Goal: Task Accomplishment & Management: Manage account settings

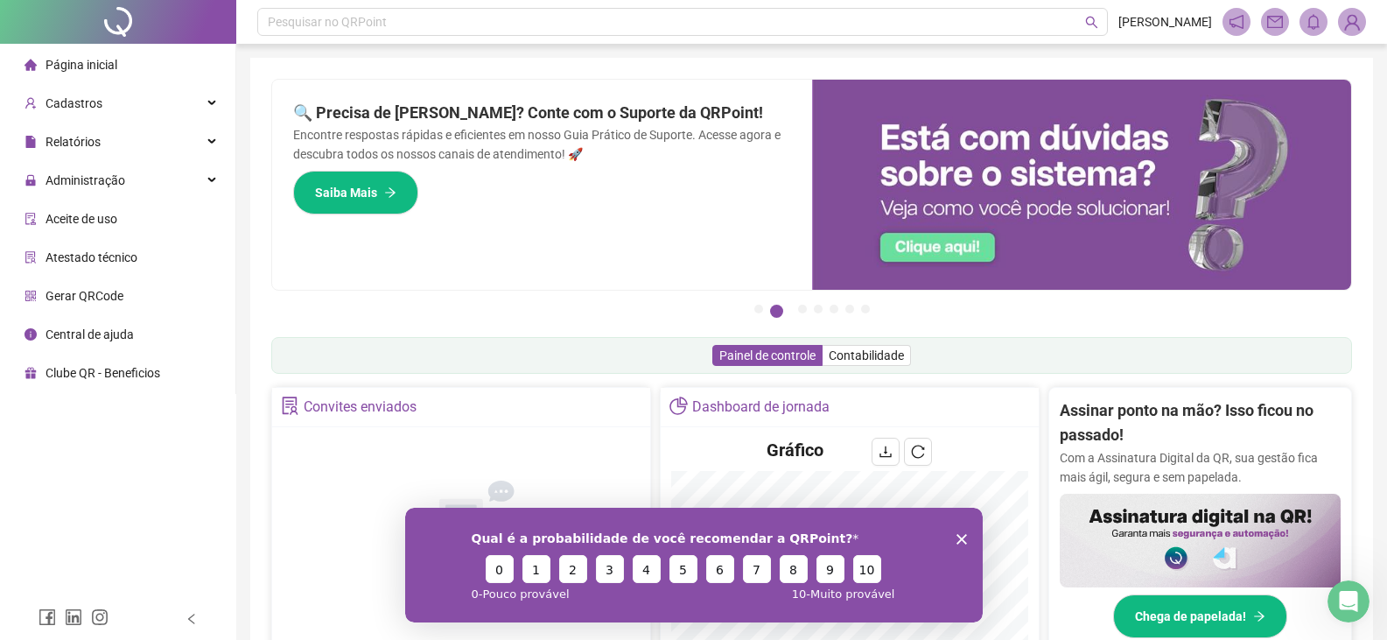
click at [960, 537] on polygon "Encerrar pesquisa" at bounding box center [961, 538] width 11 height 11
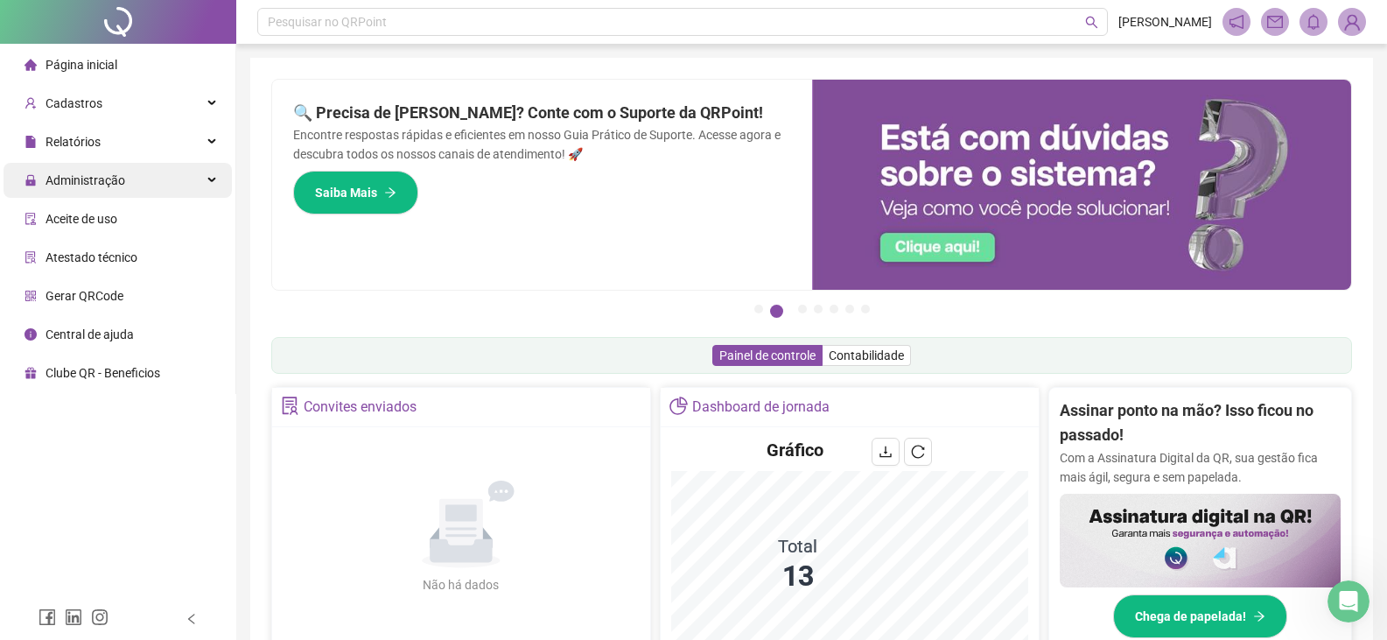
click at [106, 182] on span "Administração" at bounding box center [86, 180] width 80 height 14
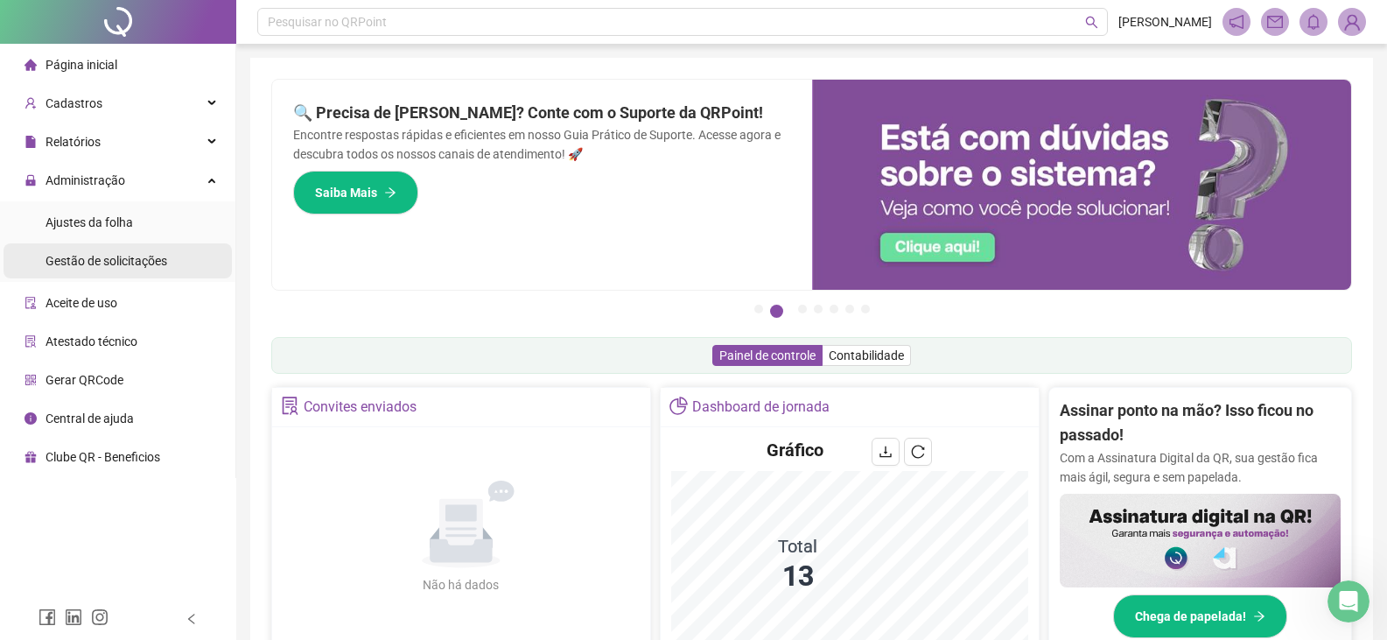
click at [130, 263] on span "Gestão de solicitações" at bounding box center [107, 261] width 122 height 14
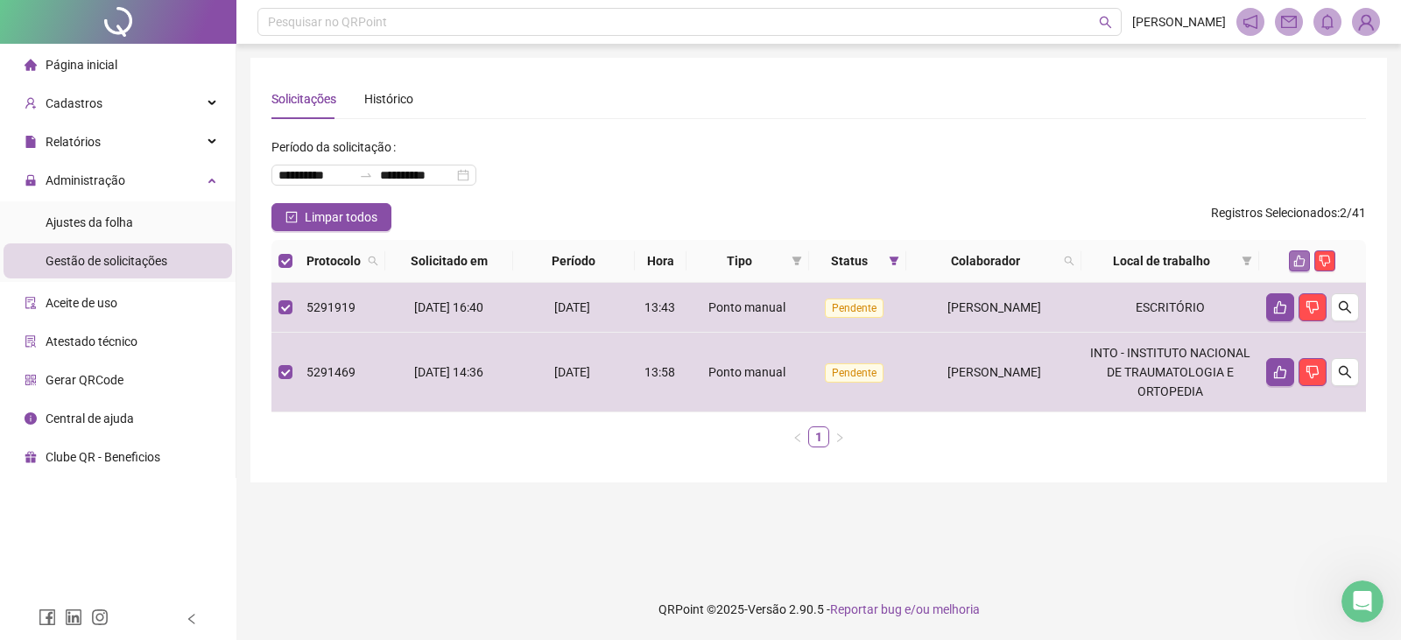
click at [1302, 264] on icon "like" at bounding box center [1299, 261] width 12 height 12
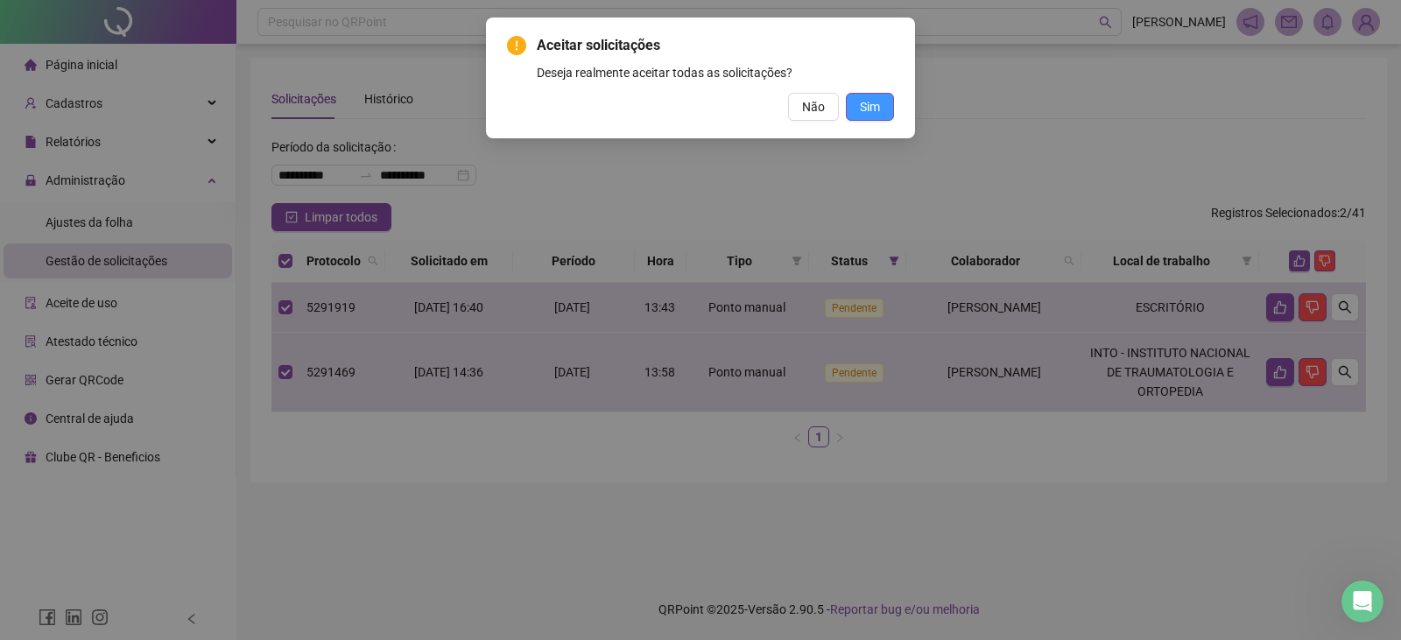
click at [878, 104] on span "Sim" at bounding box center [870, 106] width 20 height 19
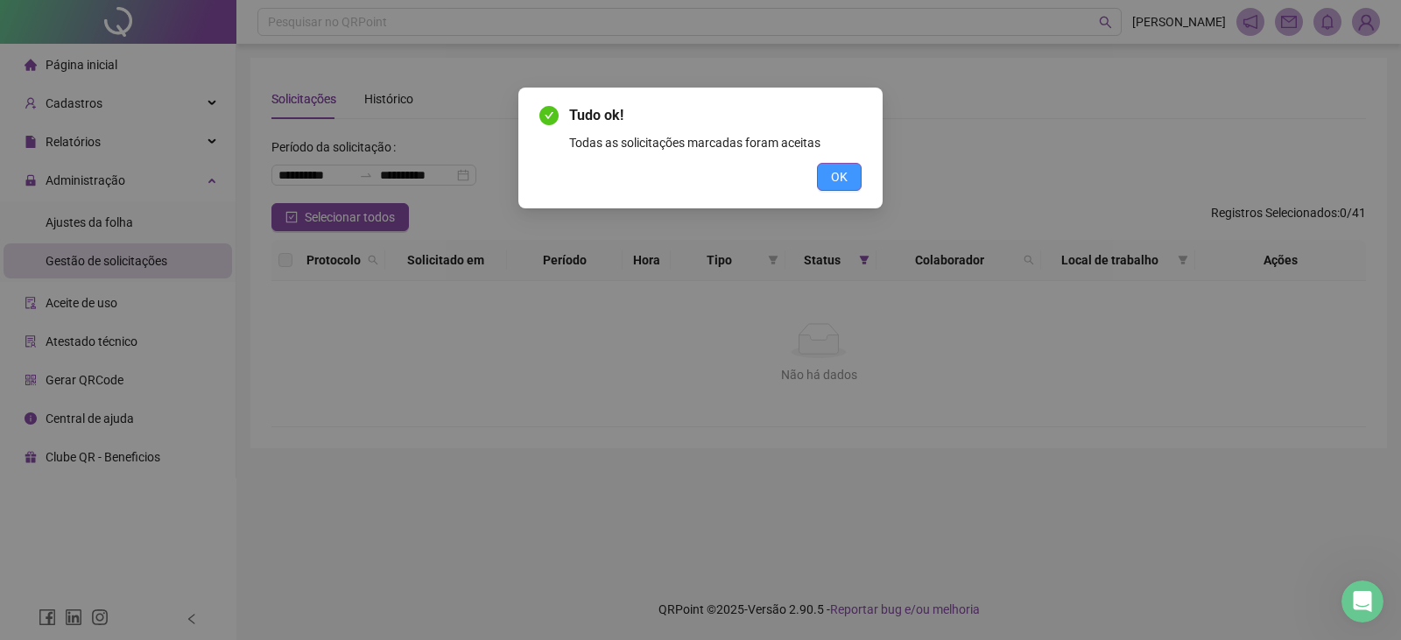
click at [853, 179] on button "OK" at bounding box center [839, 177] width 45 height 28
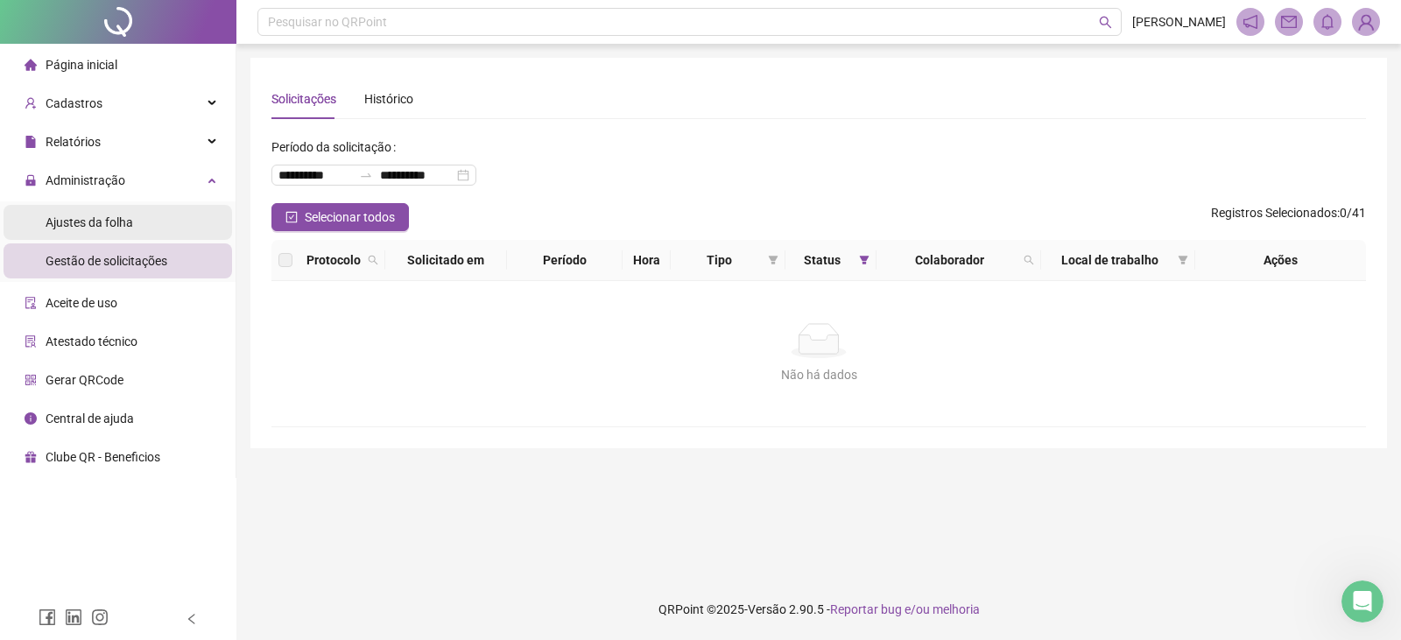
click at [199, 234] on li "Ajustes da folha" at bounding box center [118, 222] width 228 height 35
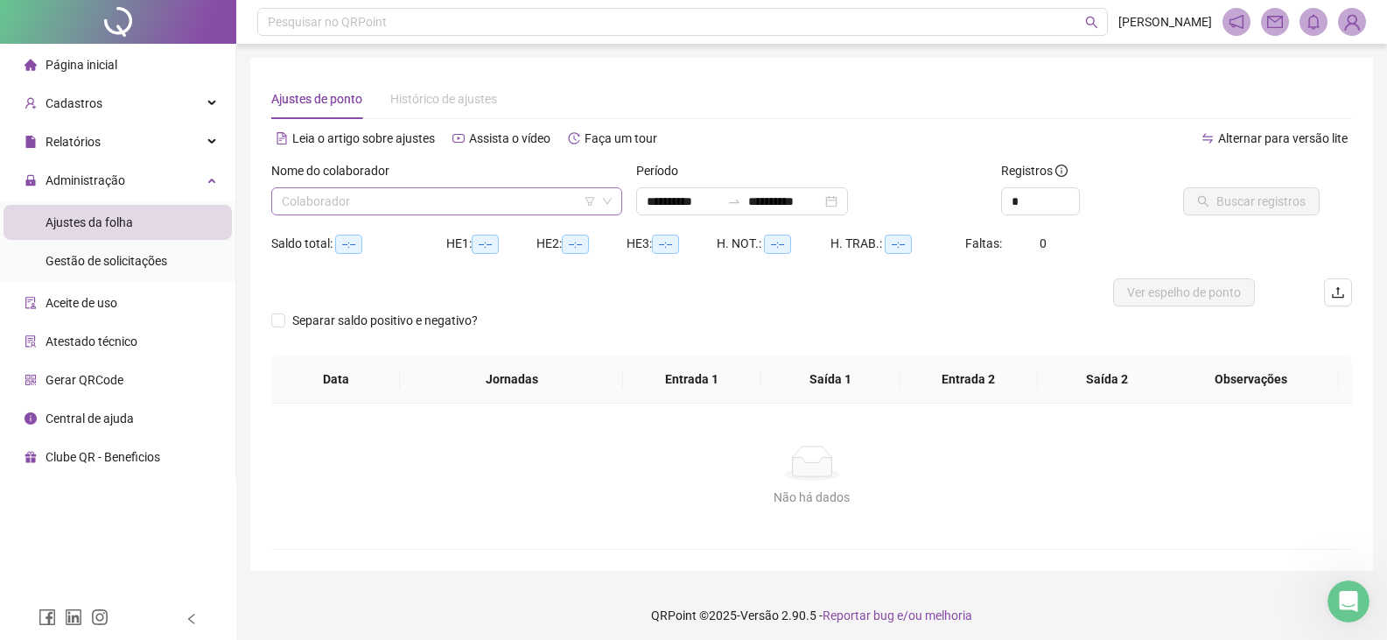
click at [559, 207] on input "search" at bounding box center [439, 201] width 314 height 26
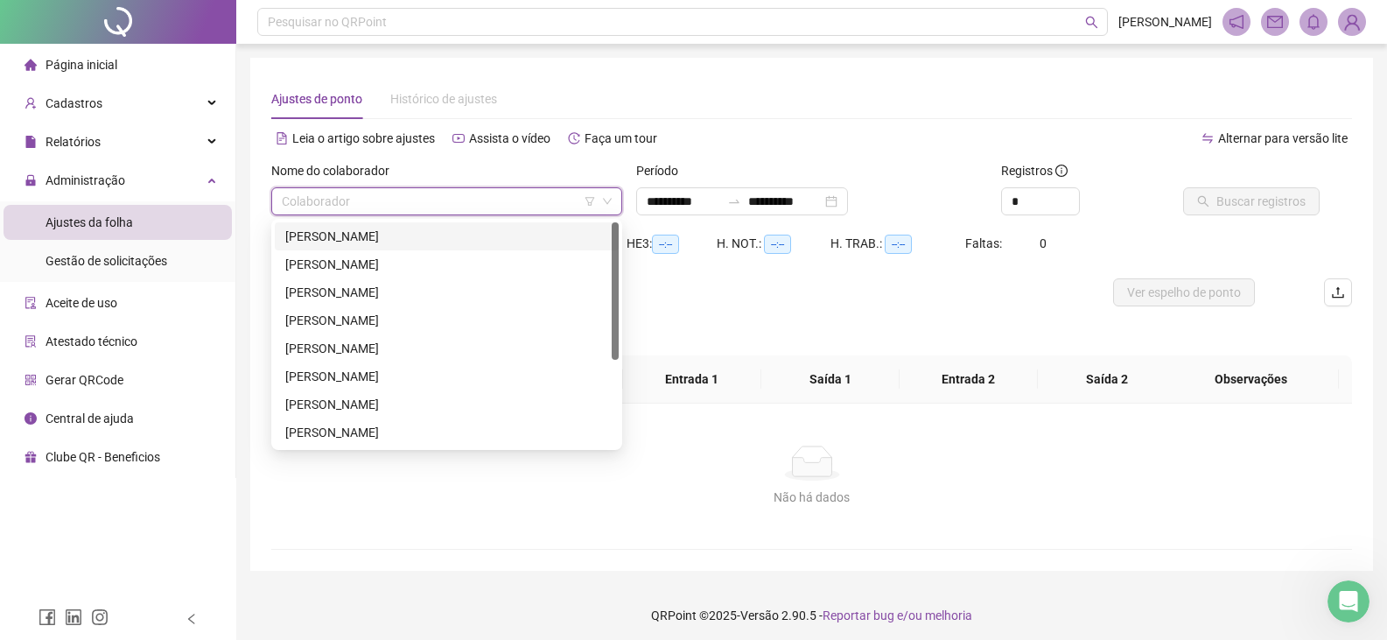
click at [485, 244] on div "[PERSON_NAME]" at bounding box center [446, 236] width 323 height 19
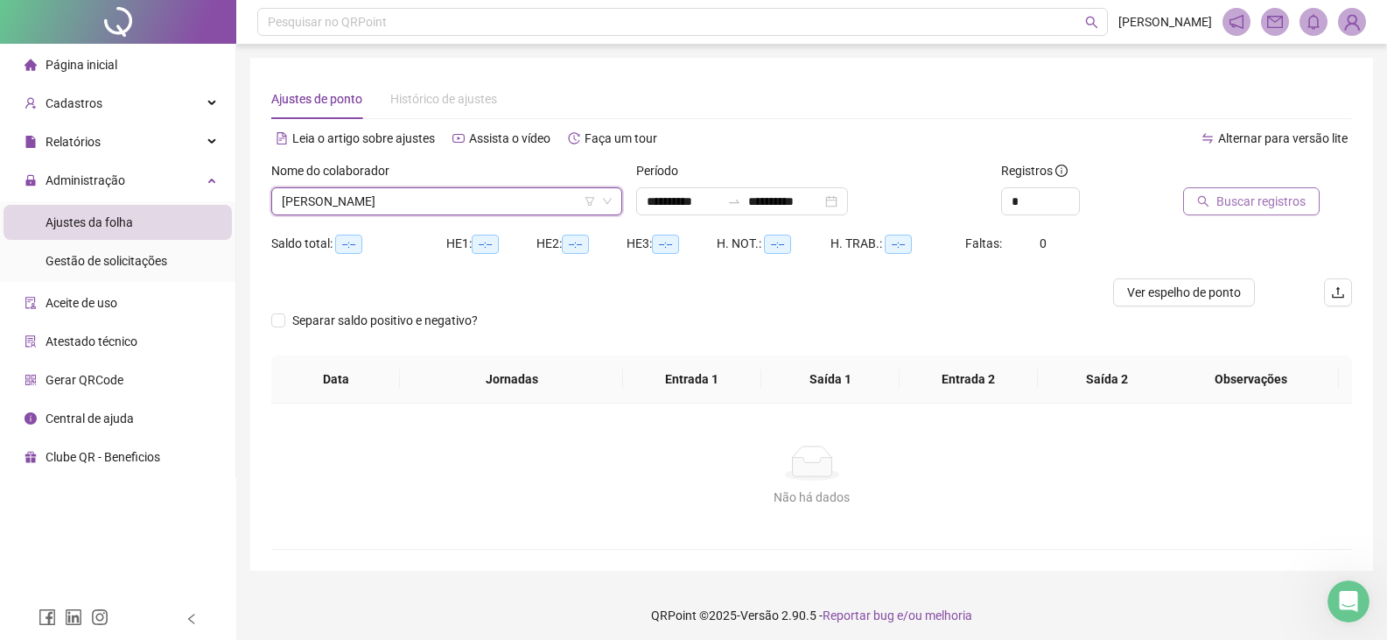
click at [1260, 207] on span "Buscar registros" at bounding box center [1261, 201] width 89 height 19
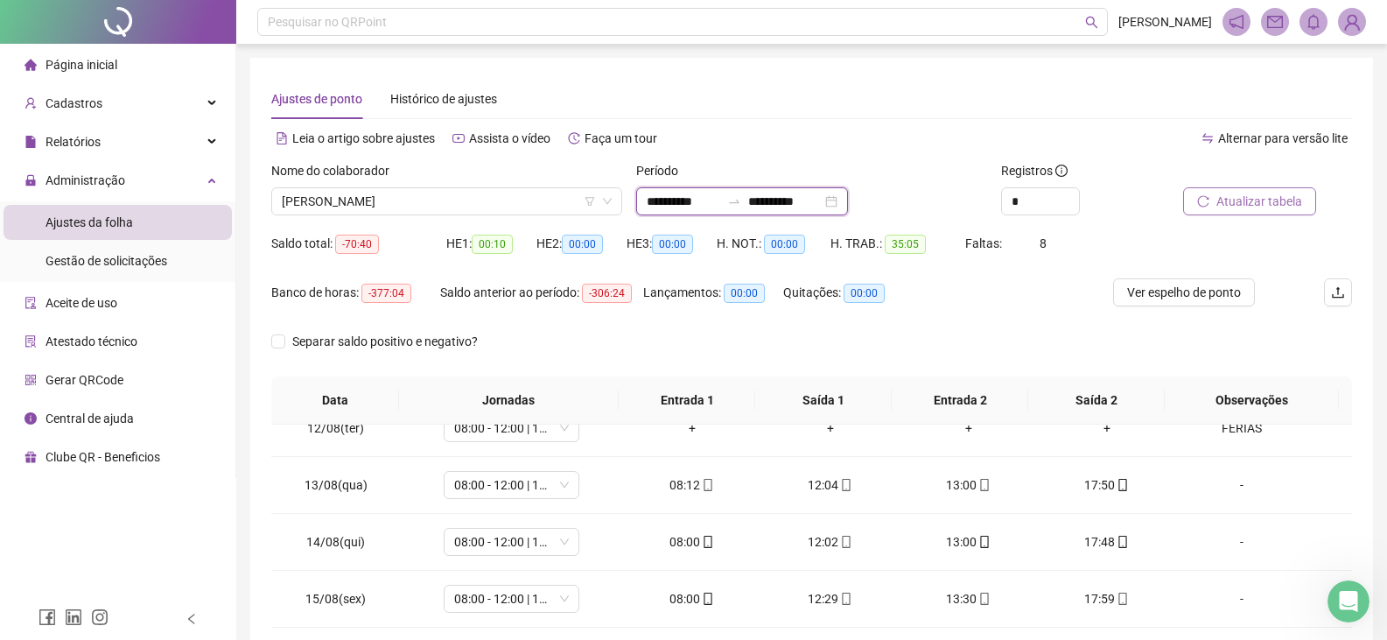
click at [776, 195] on input "**********" at bounding box center [785, 201] width 74 height 19
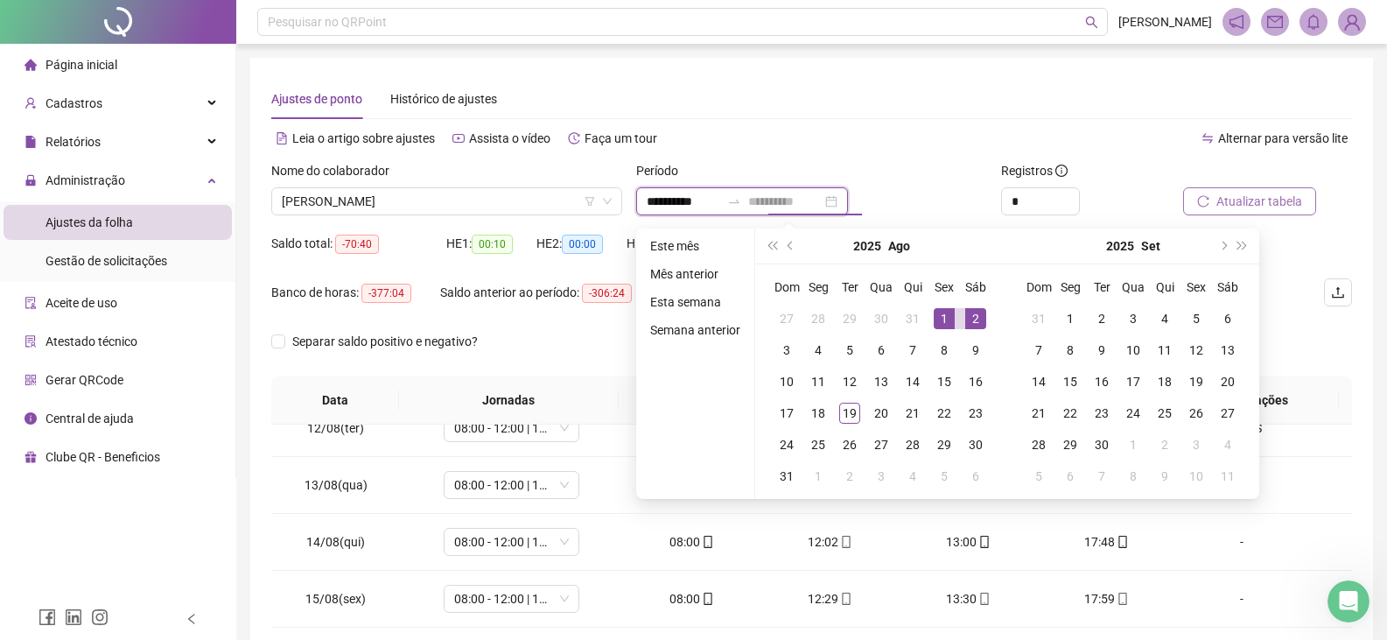
type input "**********"
click at [946, 316] on div "1" at bounding box center [944, 318] width 21 height 21
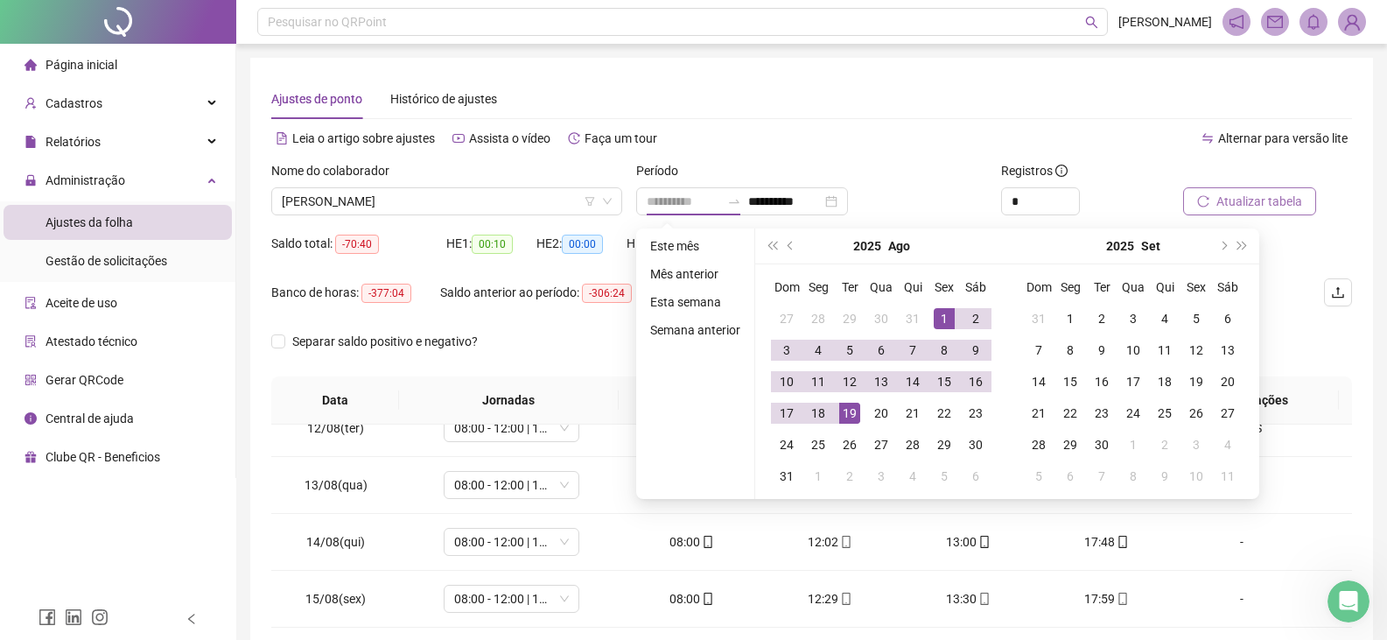
click at [846, 409] on div "19" at bounding box center [849, 413] width 21 height 21
type input "**********"
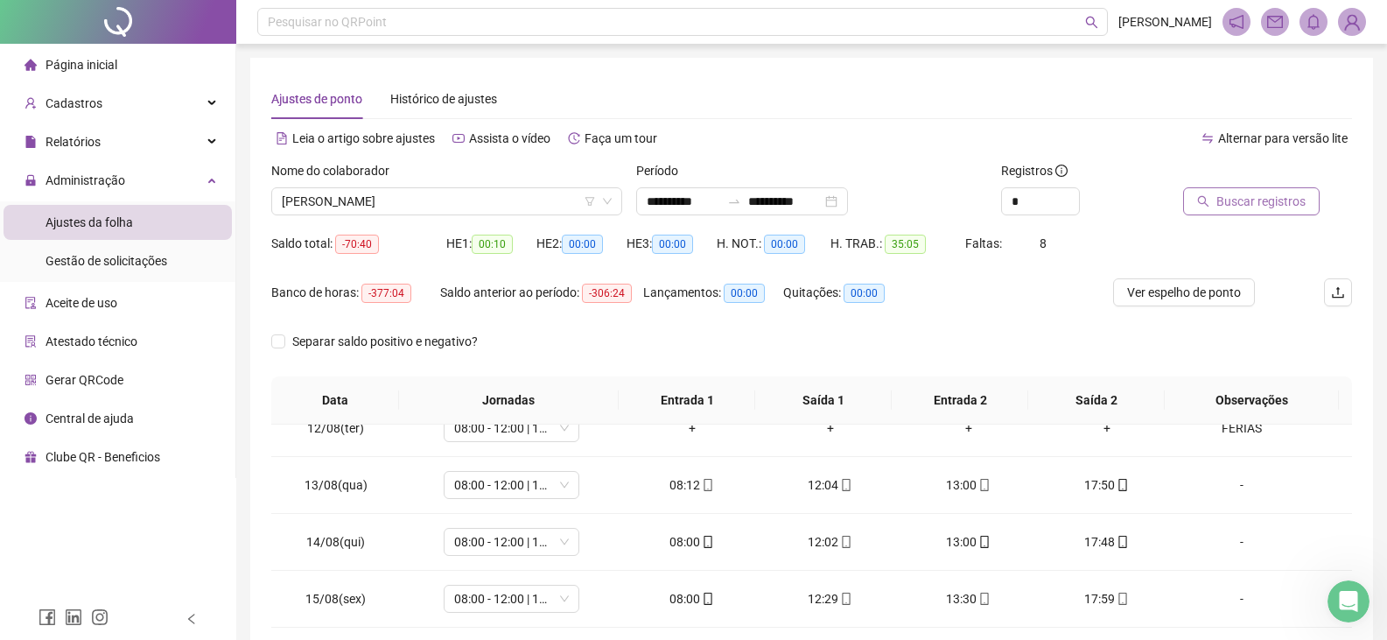
click at [1241, 201] on span "Buscar registros" at bounding box center [1261, 201] width 89 height 19
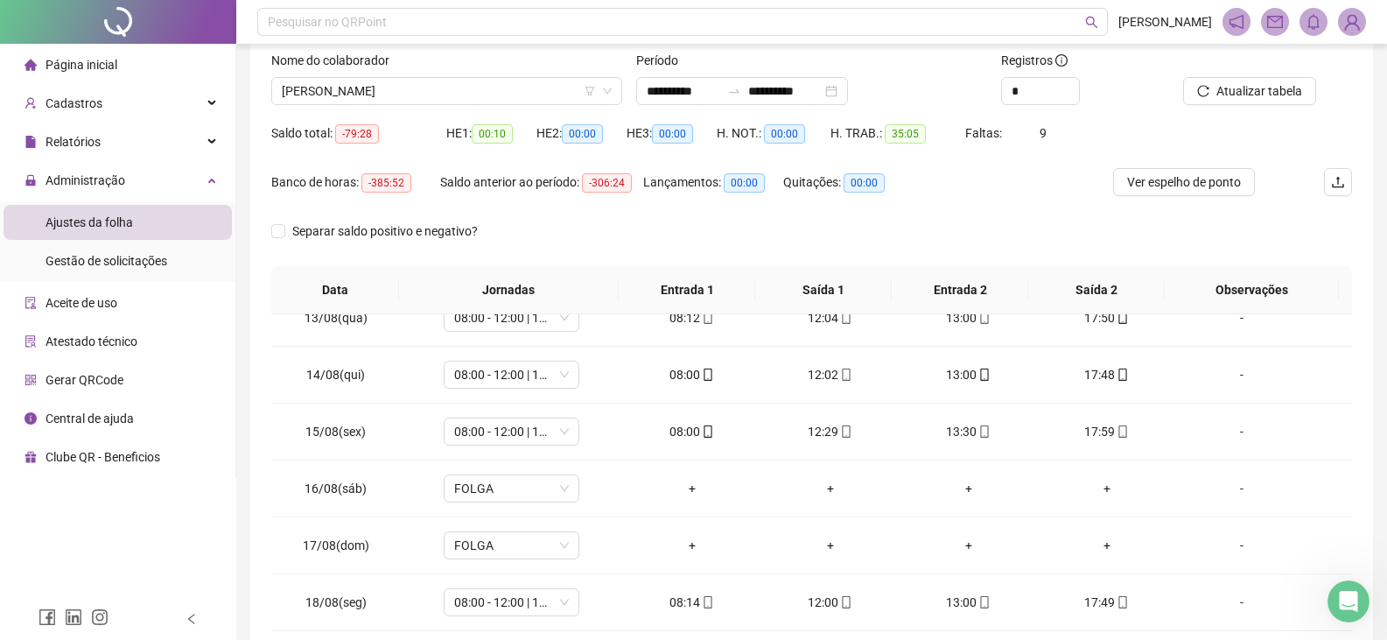
scroll to position [80, 0]
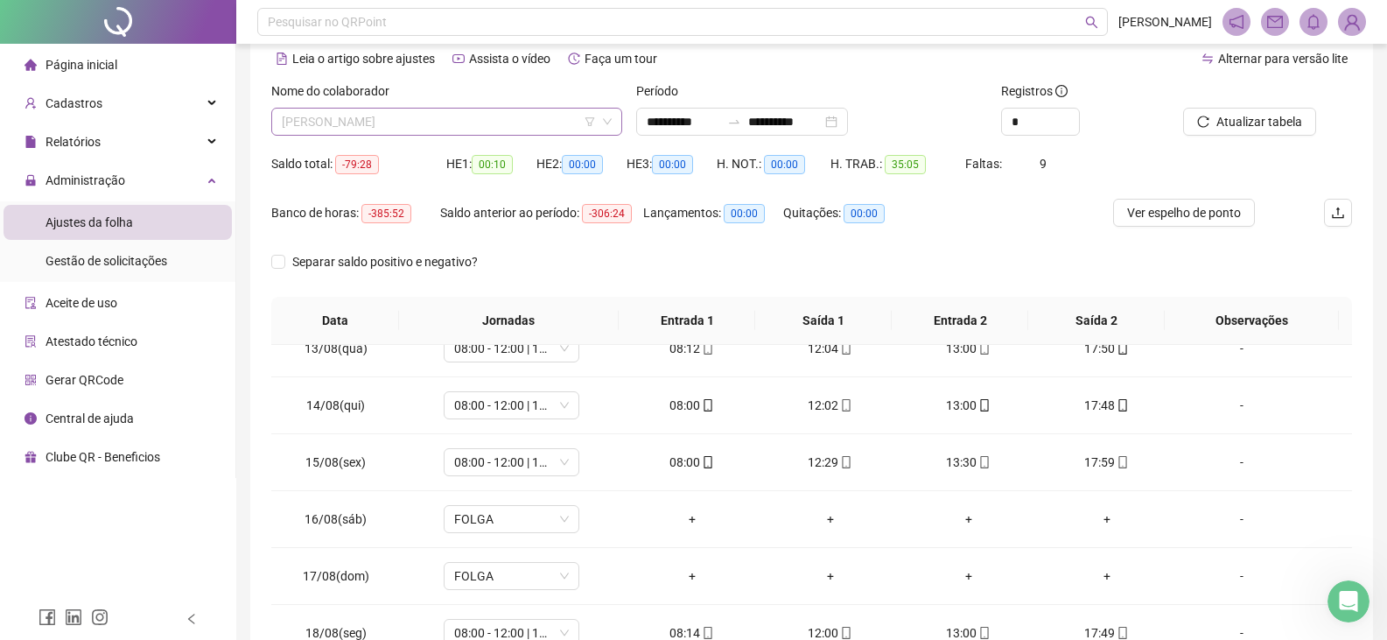
click at [448, 124] on span "[PERSON_NAME]" at bounding box center [447, 122] width 330 height 26
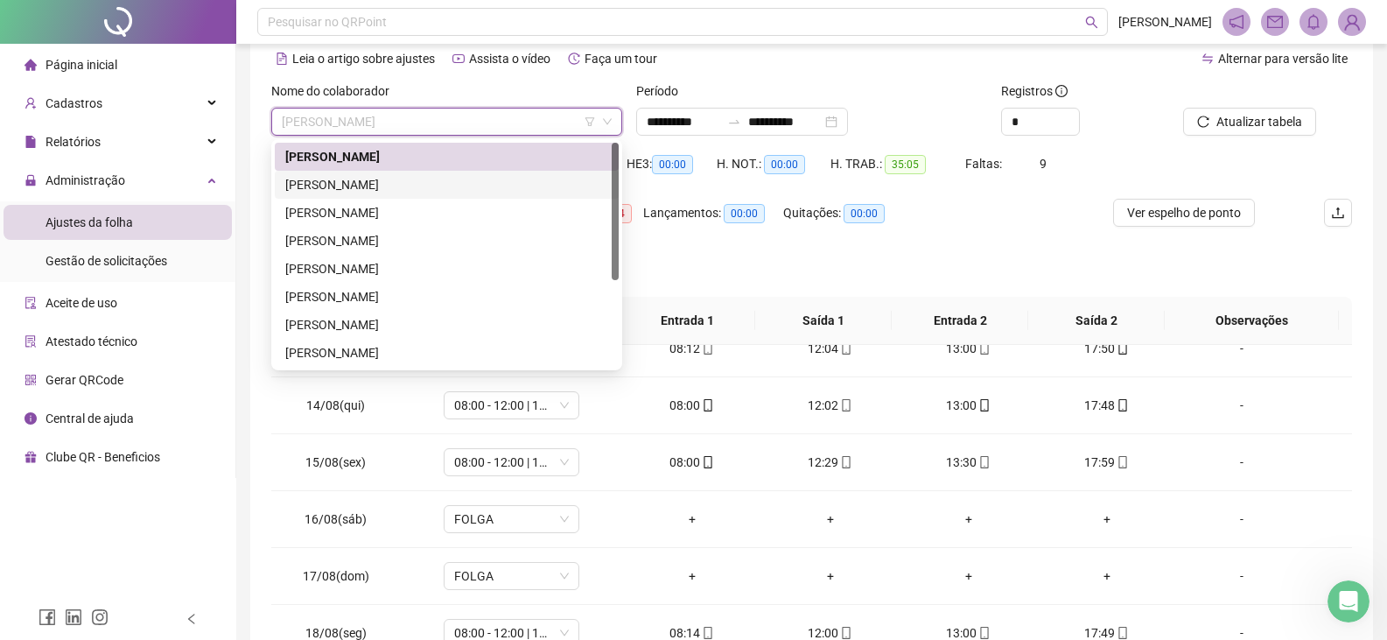
click at [439, 178] on div "[PERSON_NAME]" at bounding box center [446, 184] width 323 height 19
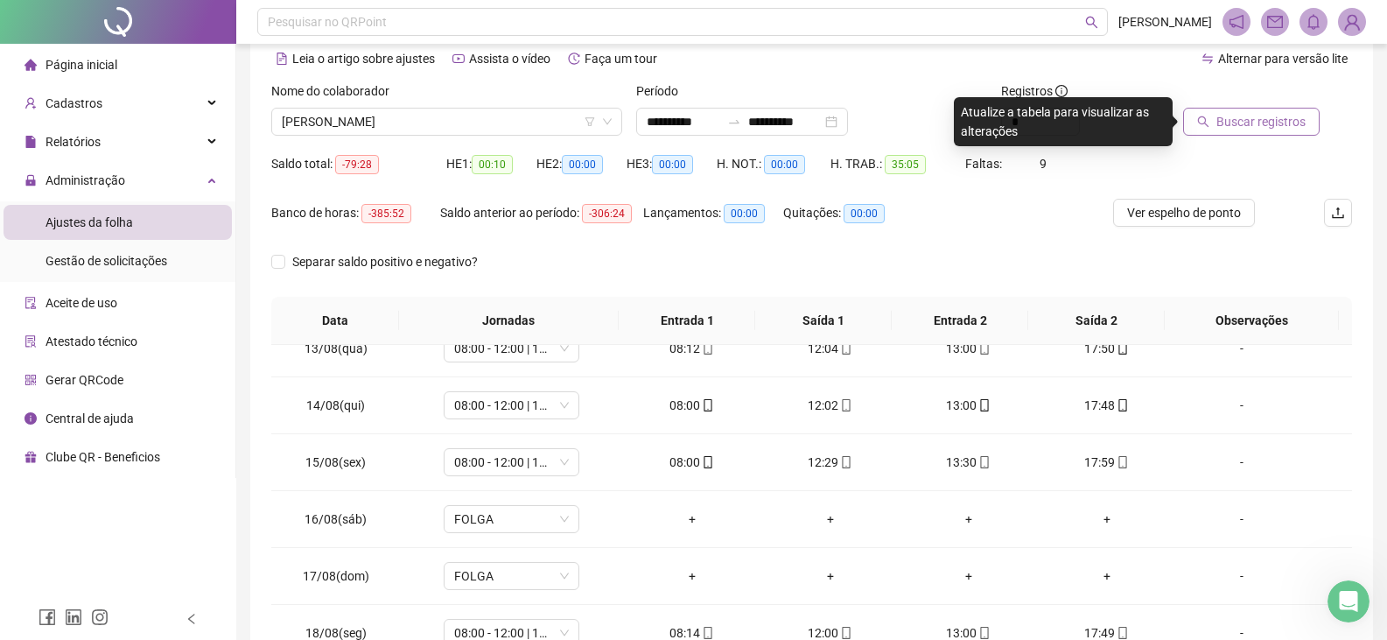
click at [1253, 135] on button "Buscar registros" at bounding box center [1251, 122] width 137 height 28
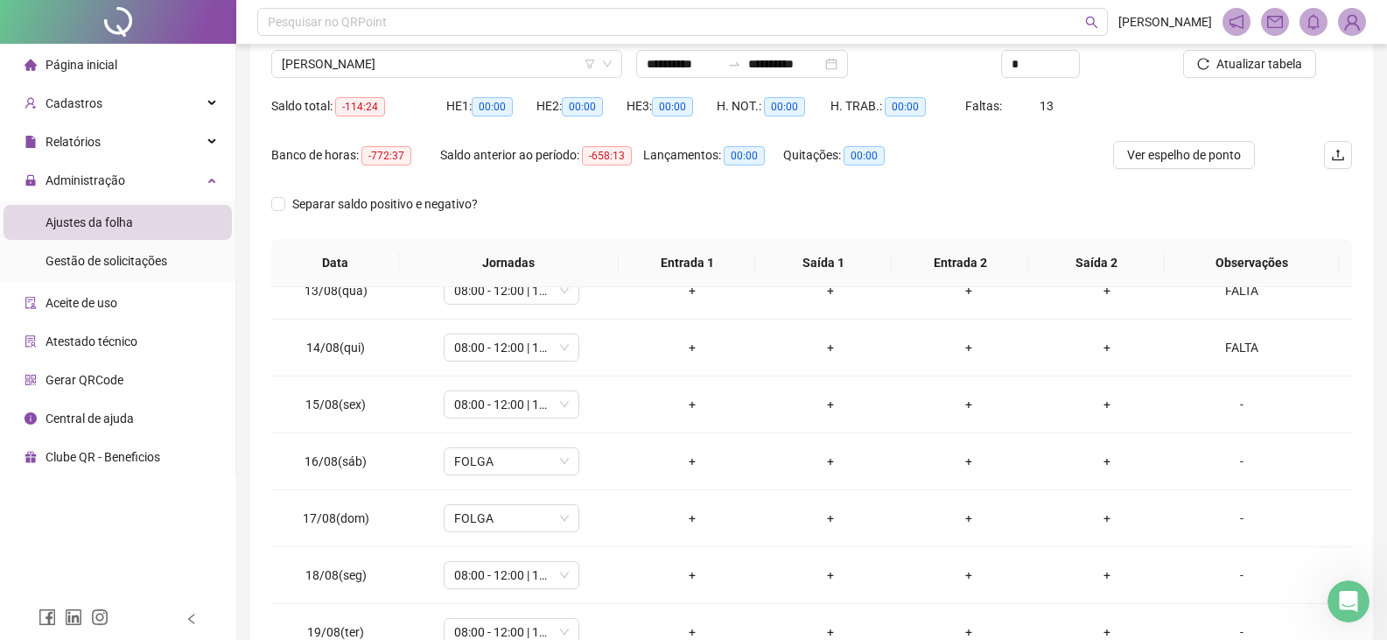
scroll to position [255, 0]
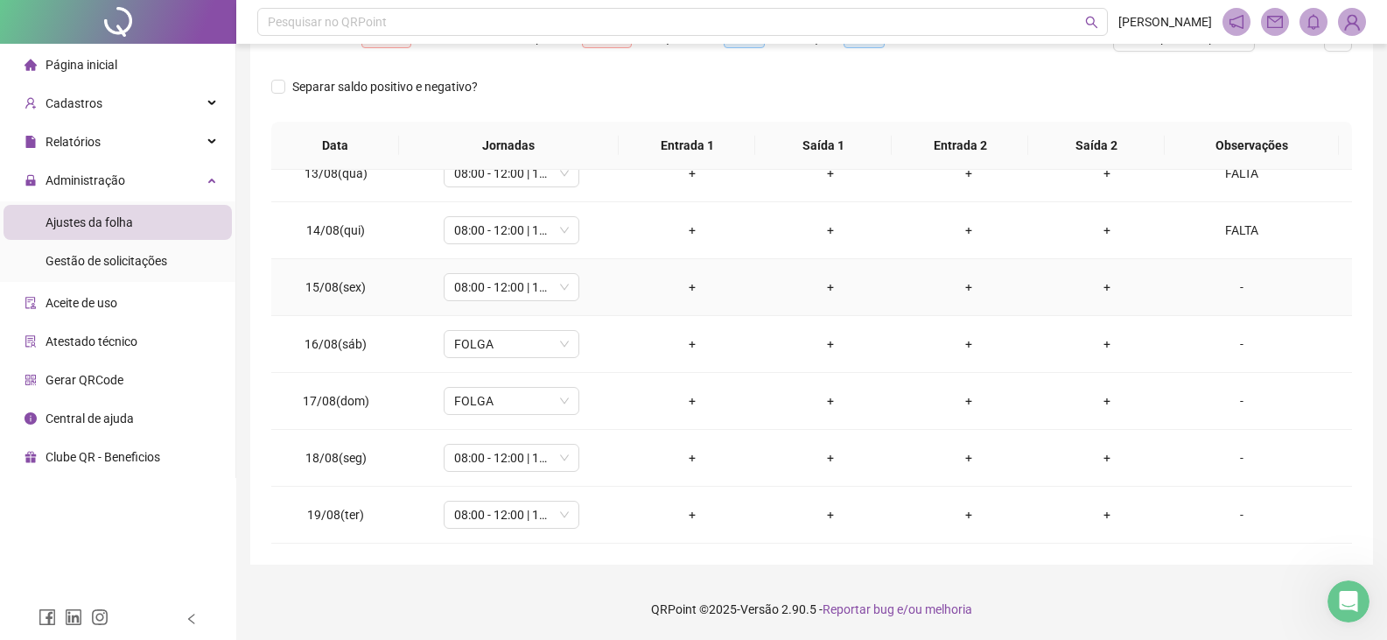
click at [1233, 290] on div "-" at bounding box center [1241, 286] width 103 height 19
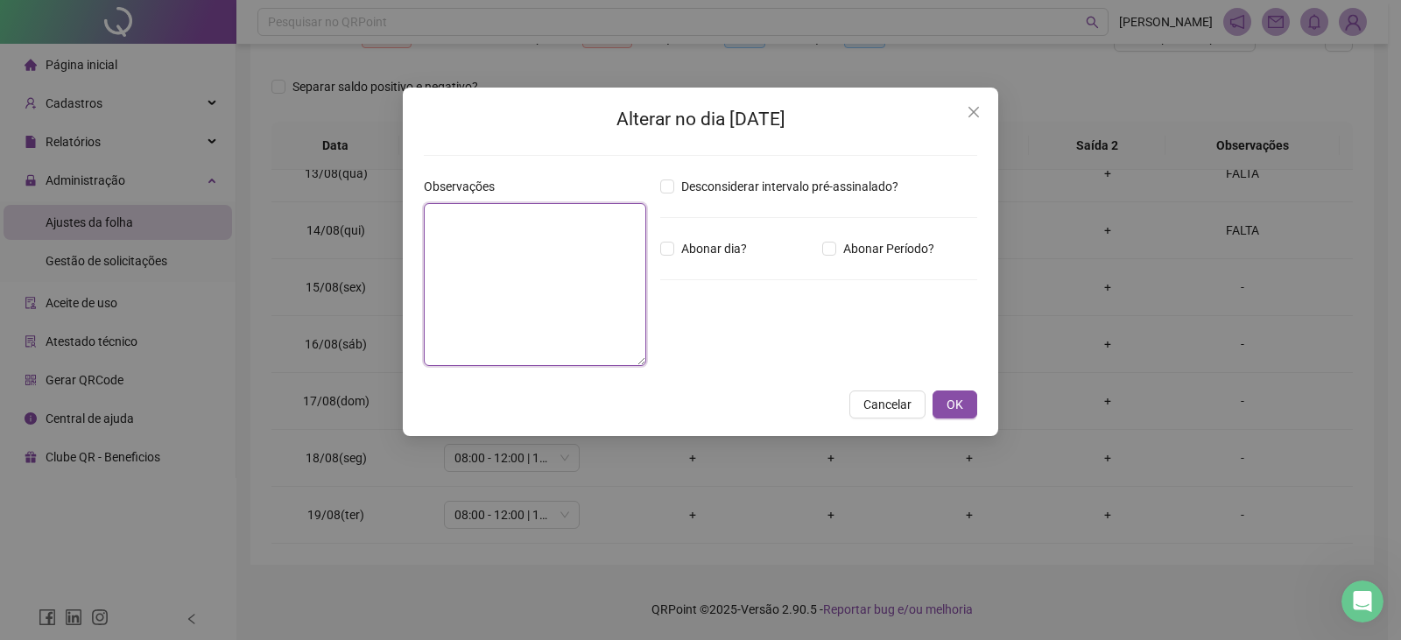
click at [586, 274] on textarea at bounding box center [535, 284] width 222 height 163
type textarea "*****"
click at [958, 408] on span "OK" at bounding box center [954, 404] width 17 height 19
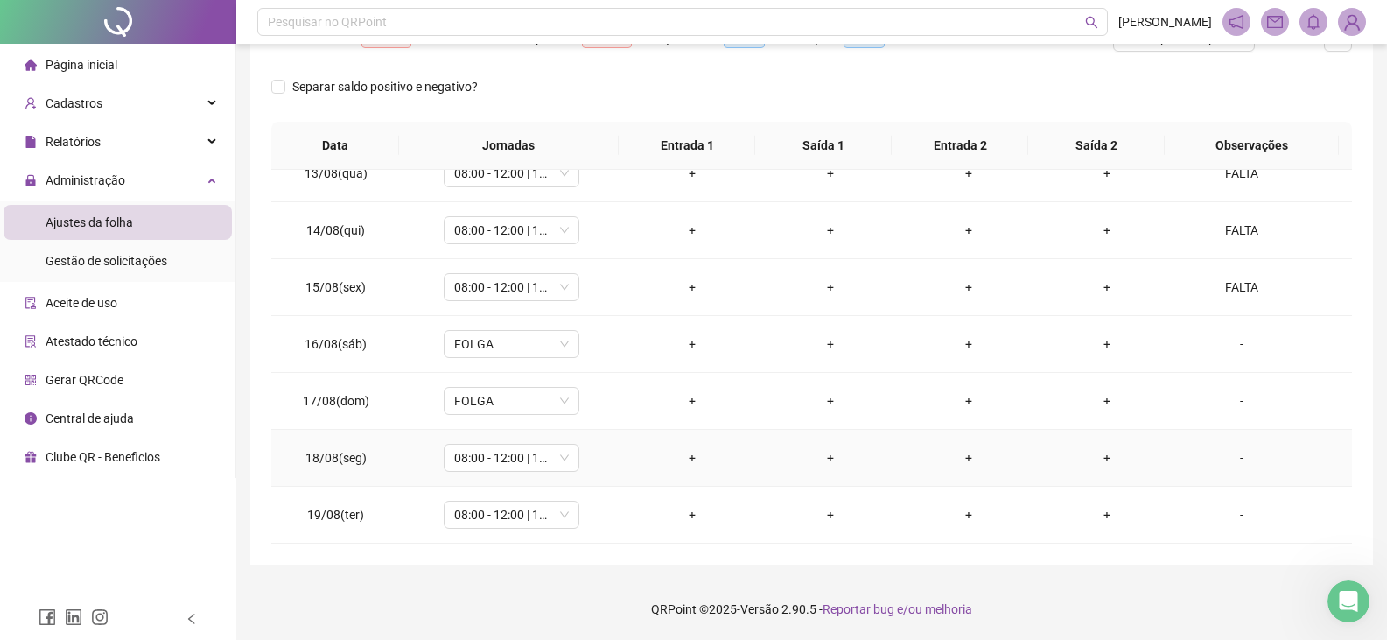
drag, startPoint x: 1235, startPoint y: 453, endPoint x: 1226, endPoint y: 452, distance: 8.8
click at [1235, 452] on div "-" at bounding box center [1241, 457] width 103 height 19
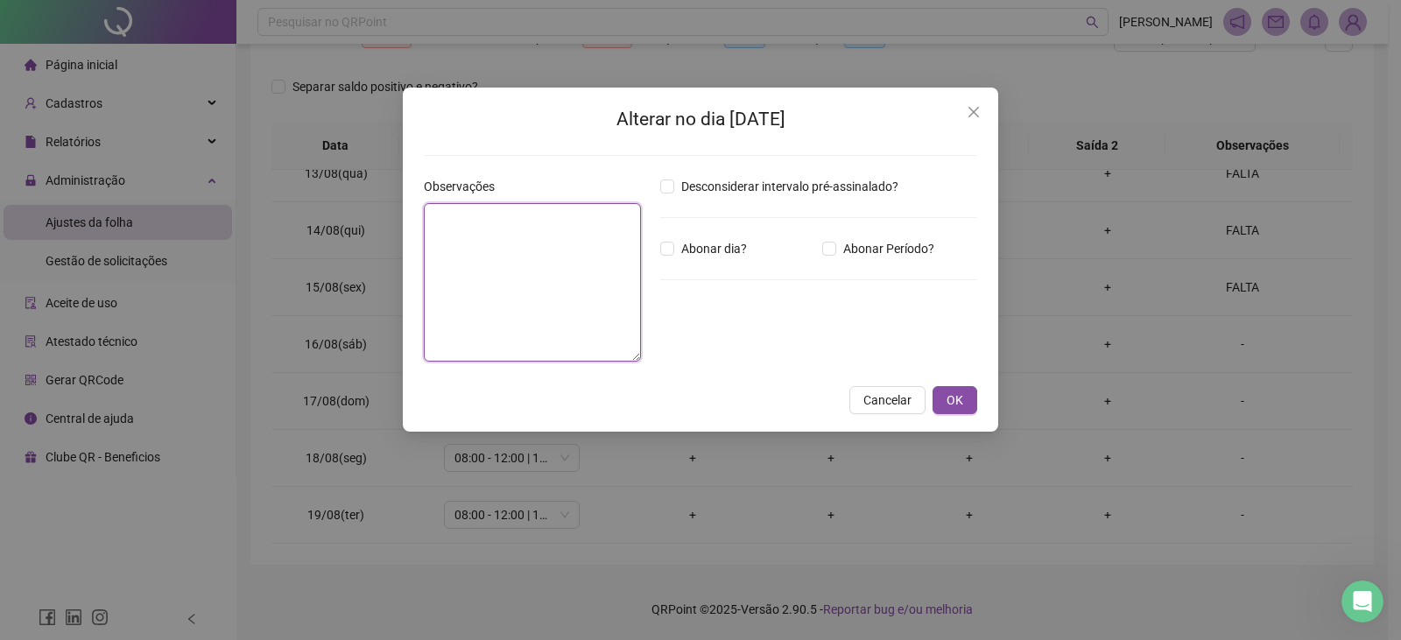
click at [518, 262] on textarea at bounding box center [532, 282] width 217 height 158
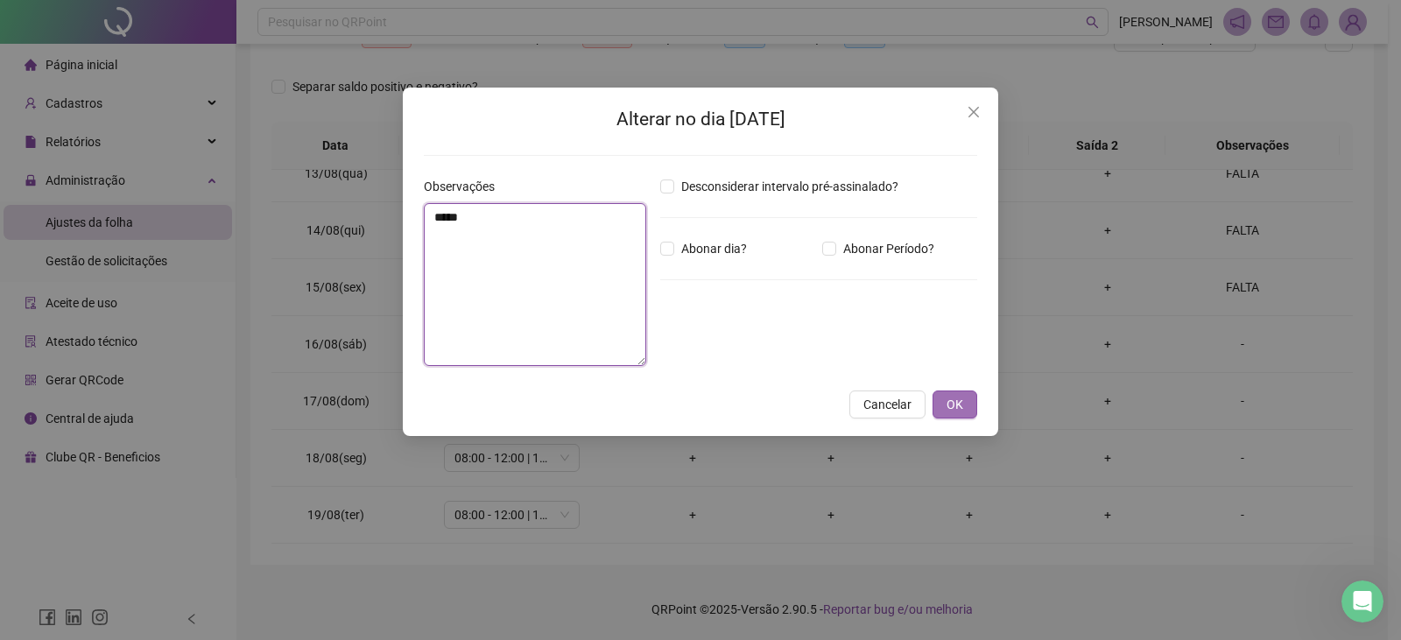
type textarea "*****"
click at [973, 413] on button "OK" at bounding box center [954, 404] width 45 height 28
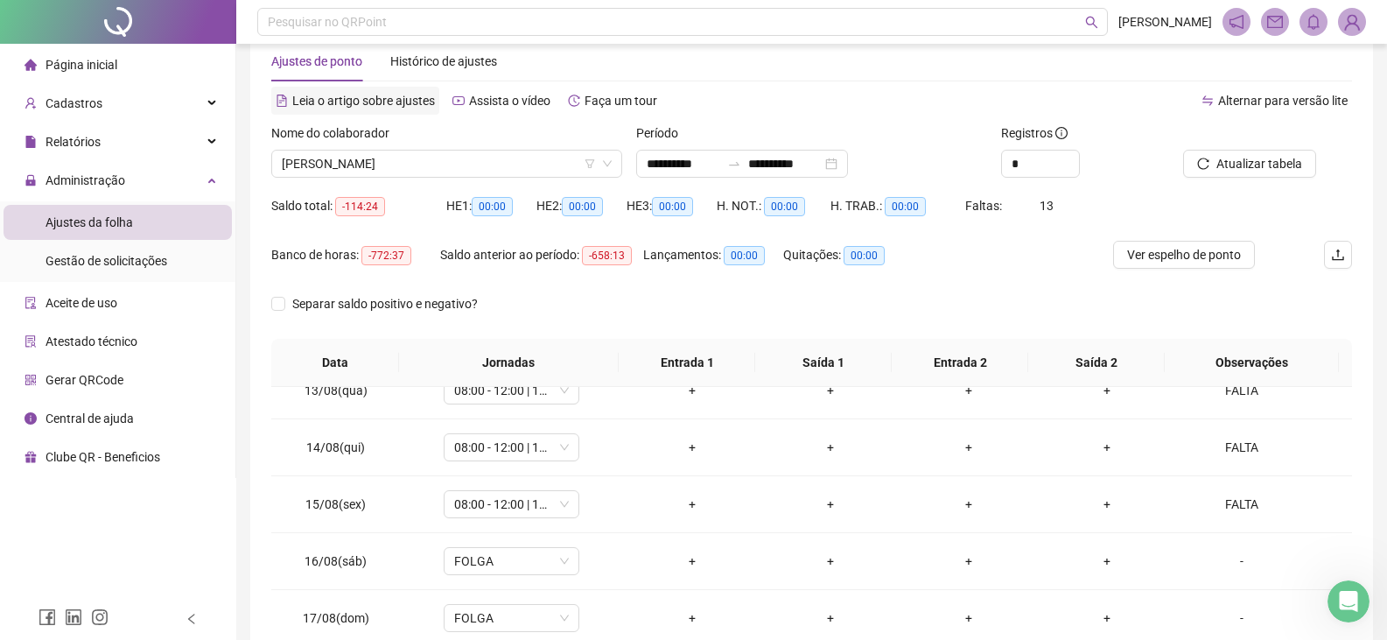
scroll to position [0, 0]
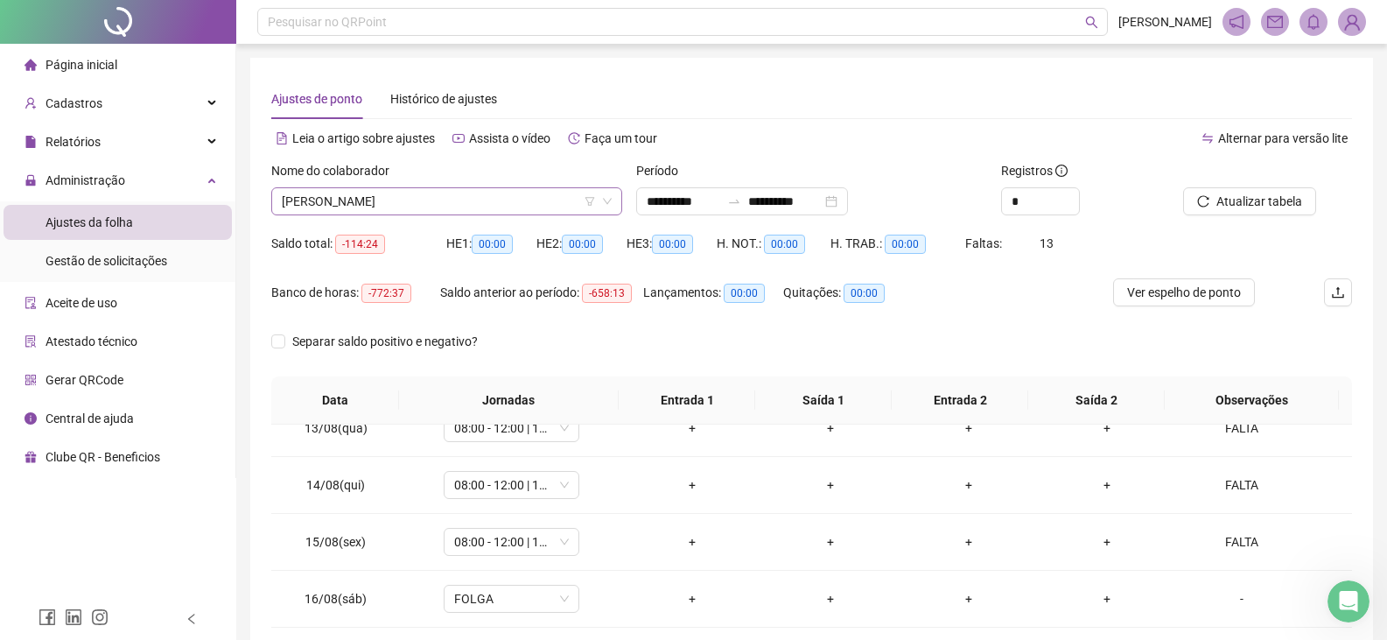
click at [486, 201] on span "[PERSON_NAME]" at bounding box center [447, 201] width 330 height 26
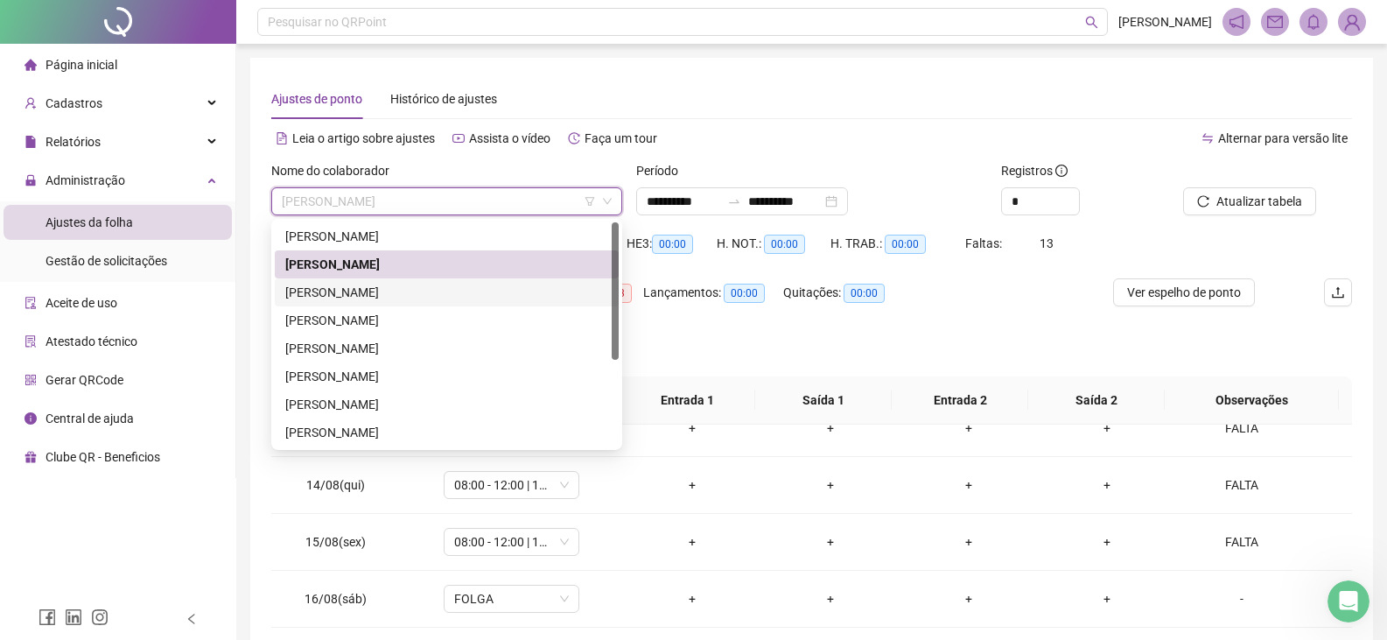
click at [457, 295] on div "[PERSON_NAME]" at bounding box center [446, 292] width 323 height 19
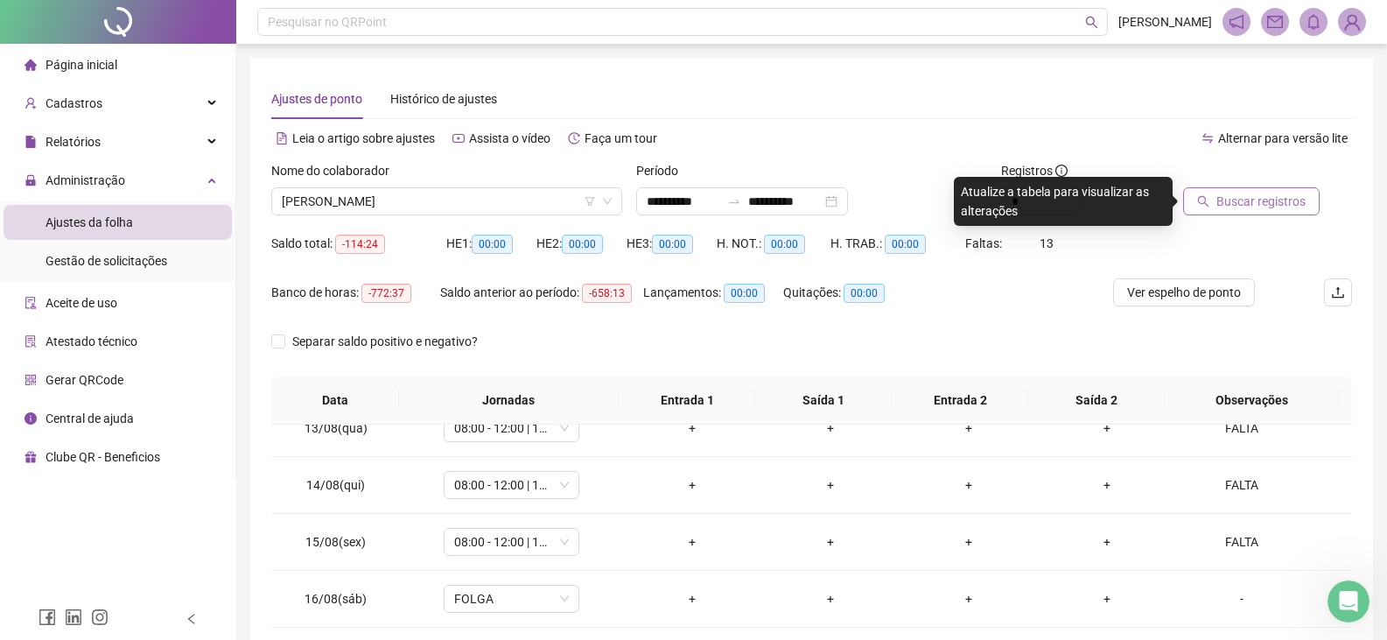
click at [1271, 209] on span "Buscar registros" at bounding box center [1261, 201] width 89 height 19
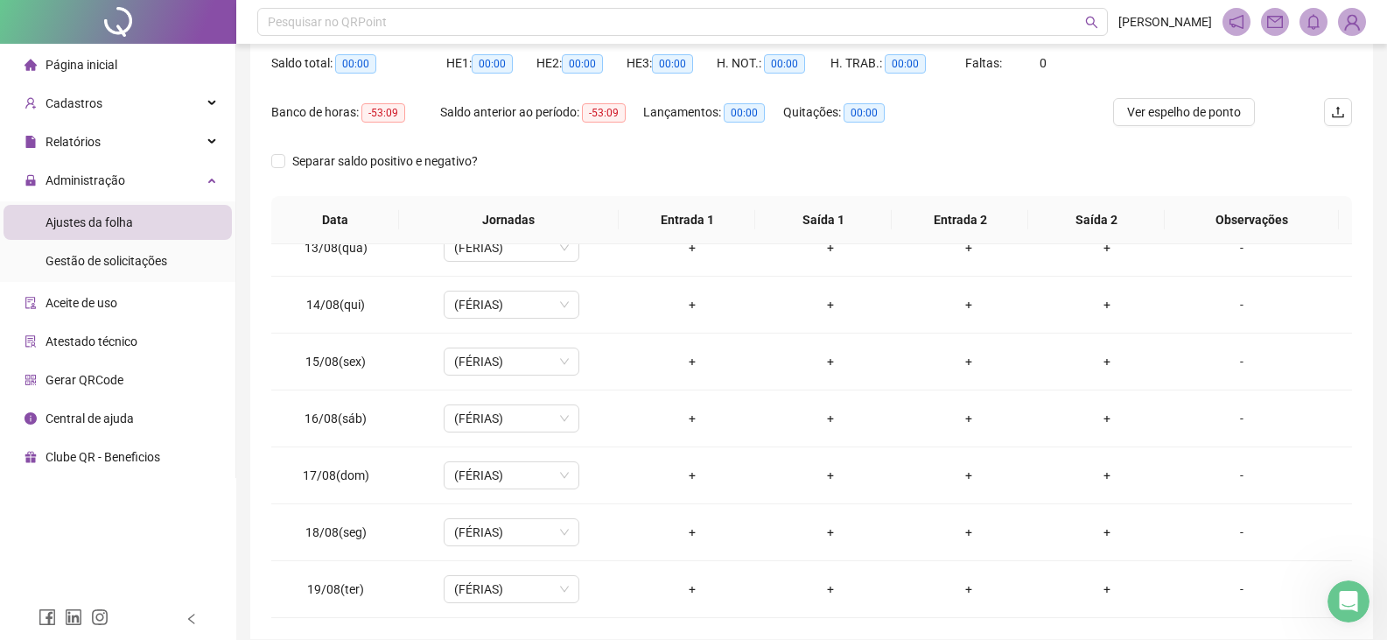
scroll to position [80, 0]
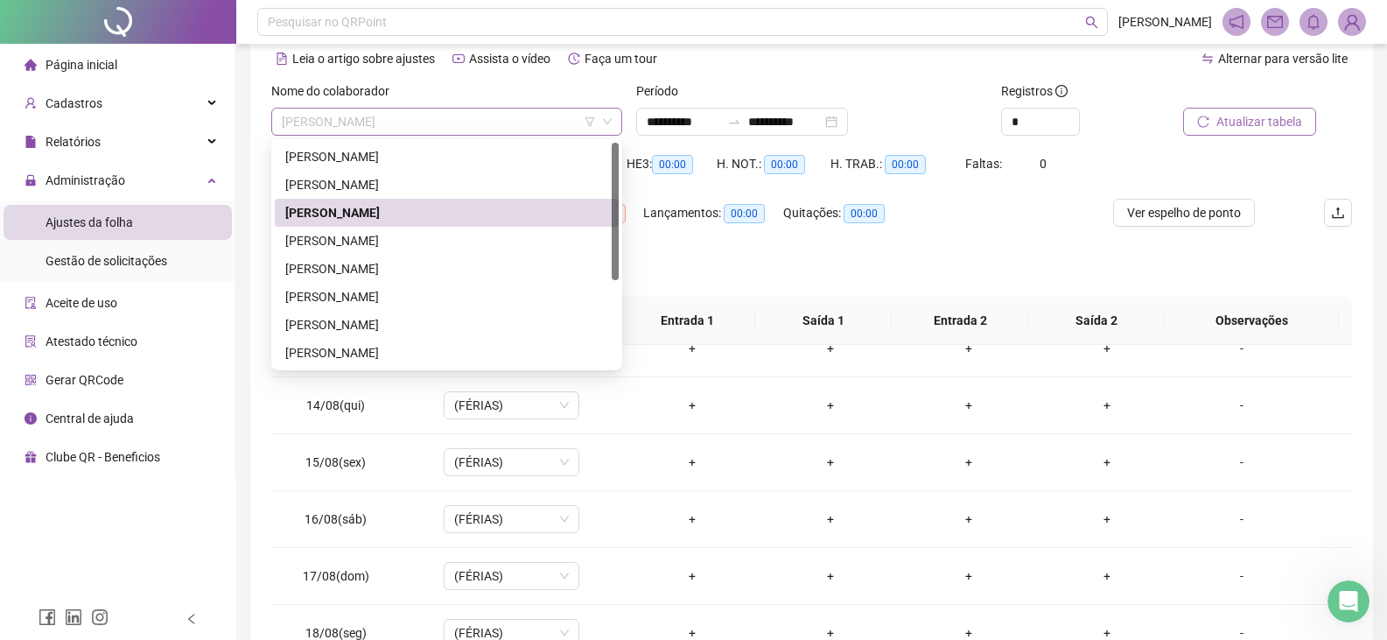
click at [501, 133] on span "[PERSON_NAME]" at bounding box center [447, 122] width 330 height 26
click at [466, 239] on div "[PERSON_NAME]" at bounding box center [446, 240] width 323 height 19
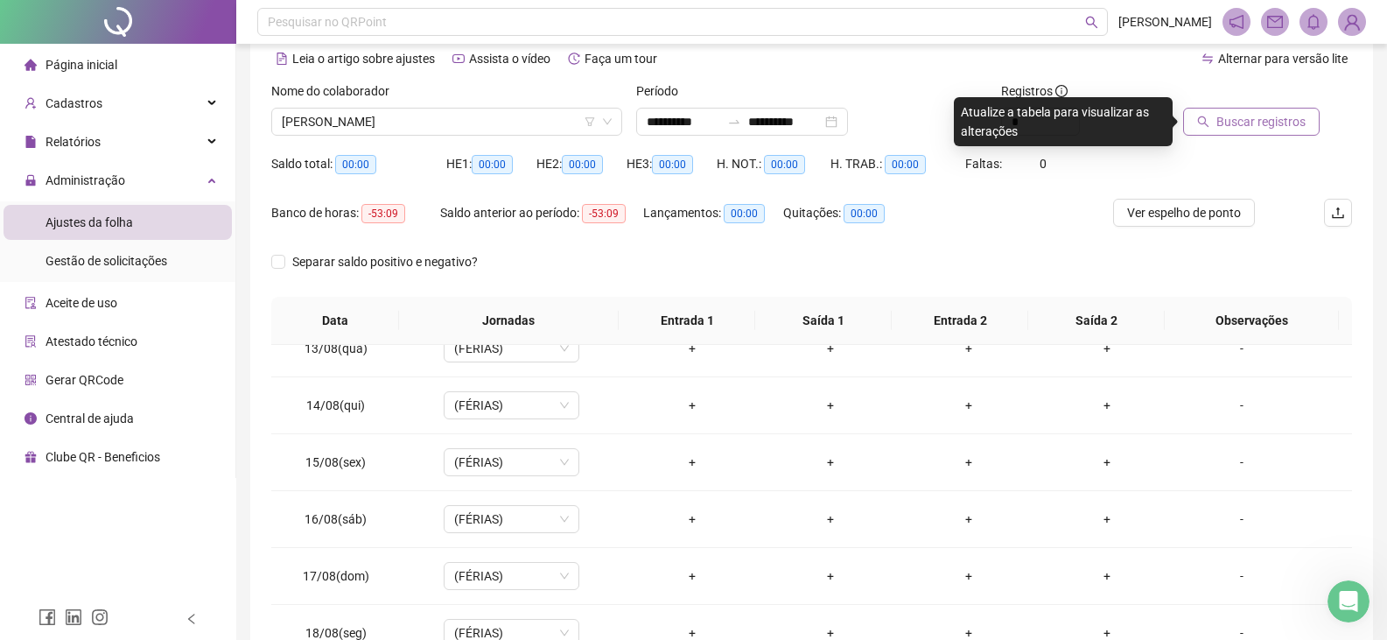
click at [1231, 125] on span "Buscar registros" at bounding box center [1261, 121] width 89 height 19
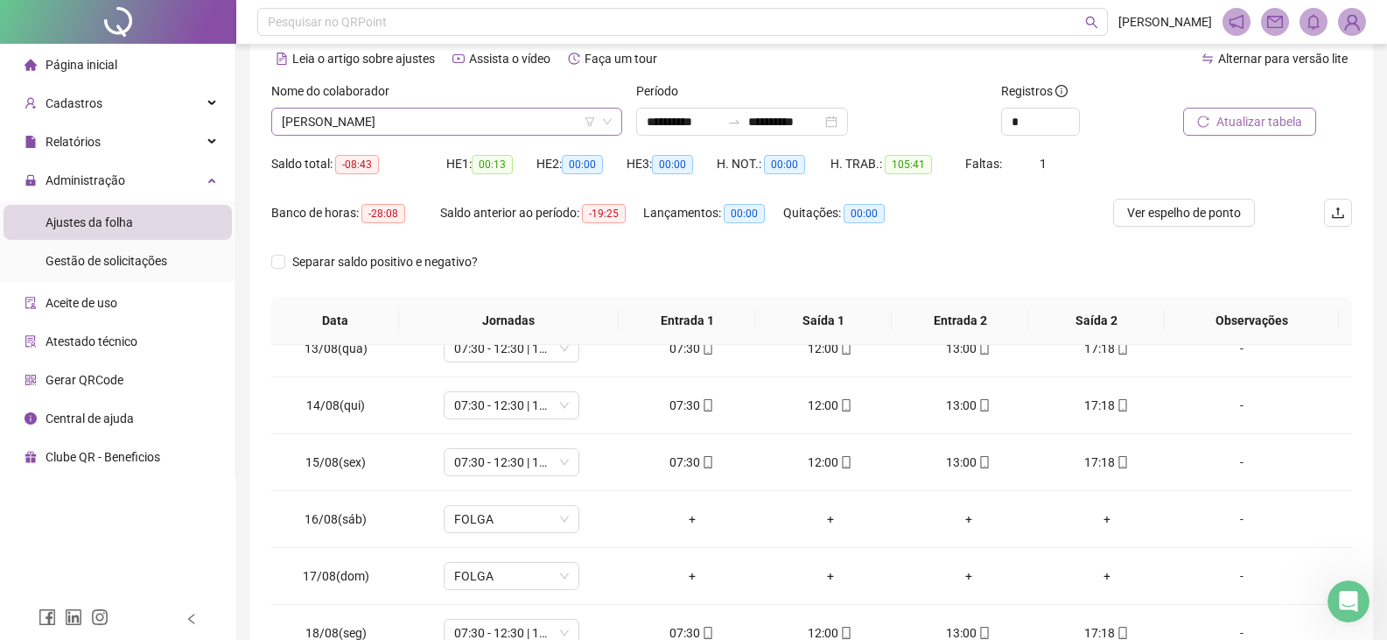
click at [548, 129] on span "[PERSON_NAME]" at bounding box center [447, 122] width 330 height 26
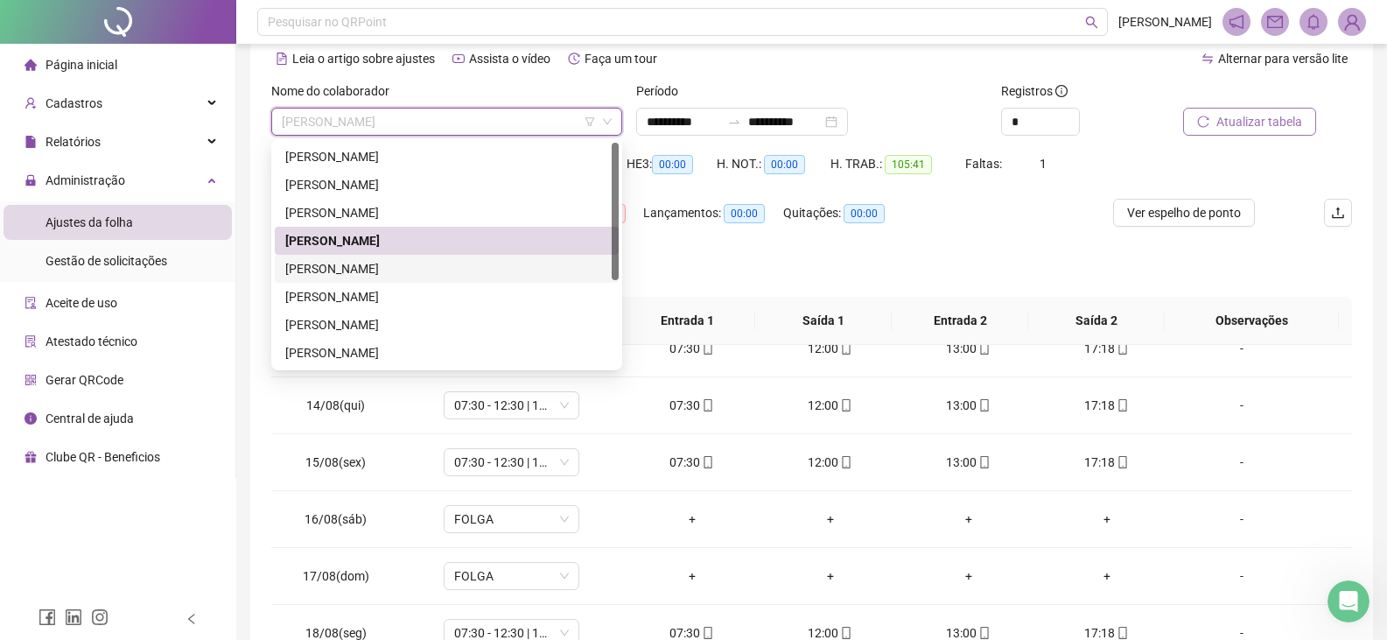
click at [439, 278] on div "[PERSON_NAME]" at bounding box center [447, 269] width 344 height 28
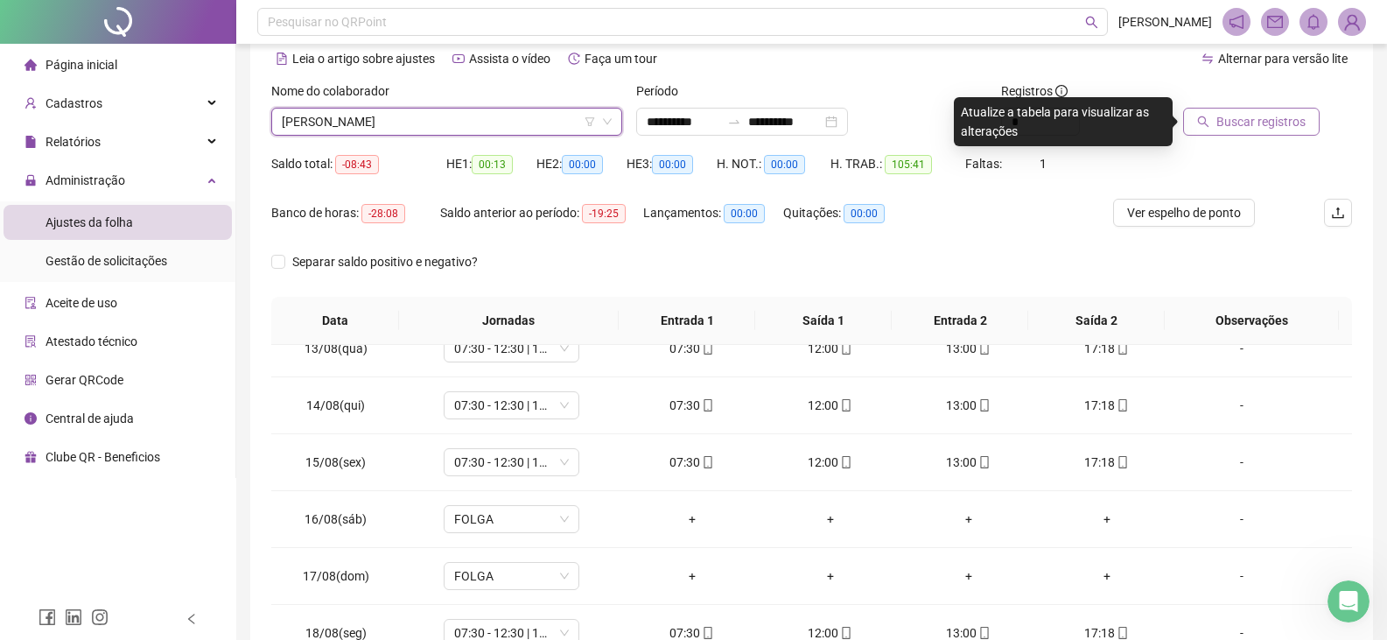
click at [1259, 123] on span "Buscar registros" at bounding box center [1261, 121] width 89 height 19
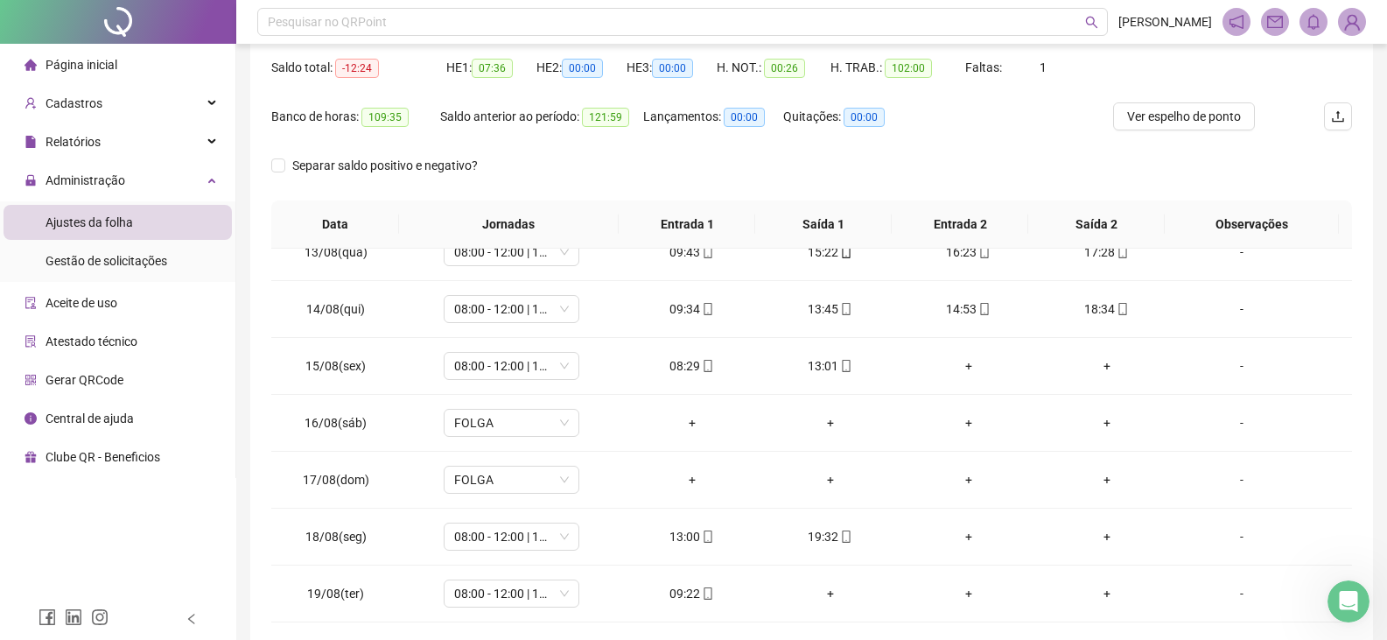
scroll to position [255, 0]
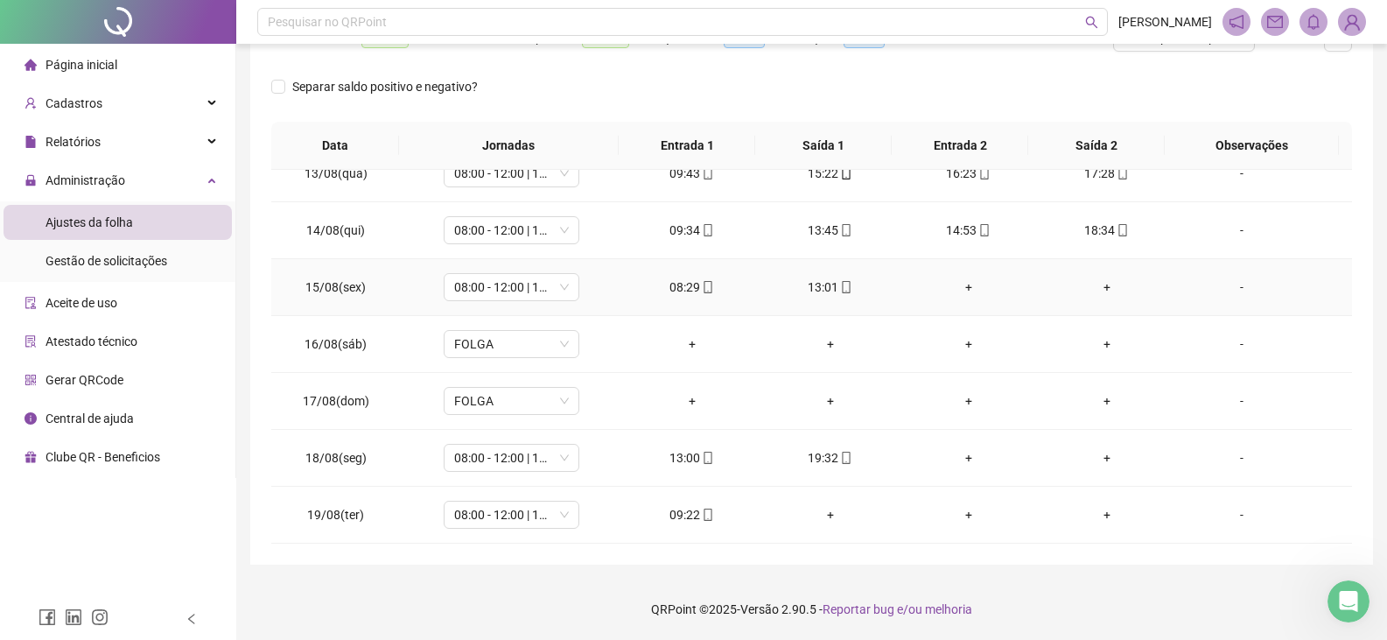
click at [1231, 286] on div "-" at bounding box center [1241, 286] width 103 height 19
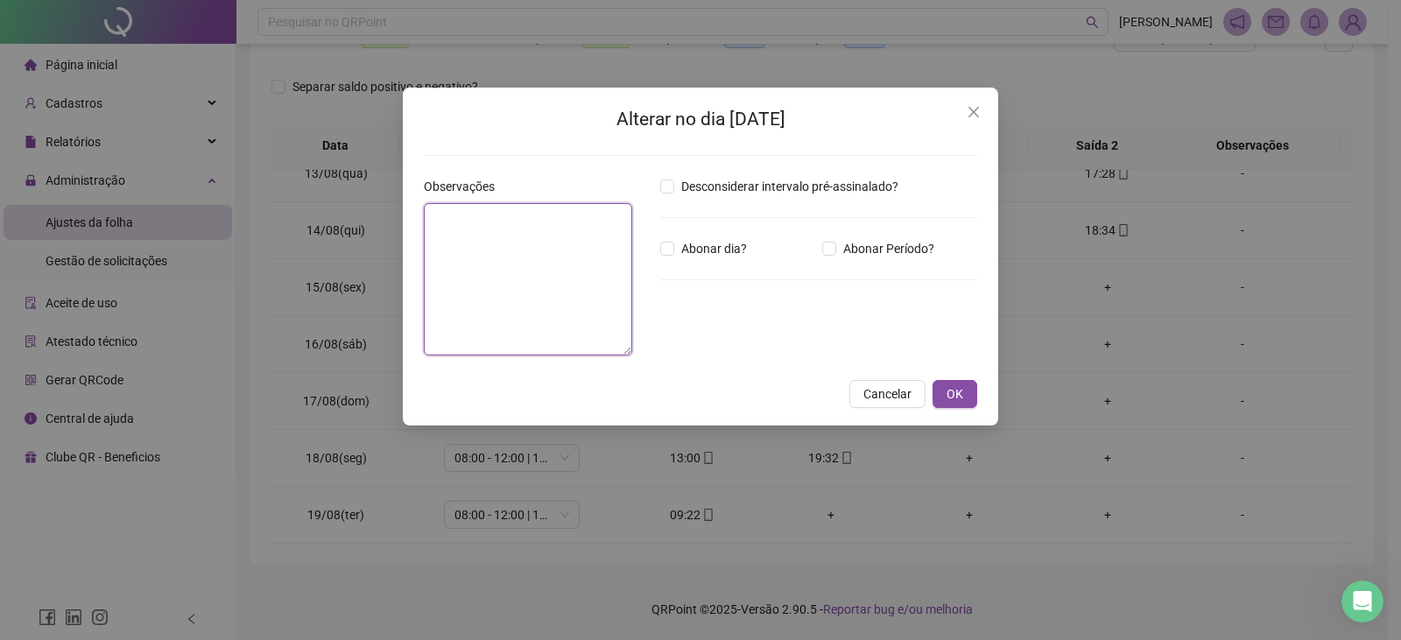
click at [579, 266] on textarea at bounding box center [528, 279] width 208 height 152
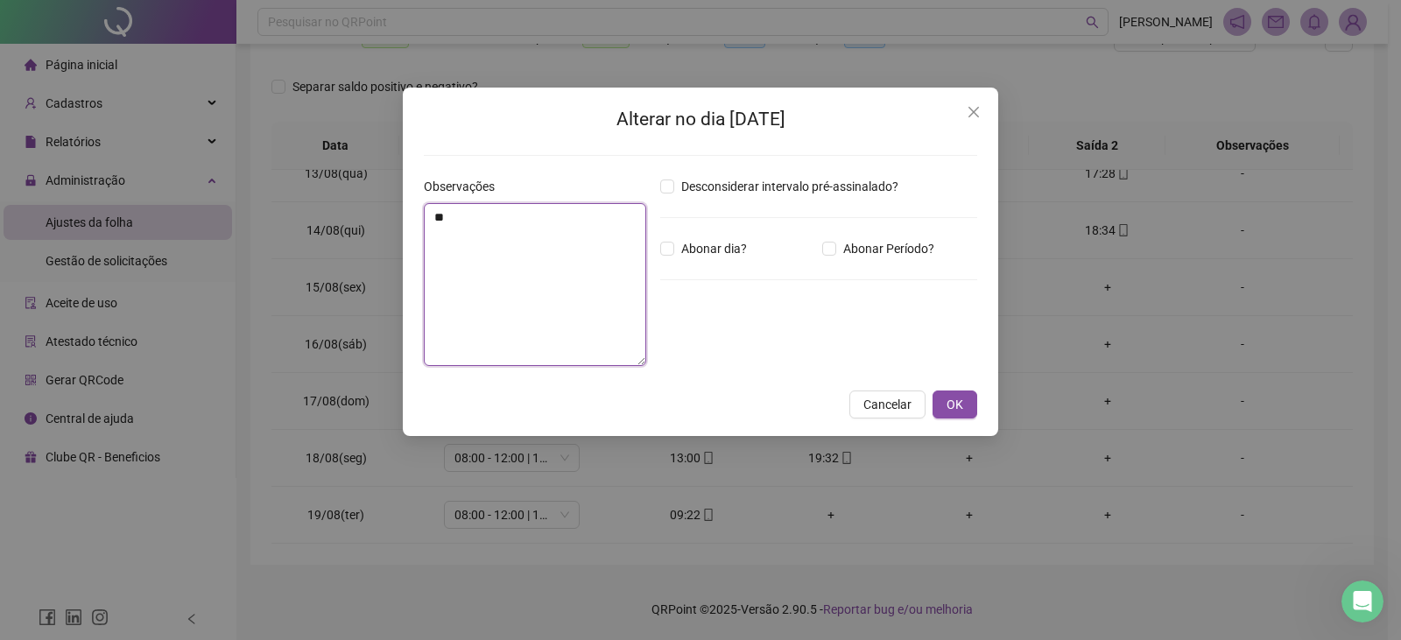
type textarea "*"
type textarea "**********"
click at [961, 408] on span "OK" at bounding box center [954, 404] width 17 height 19
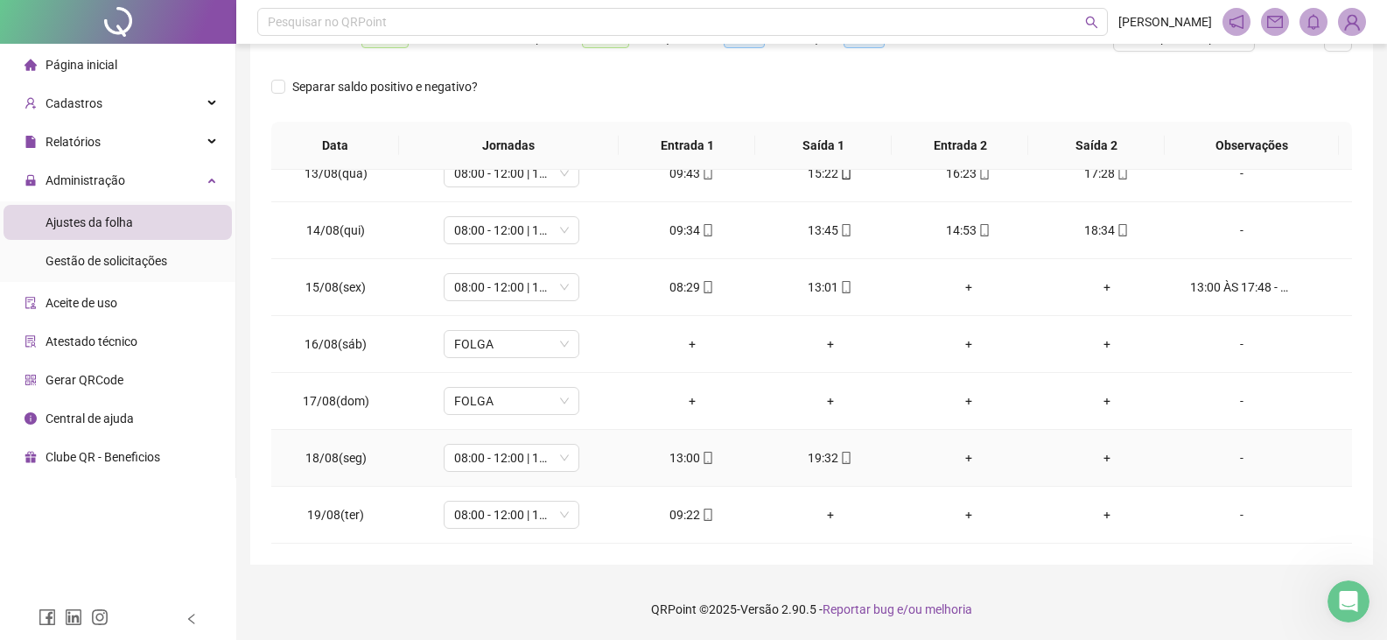
click at [1230, 456] on div "-" at bounding box center [1241, 457] width 103 height 19
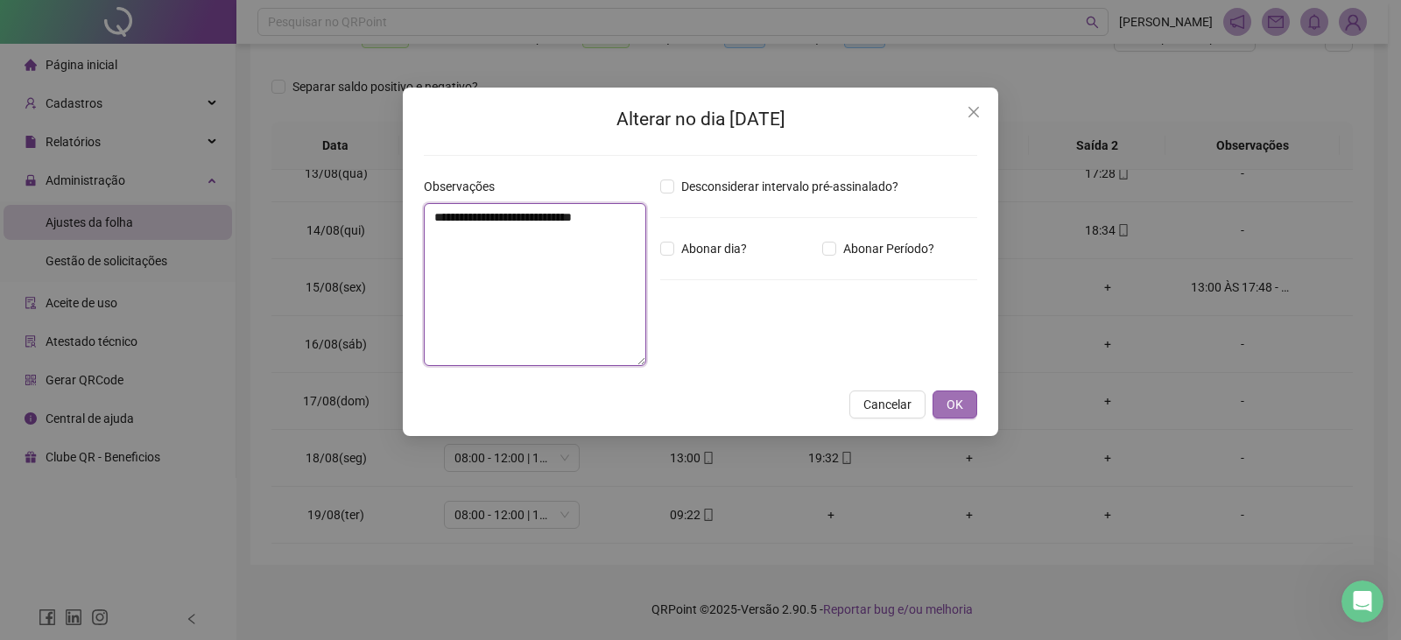
type textarea "**********"
click at [949, 396] on span "OK" at bounding box center [954, 404] width 17 height 19
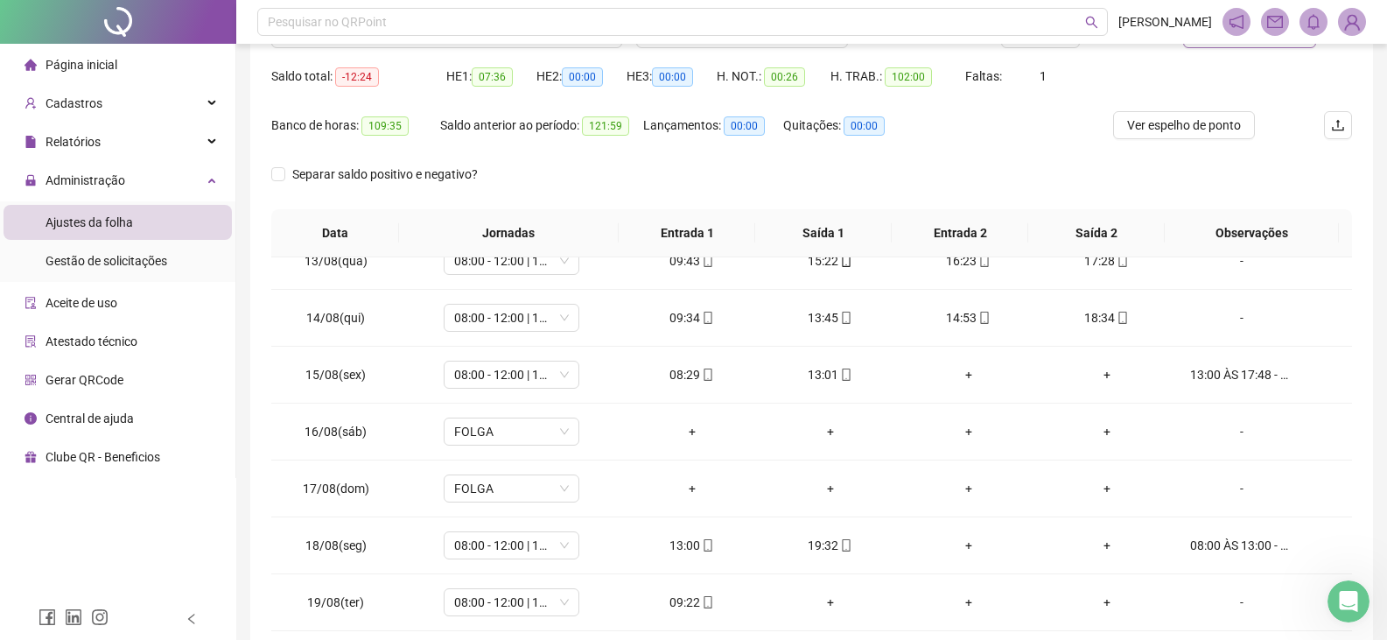
scroll to position [80, 0]
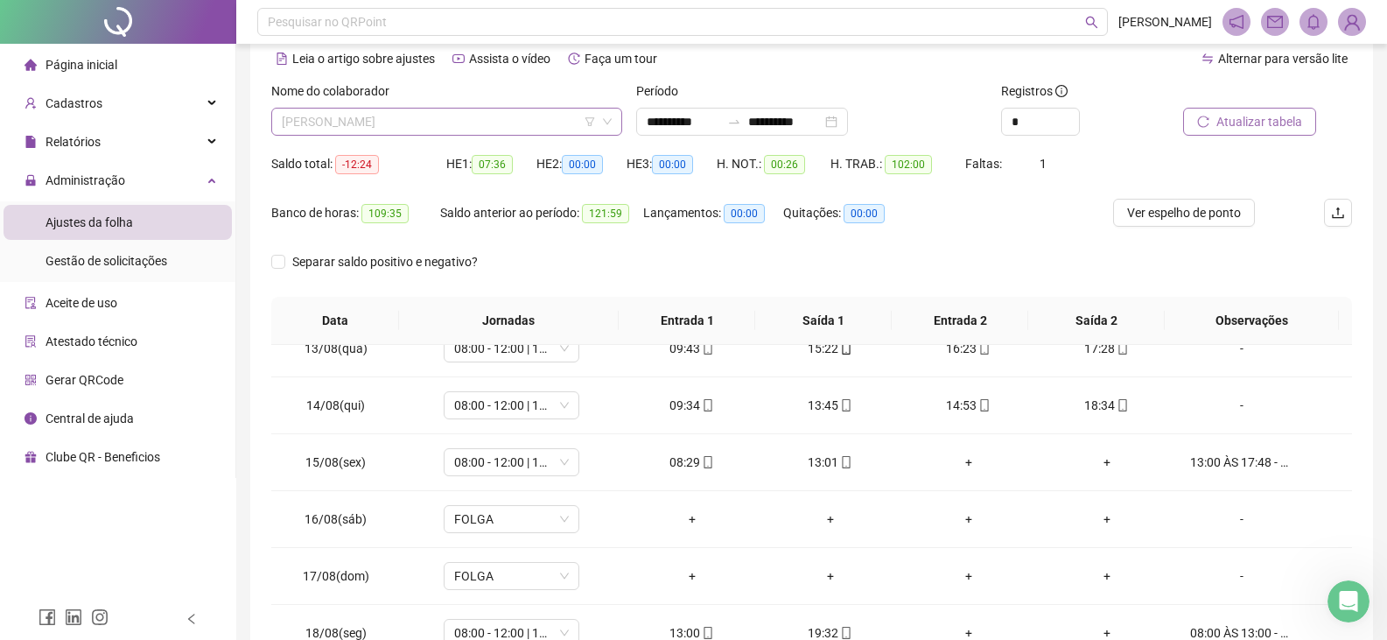
click at [501, 123] on span "[PERSON_NAME]" at bounding box center [447, 122] width 330 height 26
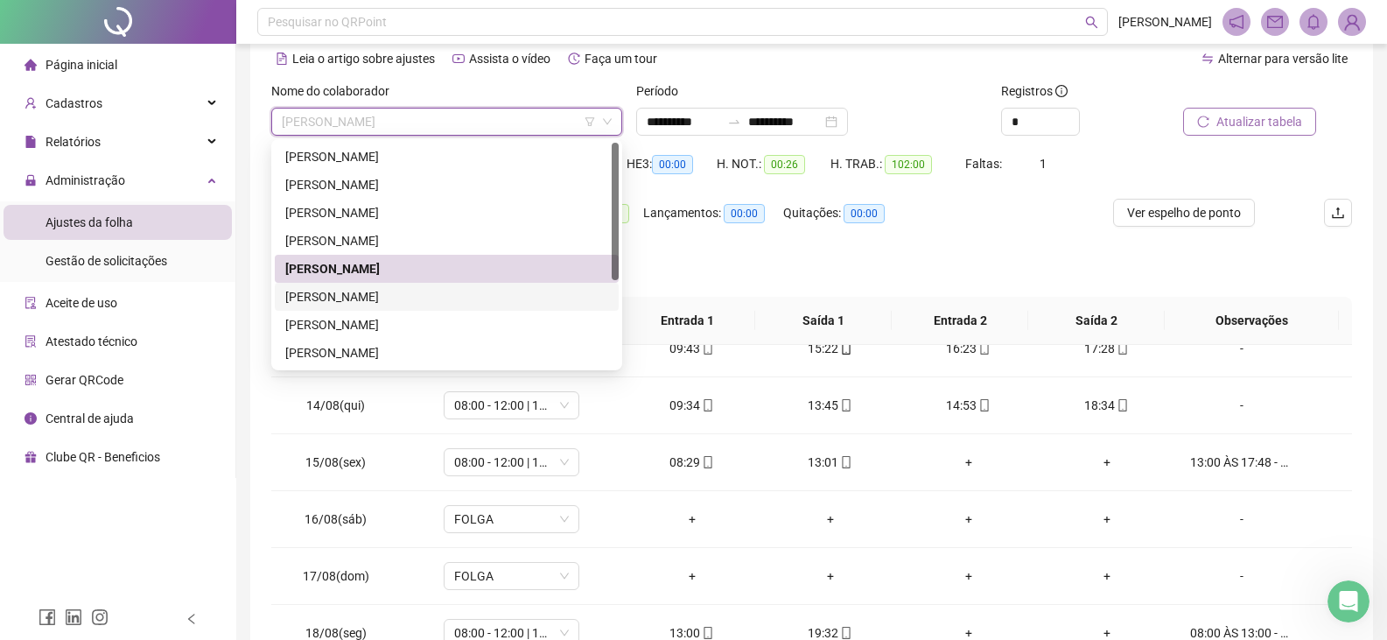
click at [432, 296] on div "[PERSON_NAME]" at bounding box center [446, 296] width 323 height 19
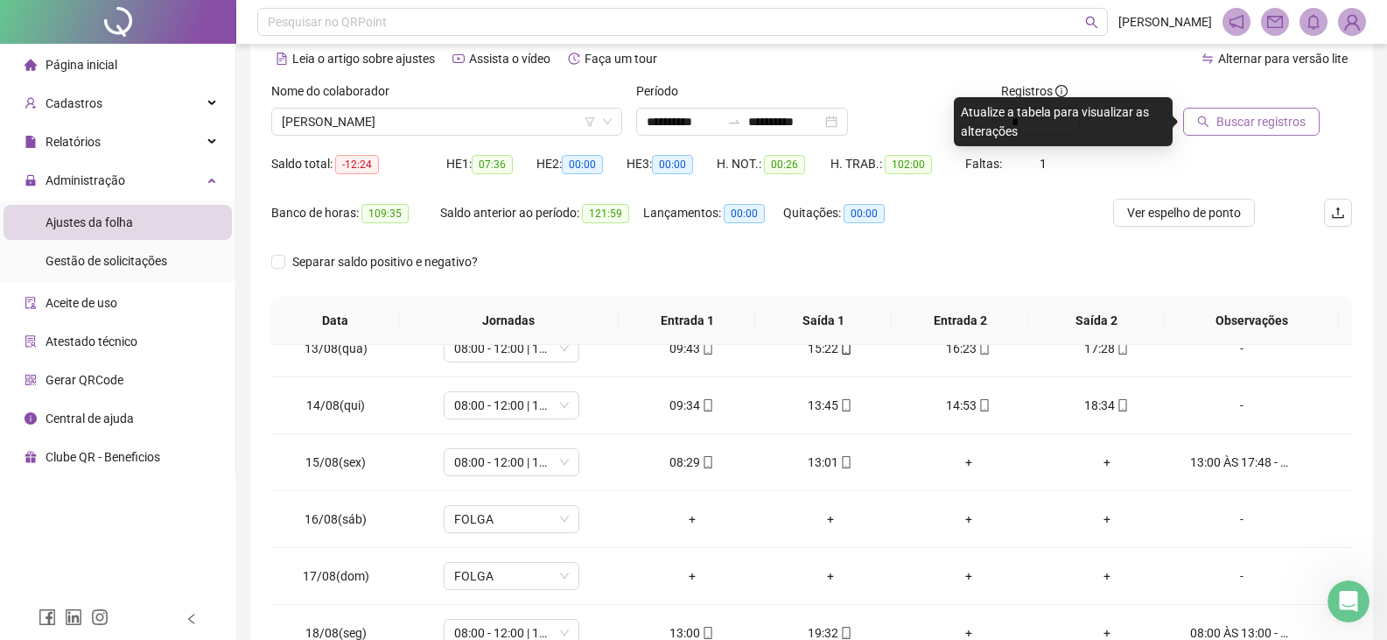
click at [1295, 126] on span "Buscar registros" at bounding box center [1261, 121] width 89 height 19
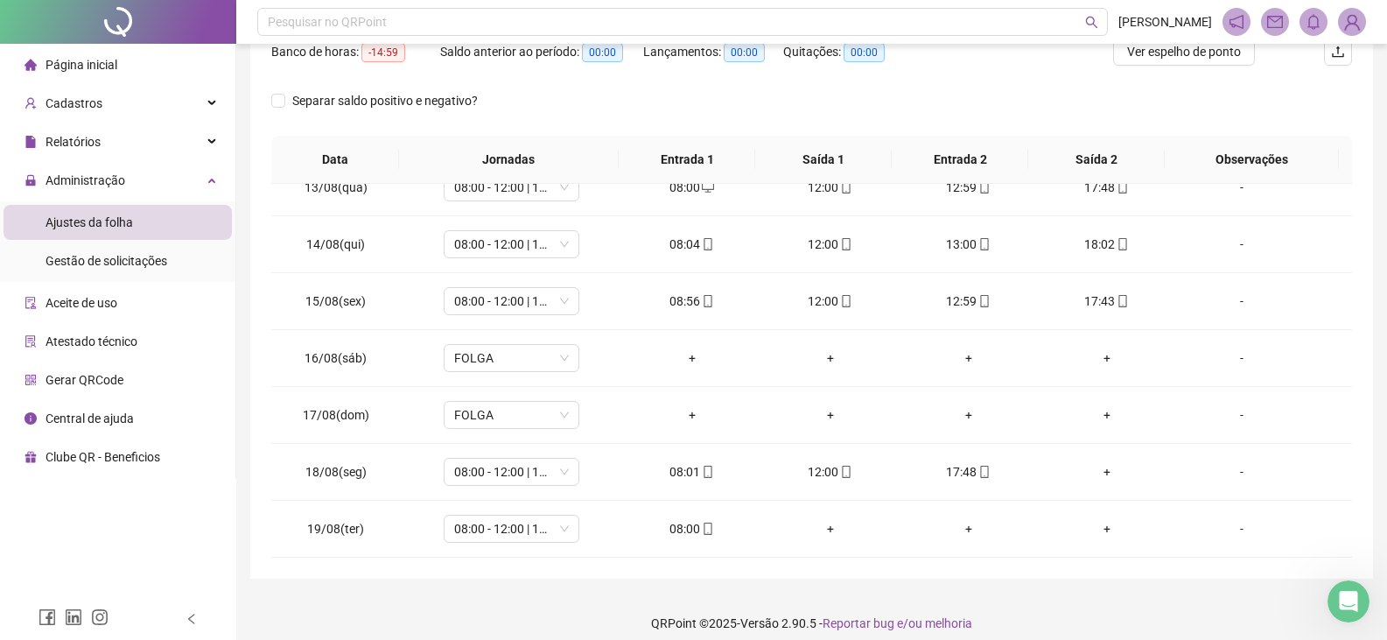
scroll to position [255, 0]
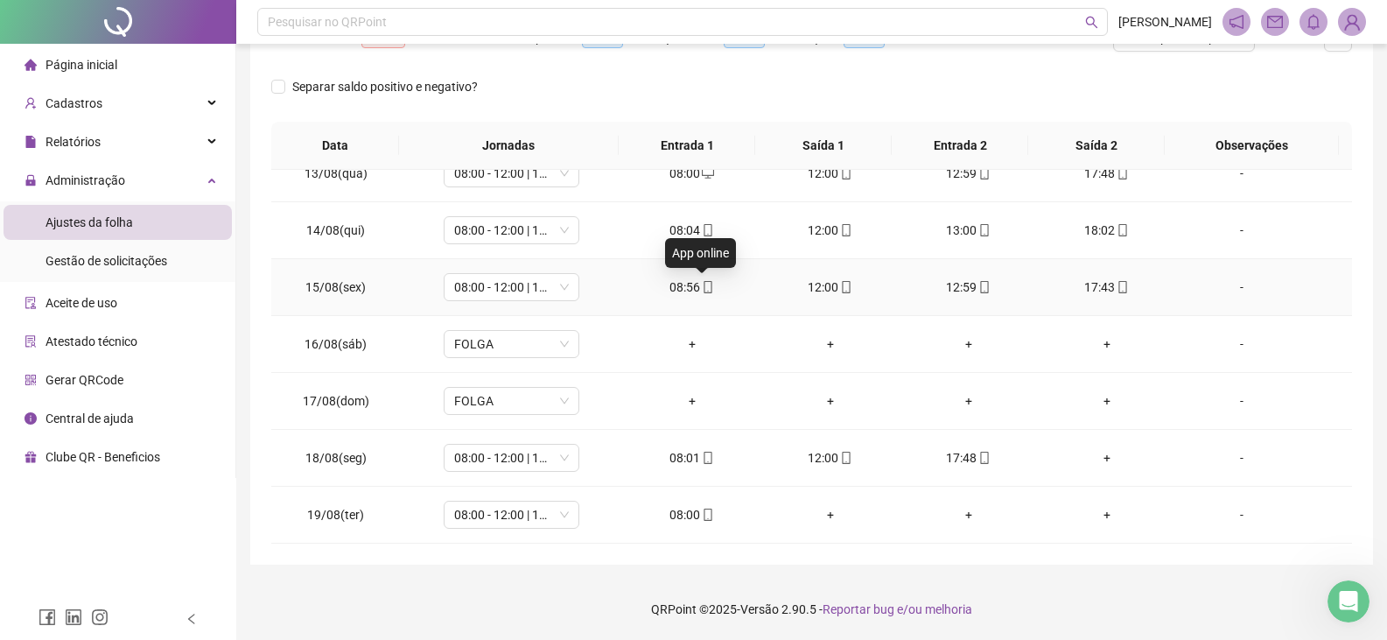
click at [702, 290] on icon "mobile" at bounding box center [708, 287] width 12 height 12
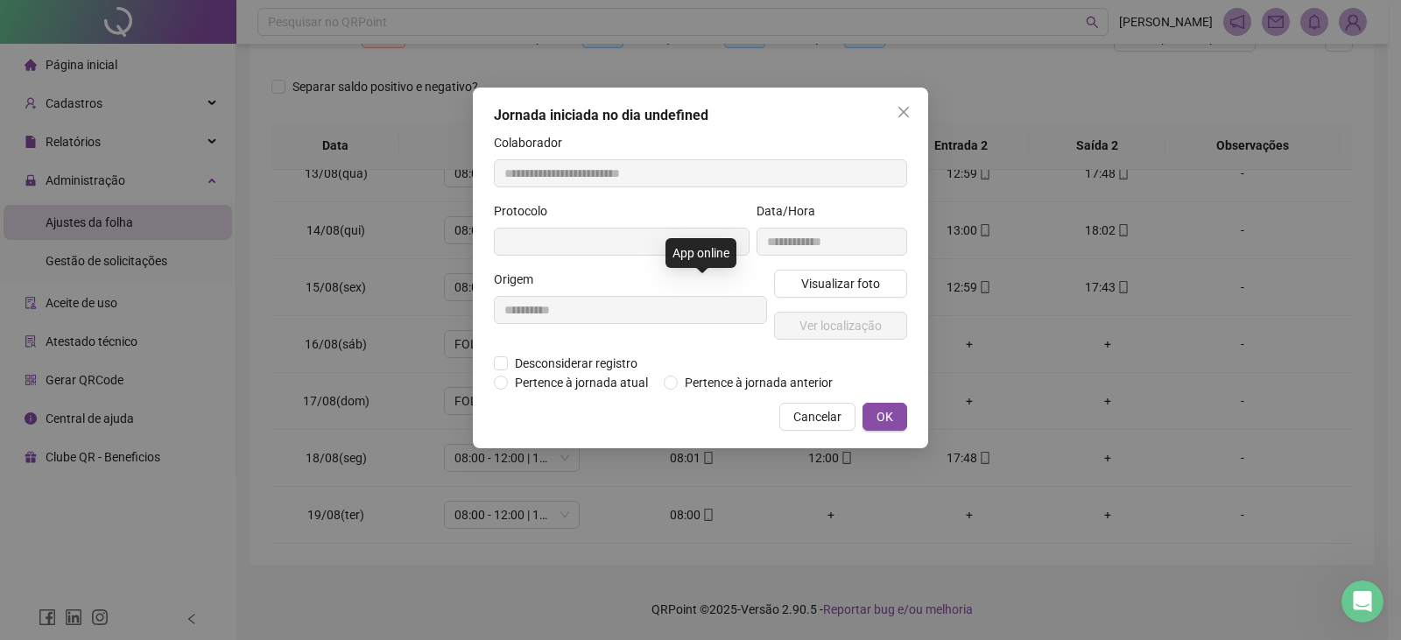
type input "**********"
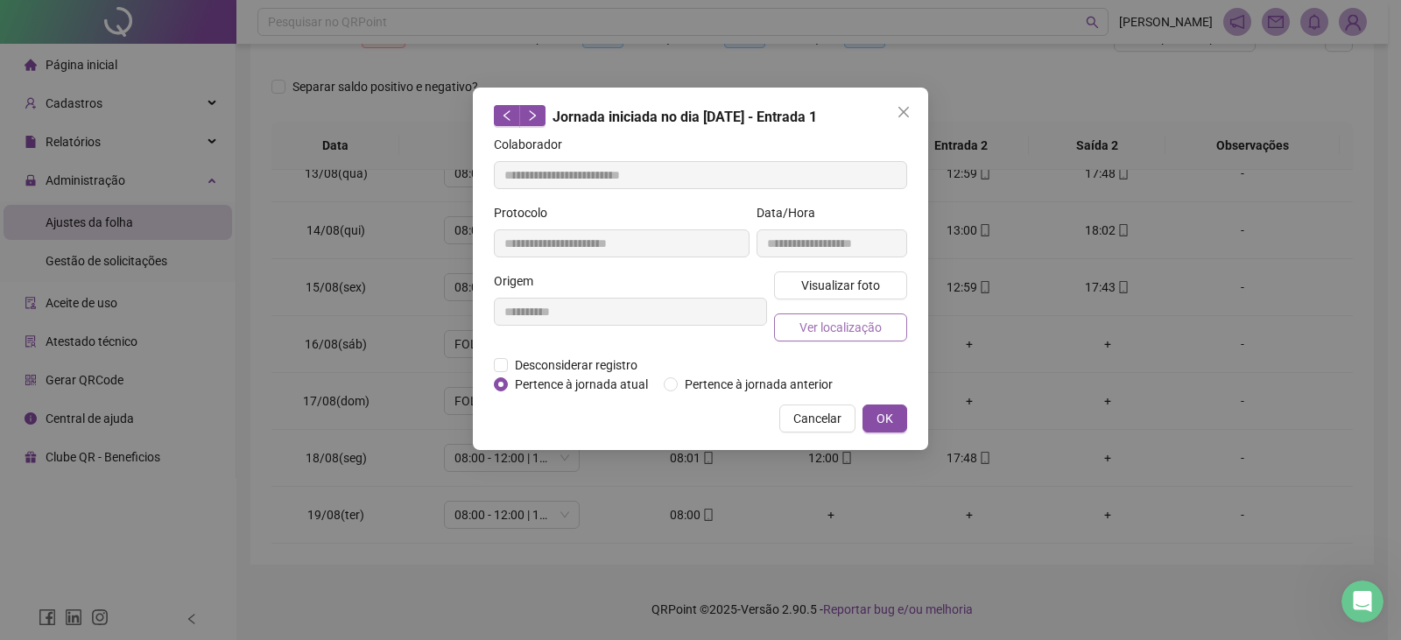
click at [794, 321] on button "Ver localização" at bounding box center [840, 327] width 133 height 28
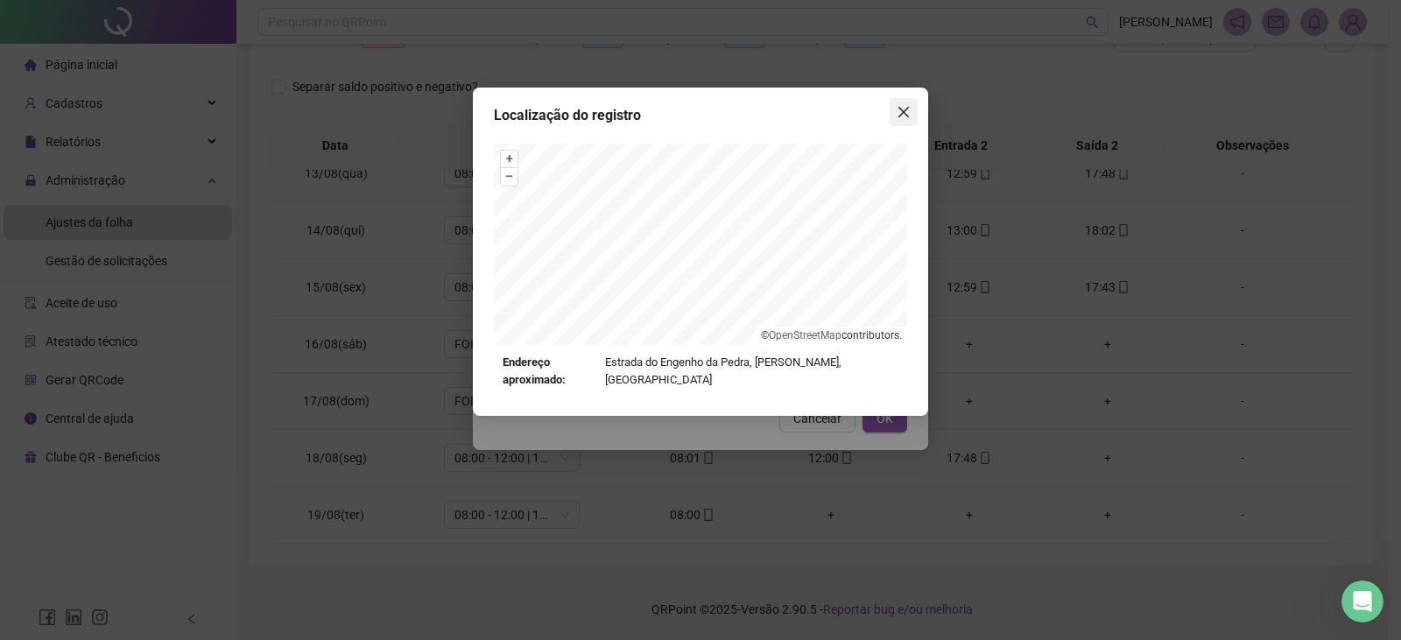
click at [902, 110] on icon "close" at bounding box center [903, 112] width 11 height 11
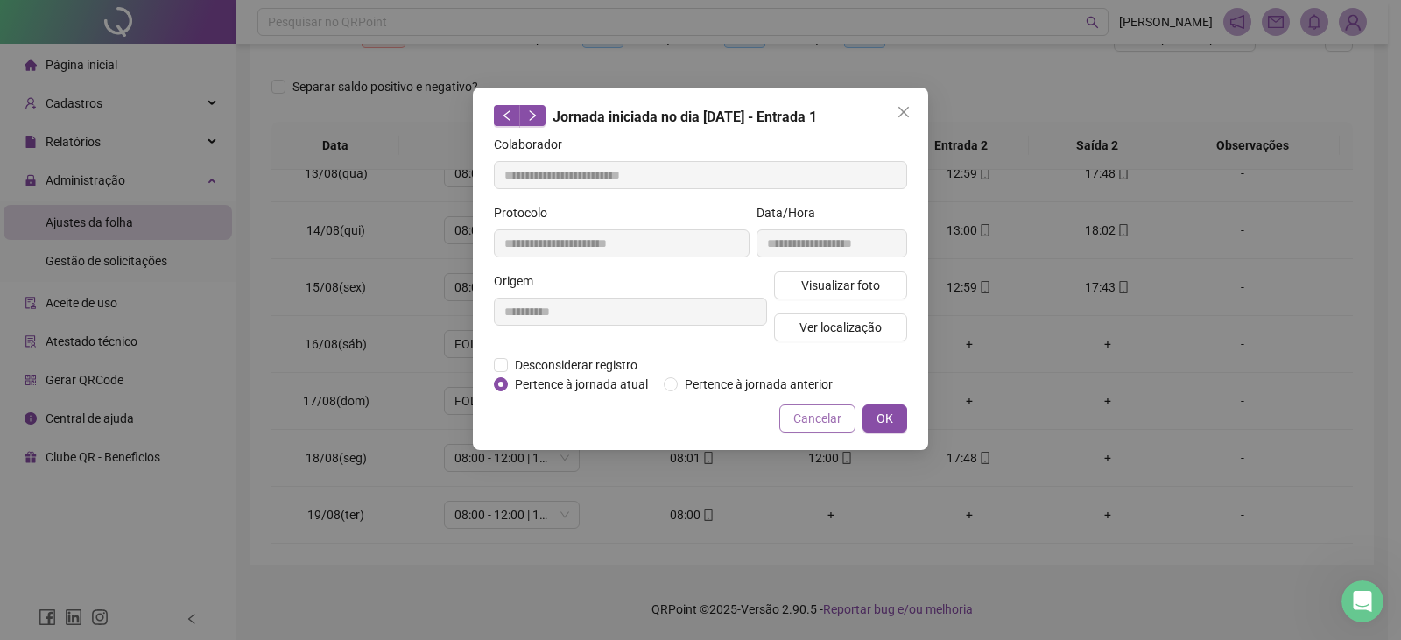
click at [813, 414] on span "Cancelar" at bounding box center [817, 418] width 48 height 19
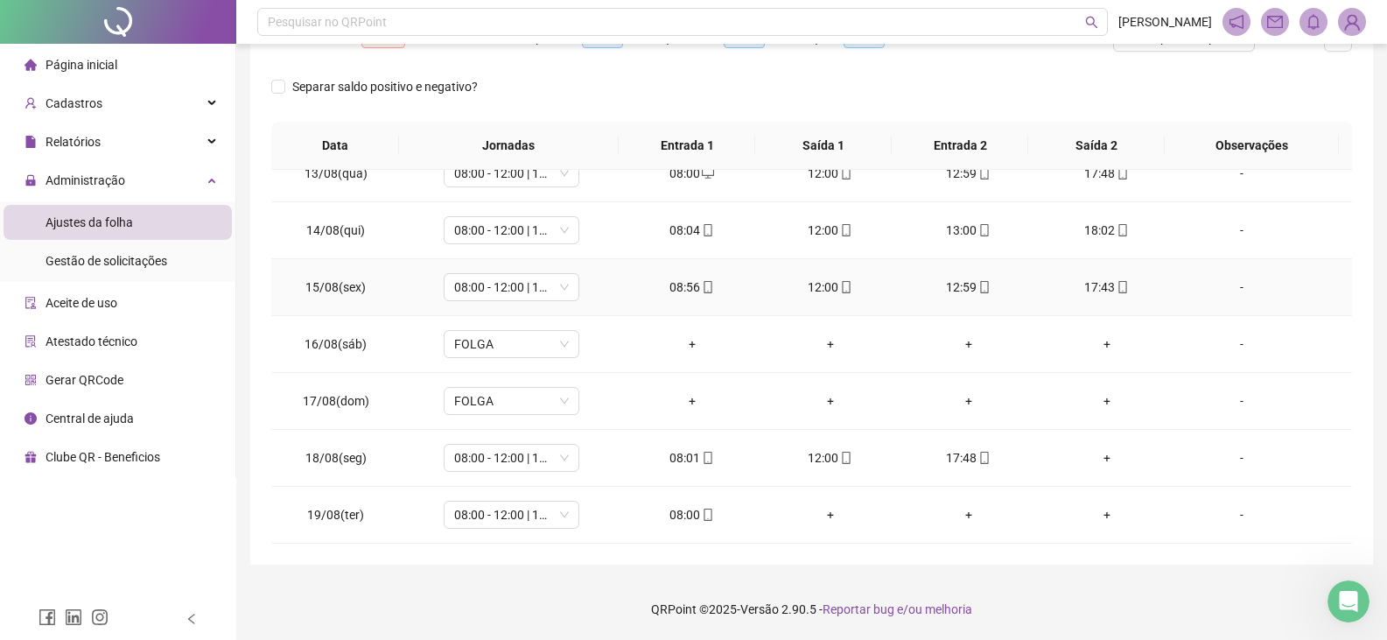
click at [711, 282] on div "08:56" at bounding box center [692, 286] width 110 height 19
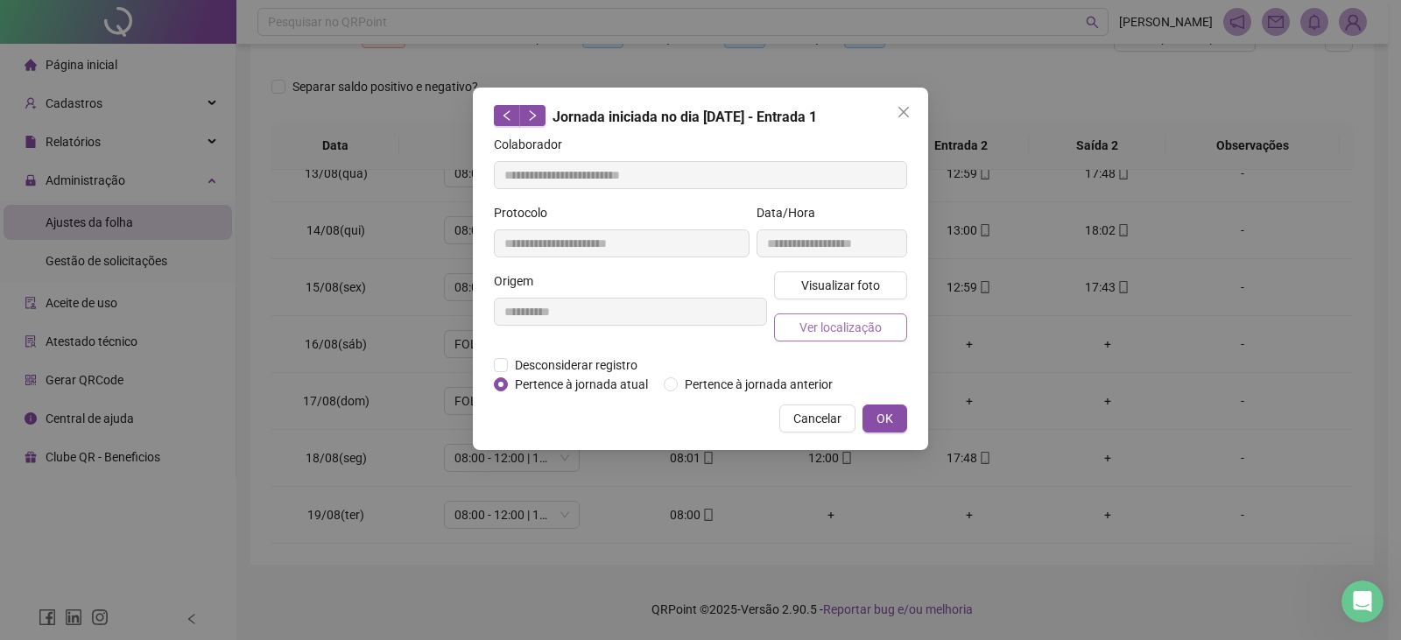
click at [825, 326] on span "Ver localização" at bounding box center [840, 327] width 82 height 19
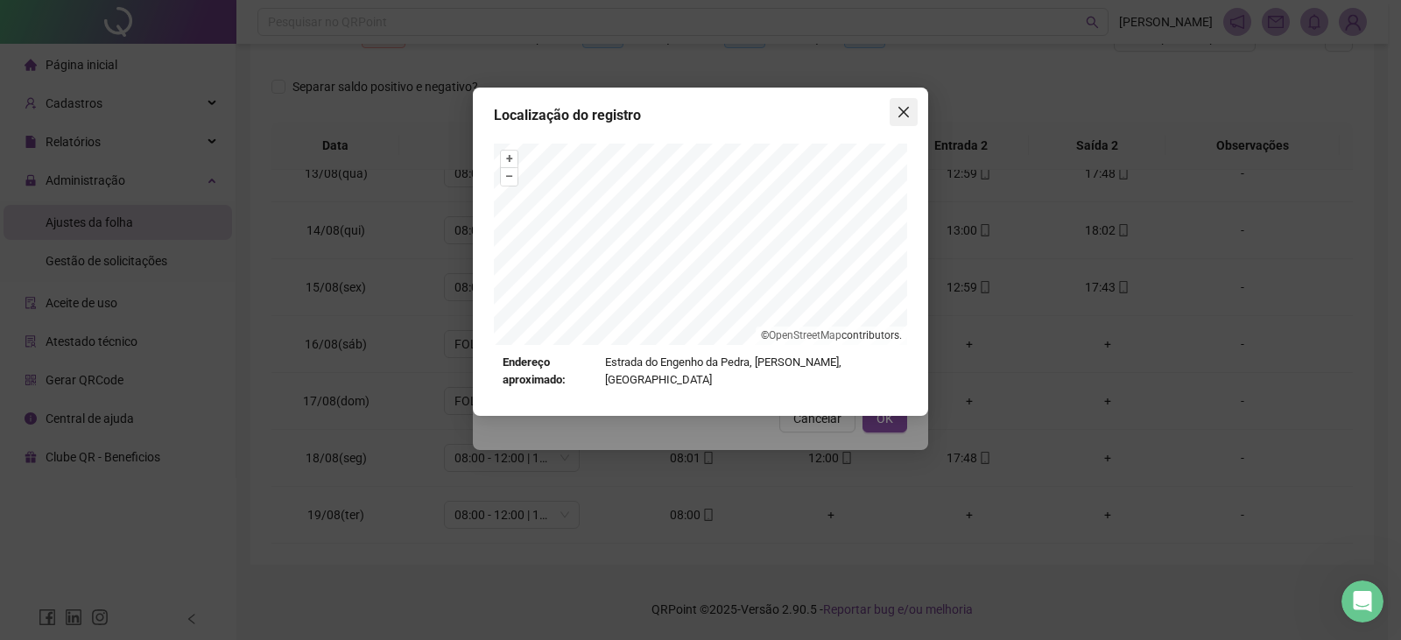
click at [896, 116] on icon "close" at bounding box center [903, 112] width 14 height 14
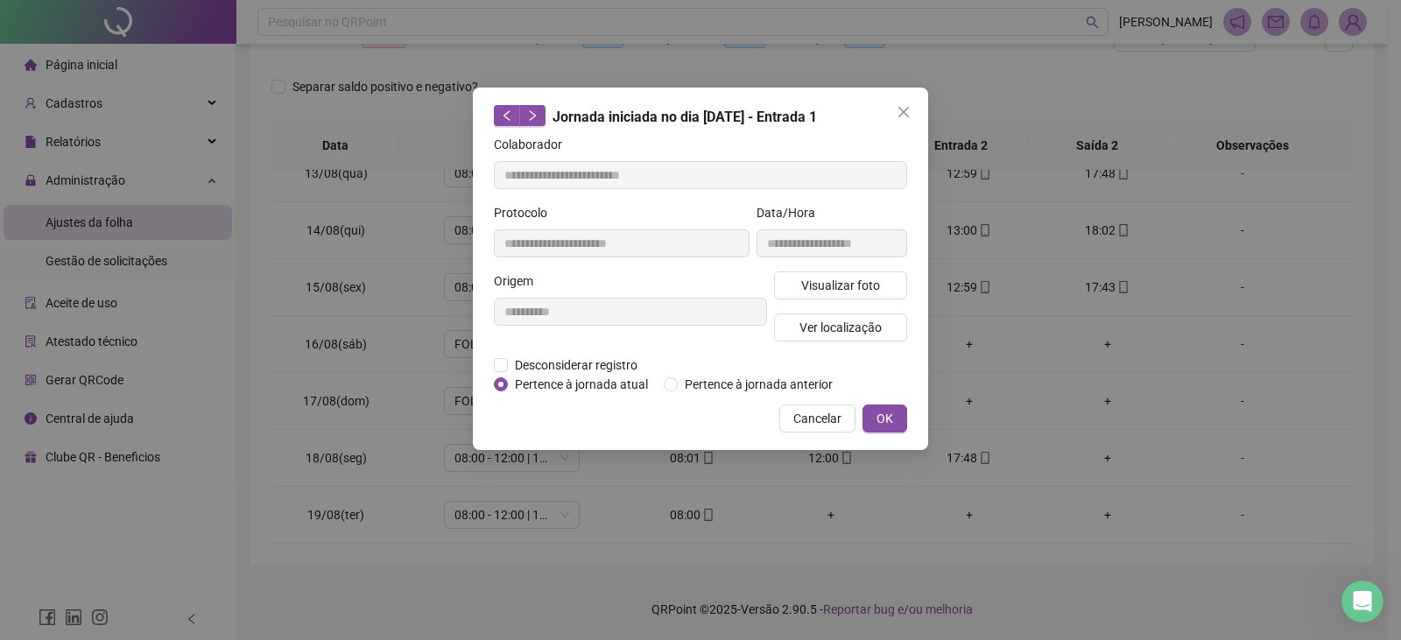
click at [840, 418] on span "Cancelar" at bounding box center [817, 418] width 48 height 19
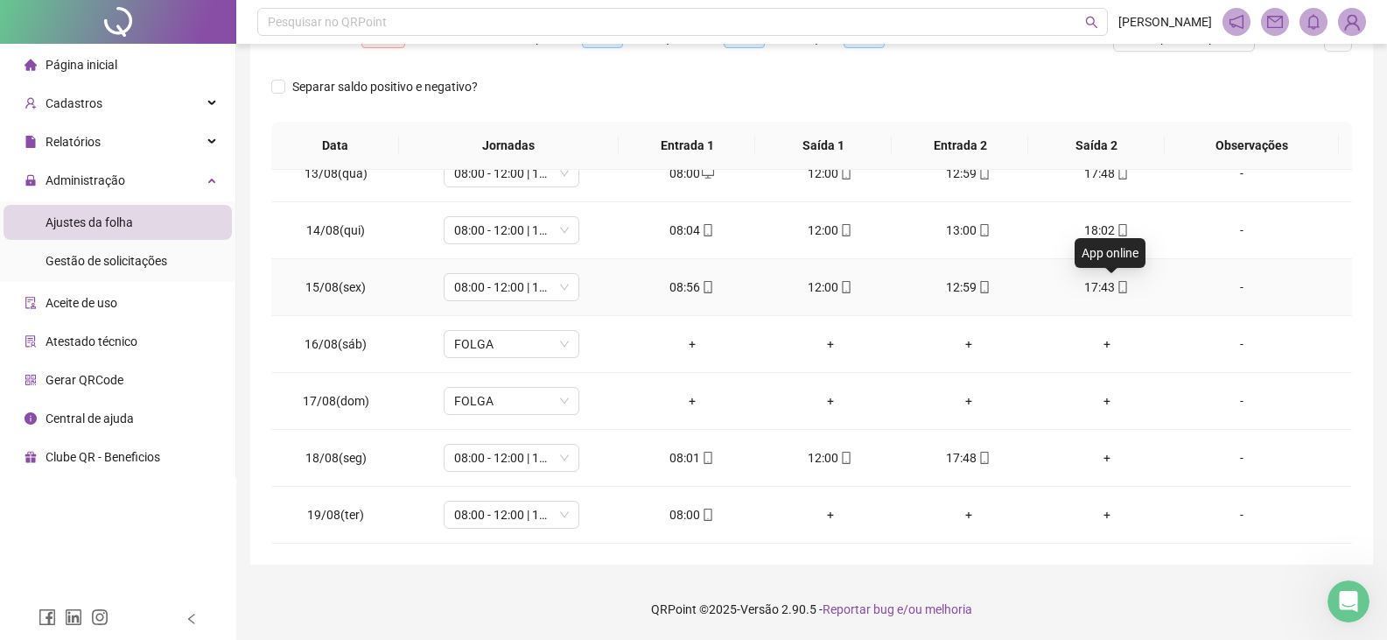
click at [1117, 287] on icon "mobile" at bounding box center [1123, 287] width 12 height 12
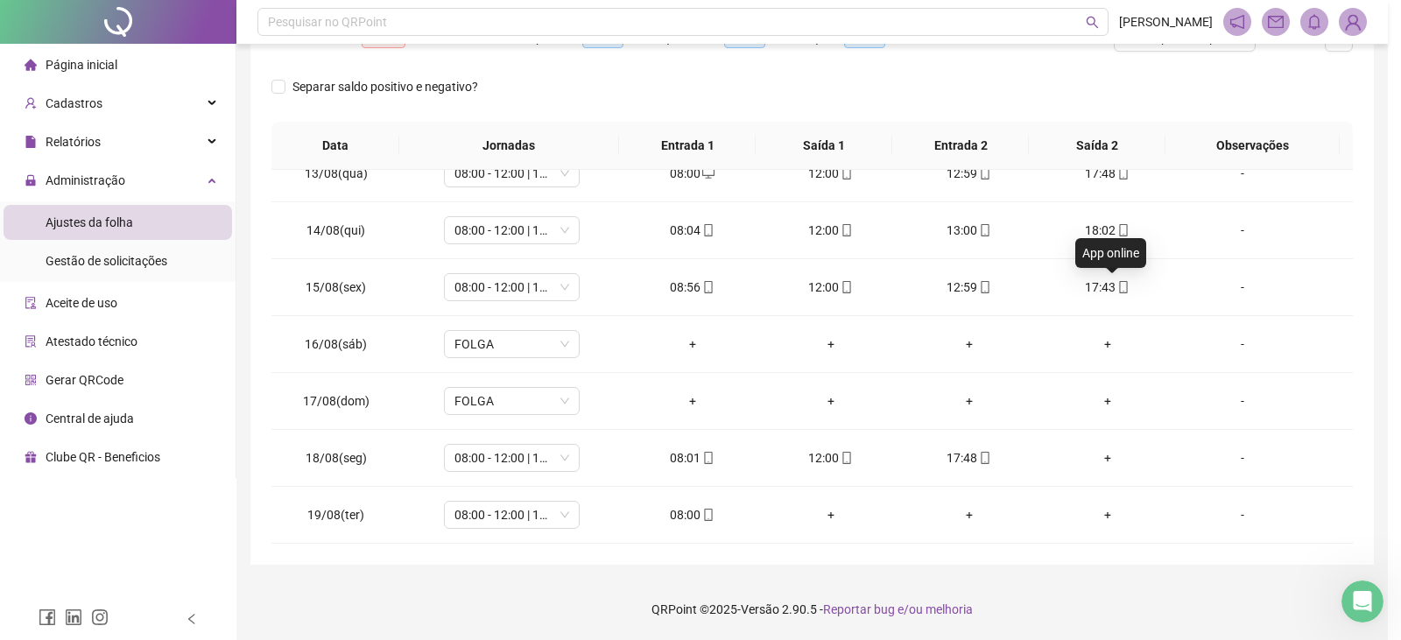
type input "**********"
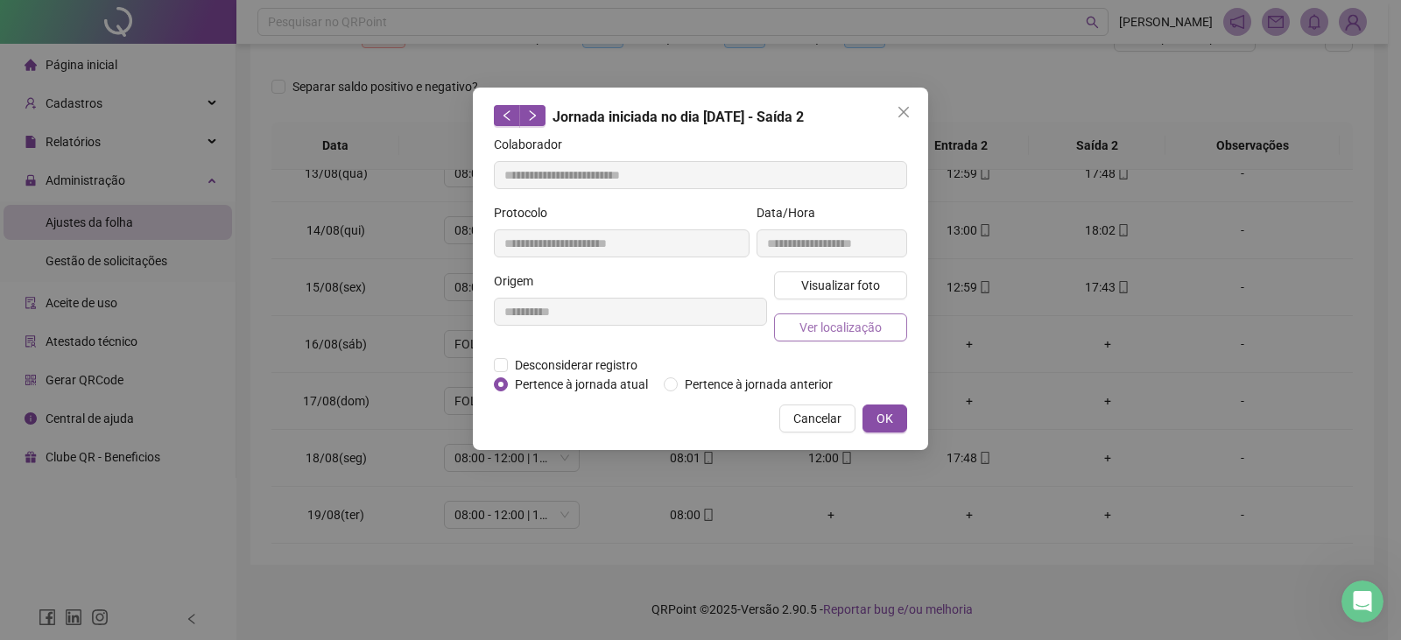
click at [847, 336] on button "Ver localização" at bounding box center [840, 327] width 133 height 28
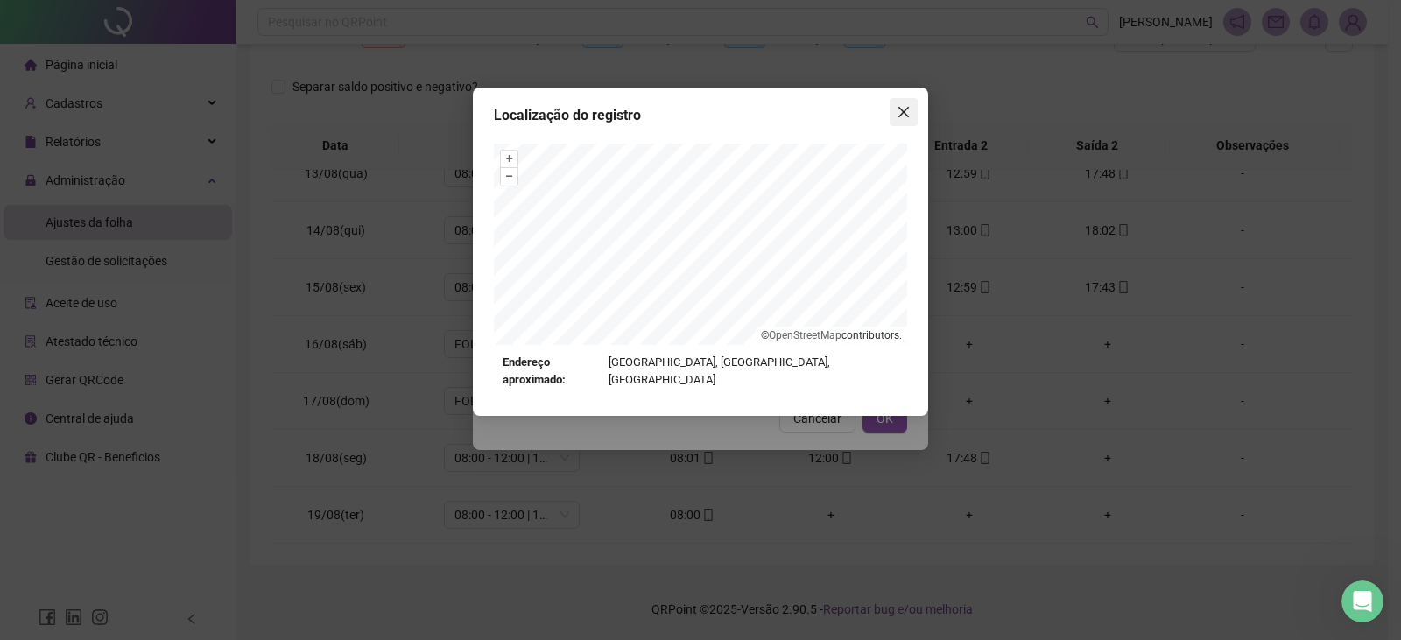
click at [902, 114] on icon "close" at bounding box center [903, 112] width 11 height 11
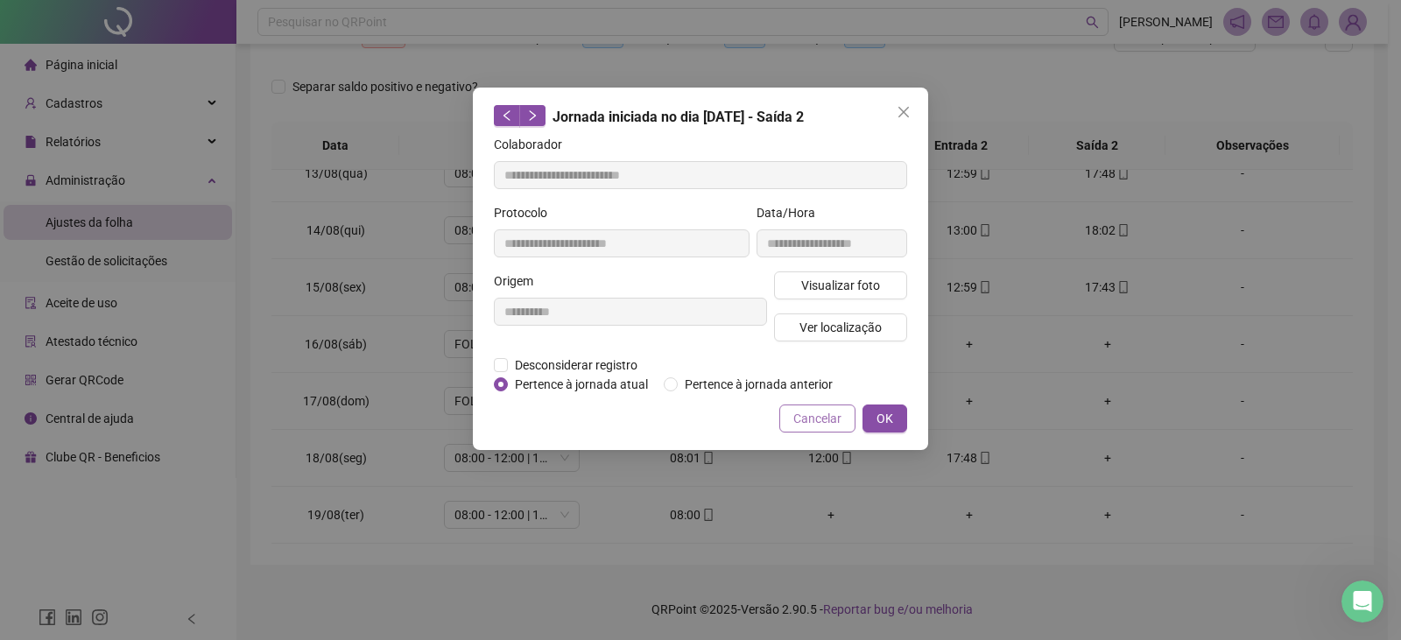
click at [823, 428] on button "Cancelar" at bounding box center [817, 418] width 76 height 28
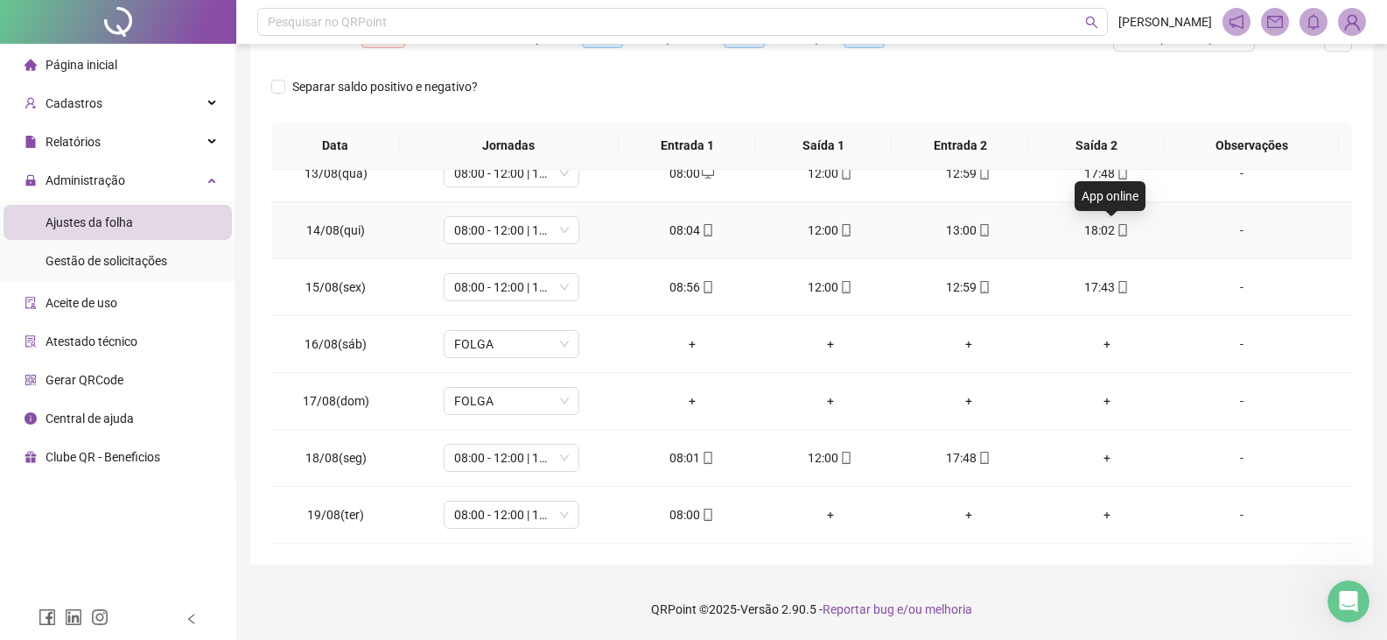
click at [1120, 228] on icon "mobile" at bounding box center [1124, 230] width 8 height 12
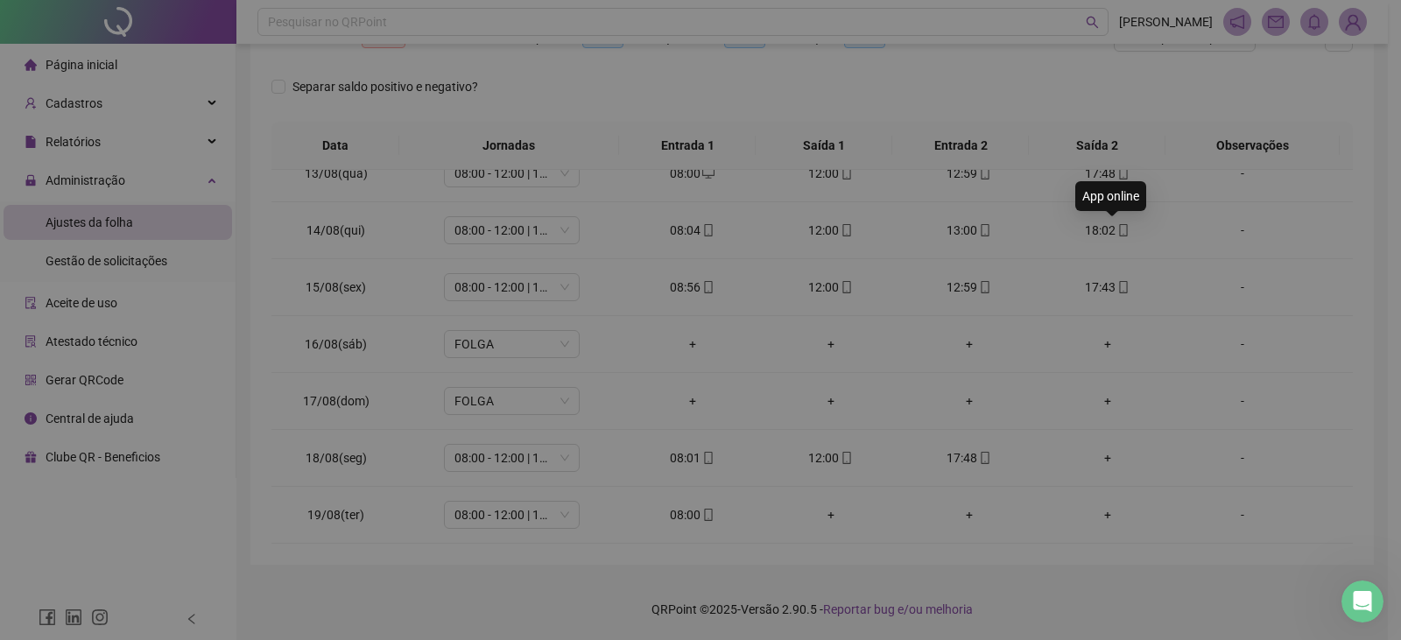
type input "**********"
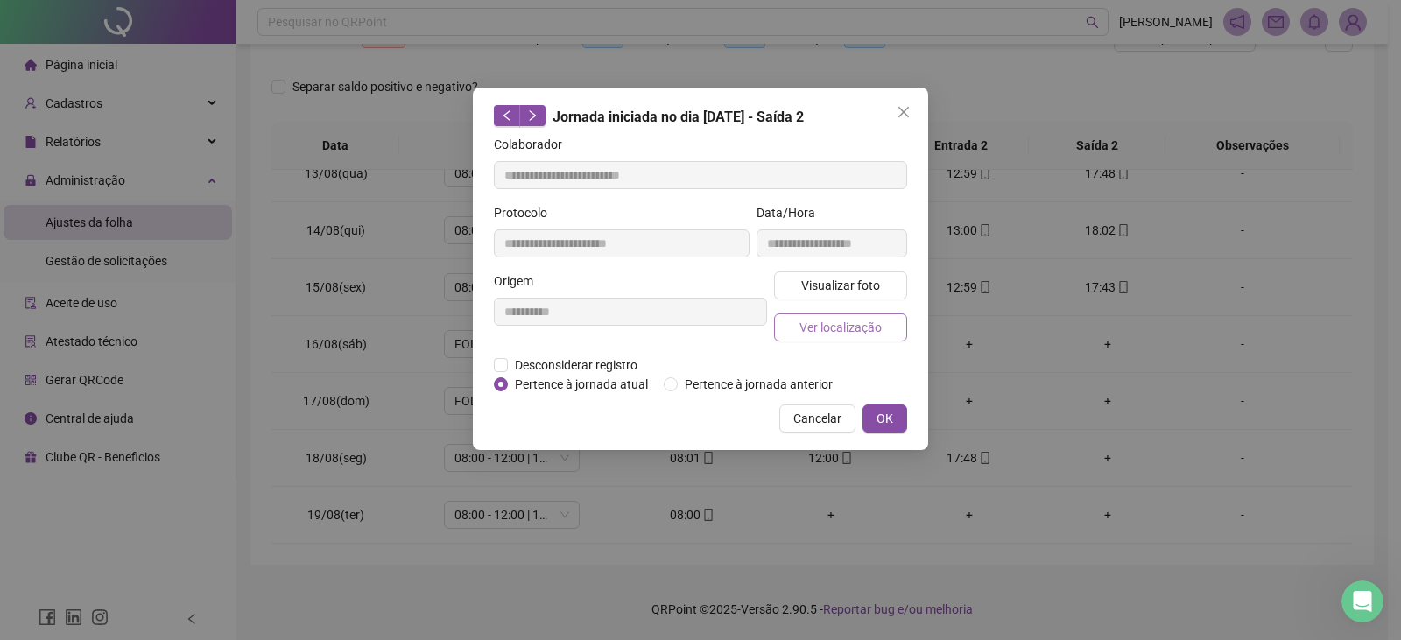
click at [860, 321] on span "Ver localização" at bounding box center [840, 327] width 82 height 19
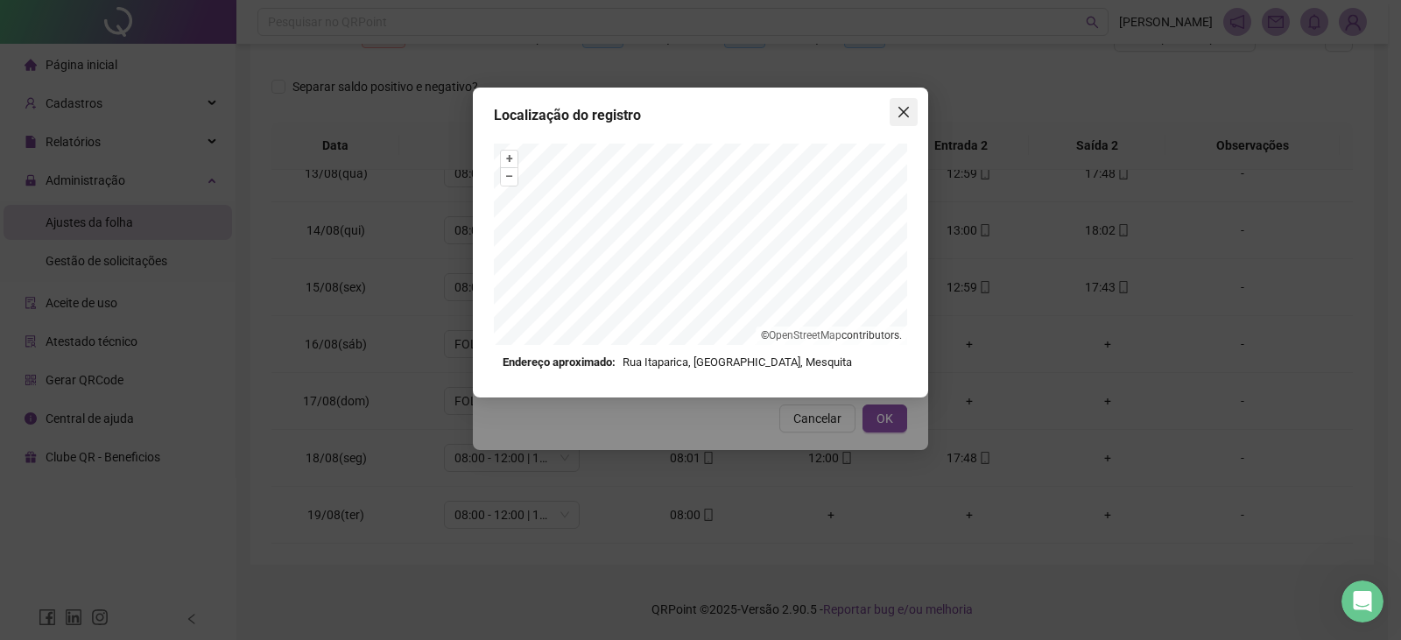
click at [905, 116] on icon "close" at bounding box center [903, 112] width 14 height 14
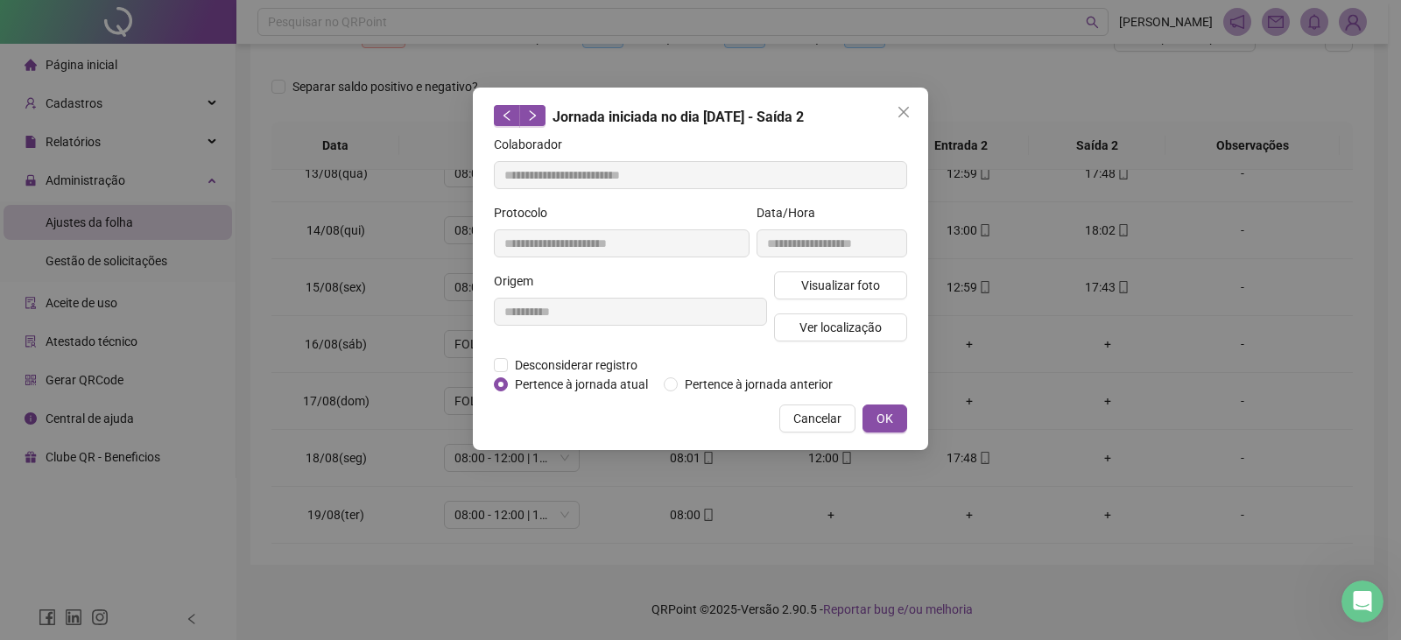
click at [819, 415] on span "Cancelar" at bounding box center [817, 418] width 48 height 19
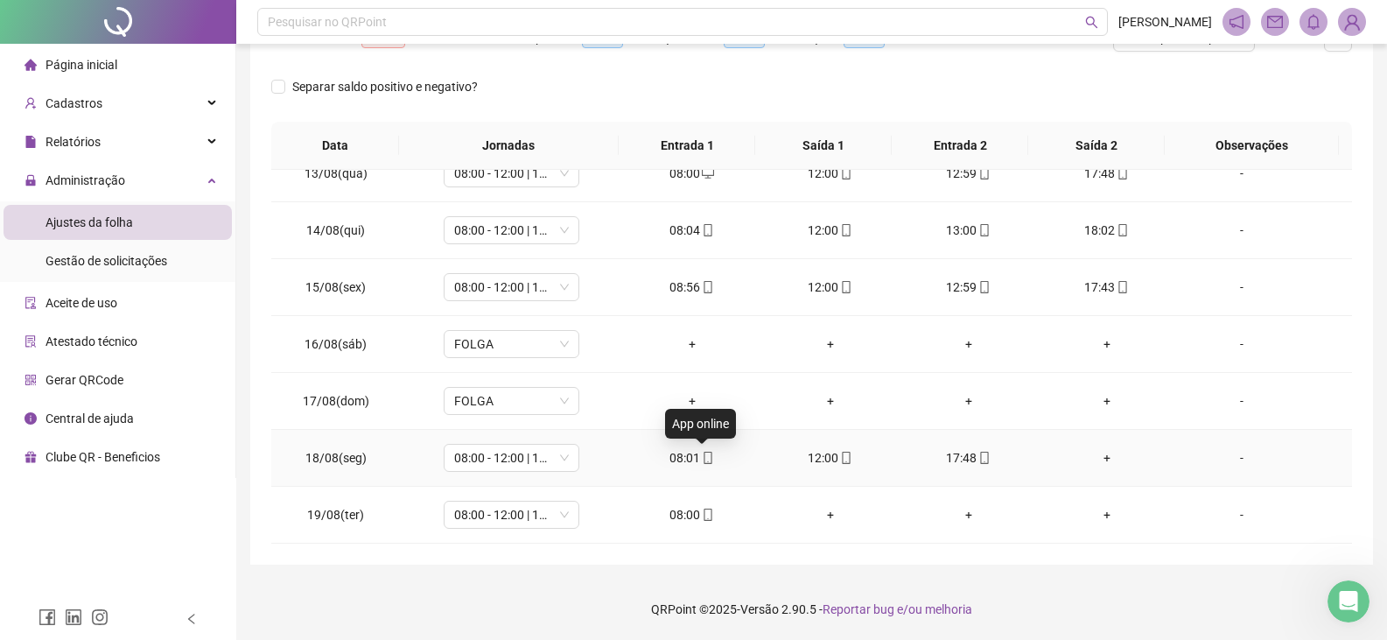
click at [704, 460] on icon "mobile" at bounding box center [708, 458] width 12 height 12
type input "**********"
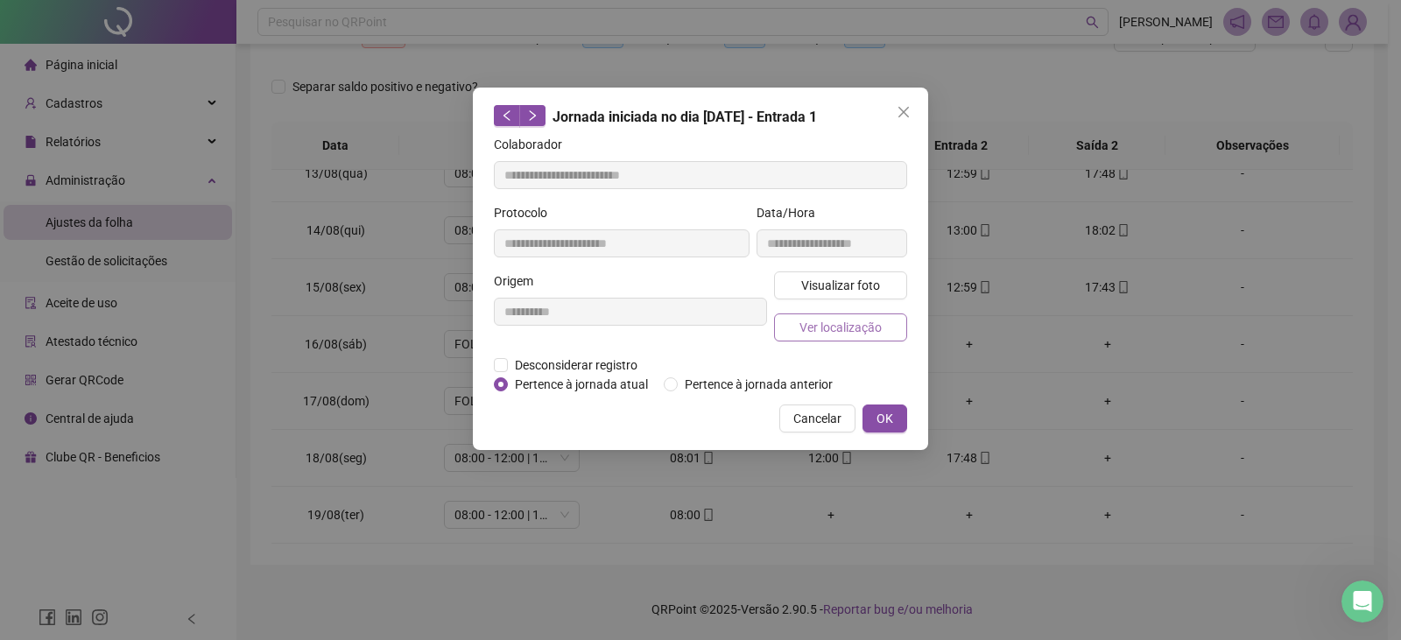
click at [807, 319] on span "Ver localização" at bounding box center [840, 327] width 82 height 19
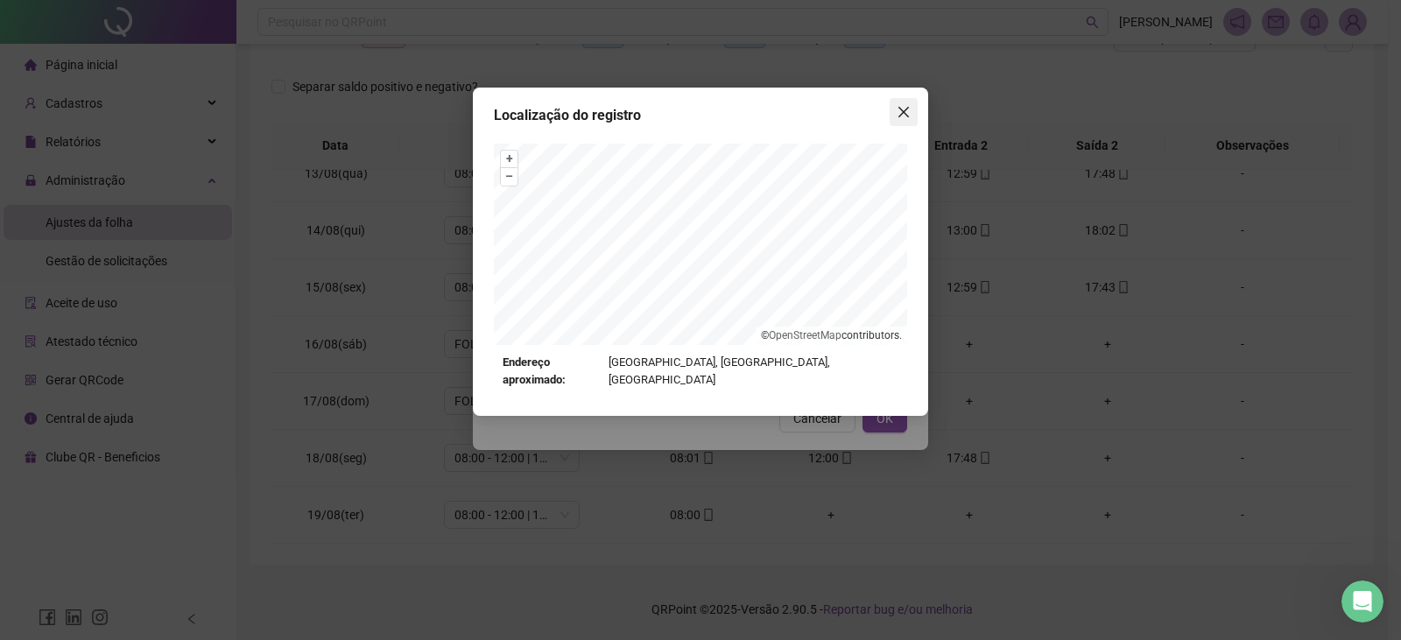
click at [890, 114] on span "Close" at bounding box center [903, 112] width 28 height 14
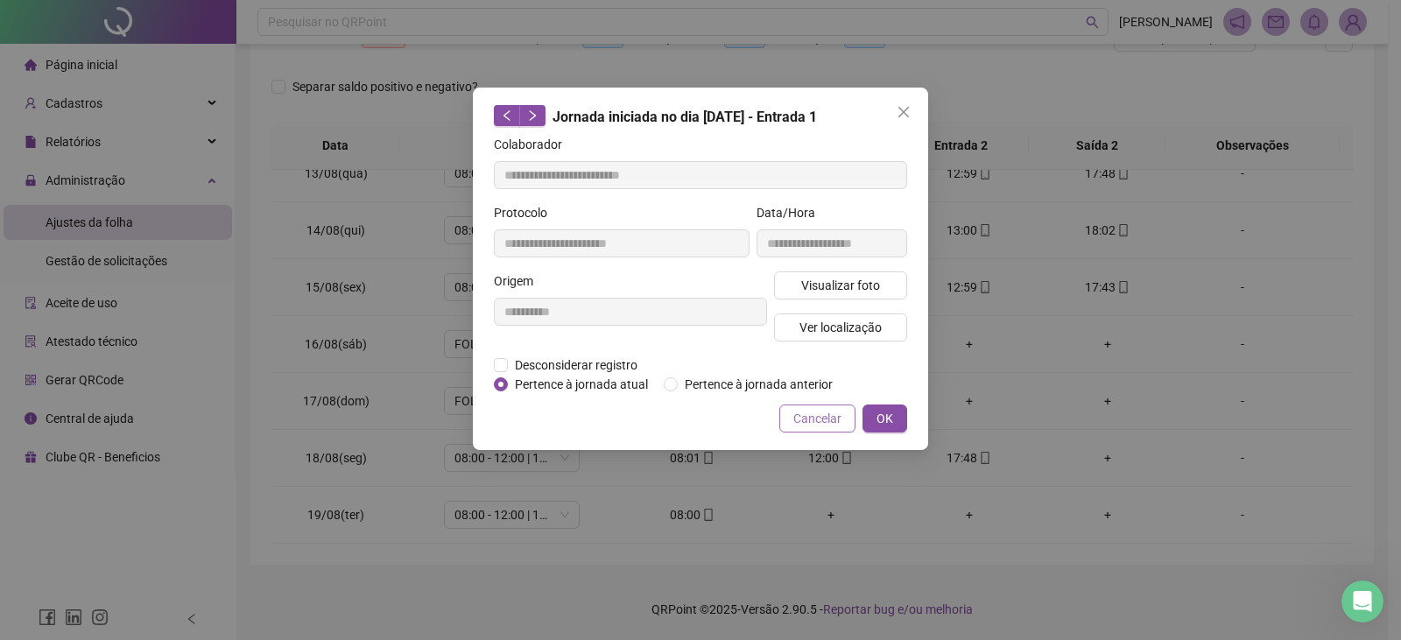
click at [825, 414] on span "Cancelar" at bounding box center [817, 418] width 48 height 19
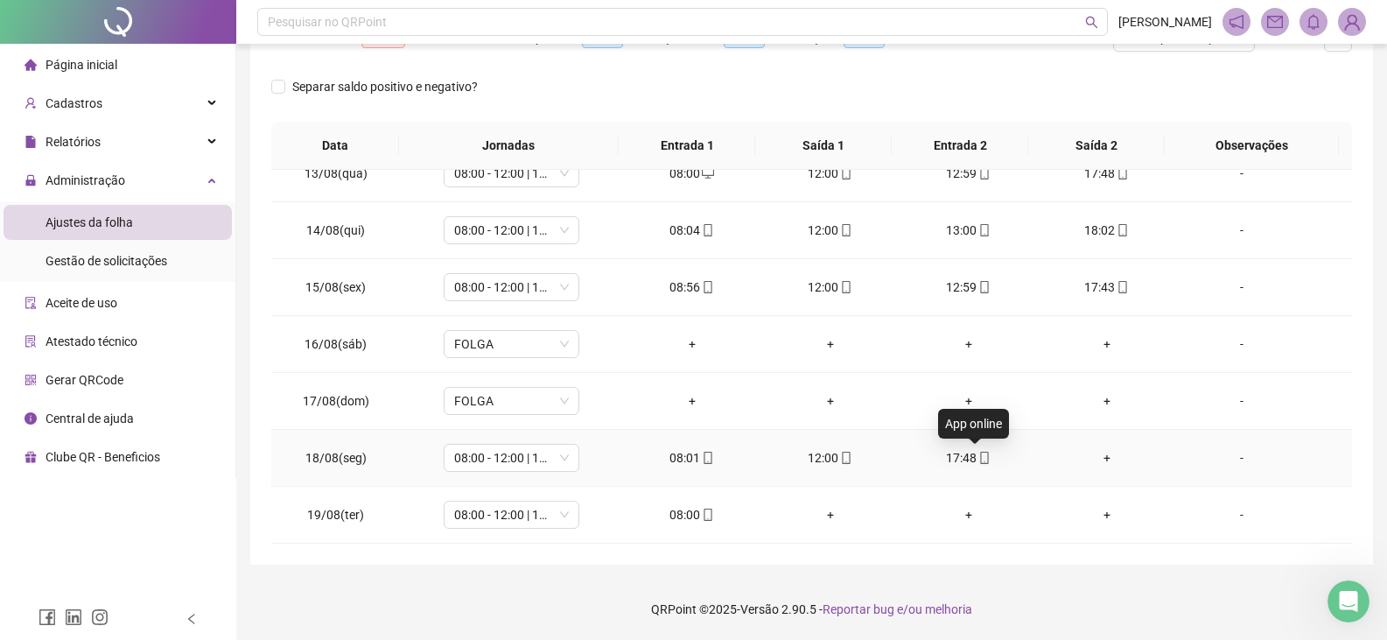
click at [979, 457] on icon "mobile" at bounding box center [985, 458] width 12 height 12
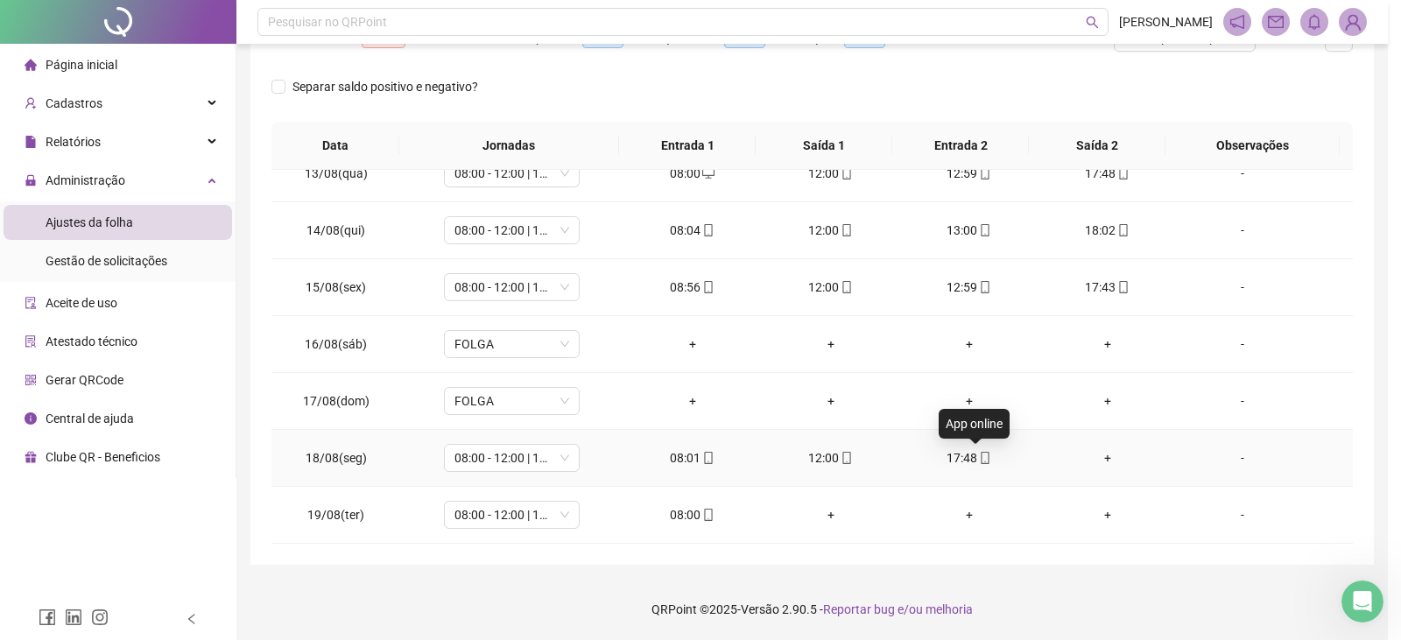
type input "**********"
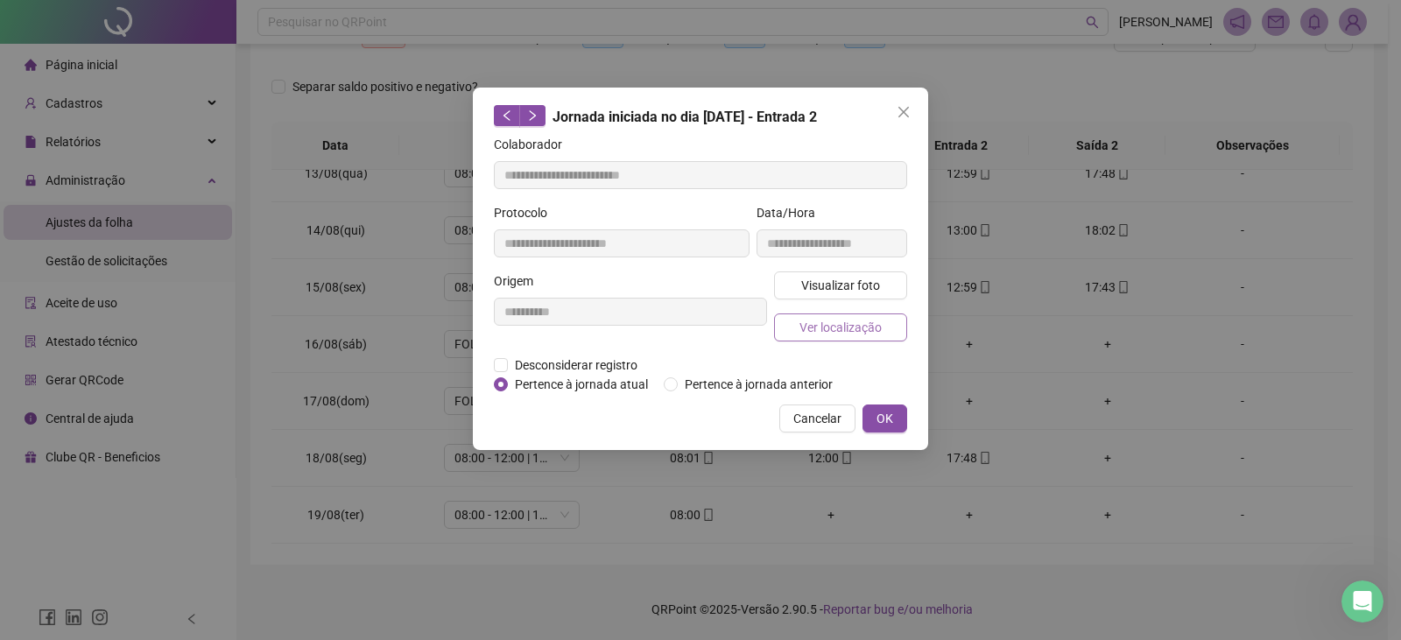
click at [843, 334] on span "Ver localização" at bounding box center [840, 327] width 82 height 19
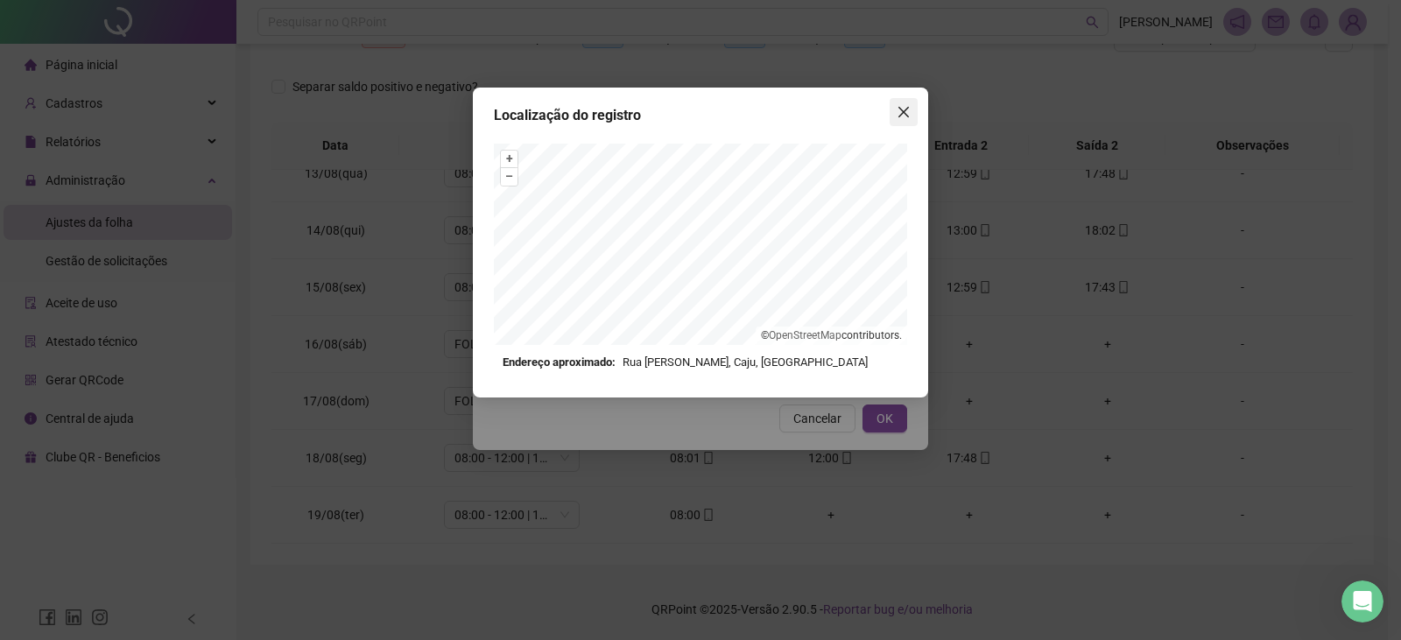
click at [906, 117] on icon "close" at bounding box center [903, 112] width 14 height 14
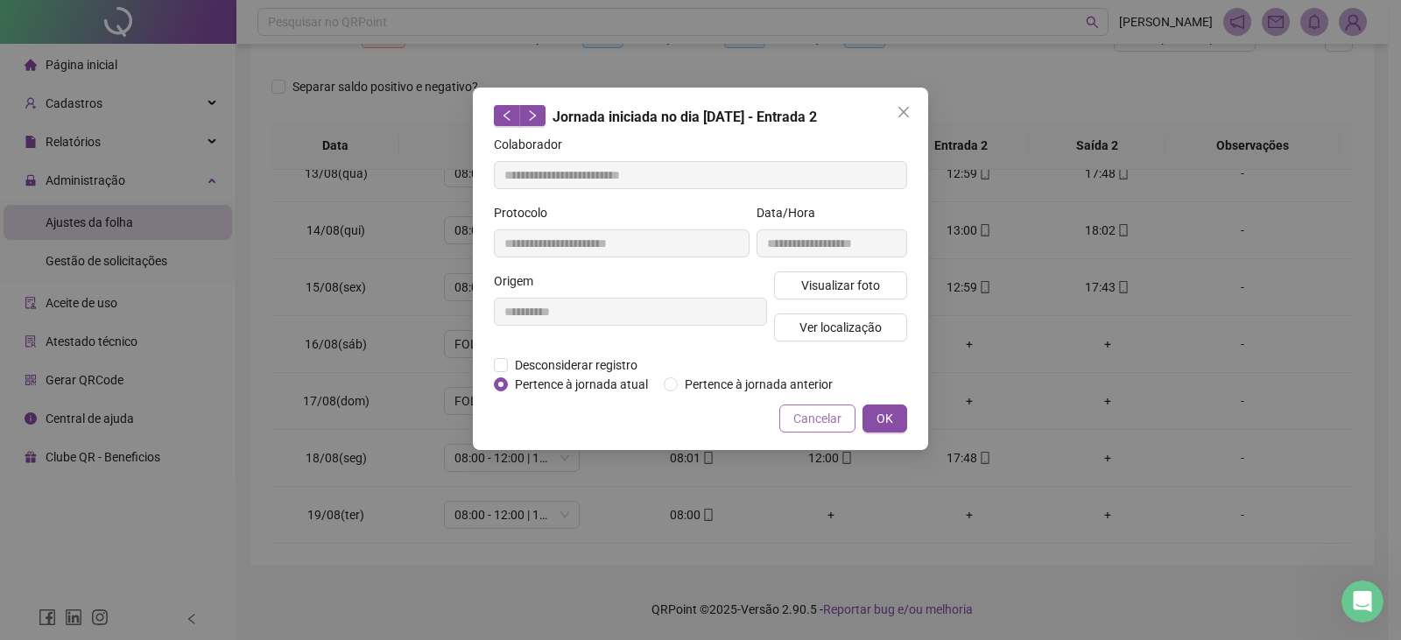
click at [799, 417] on span "Cancelar" at bounding box center [817, 418] width 48 height 19
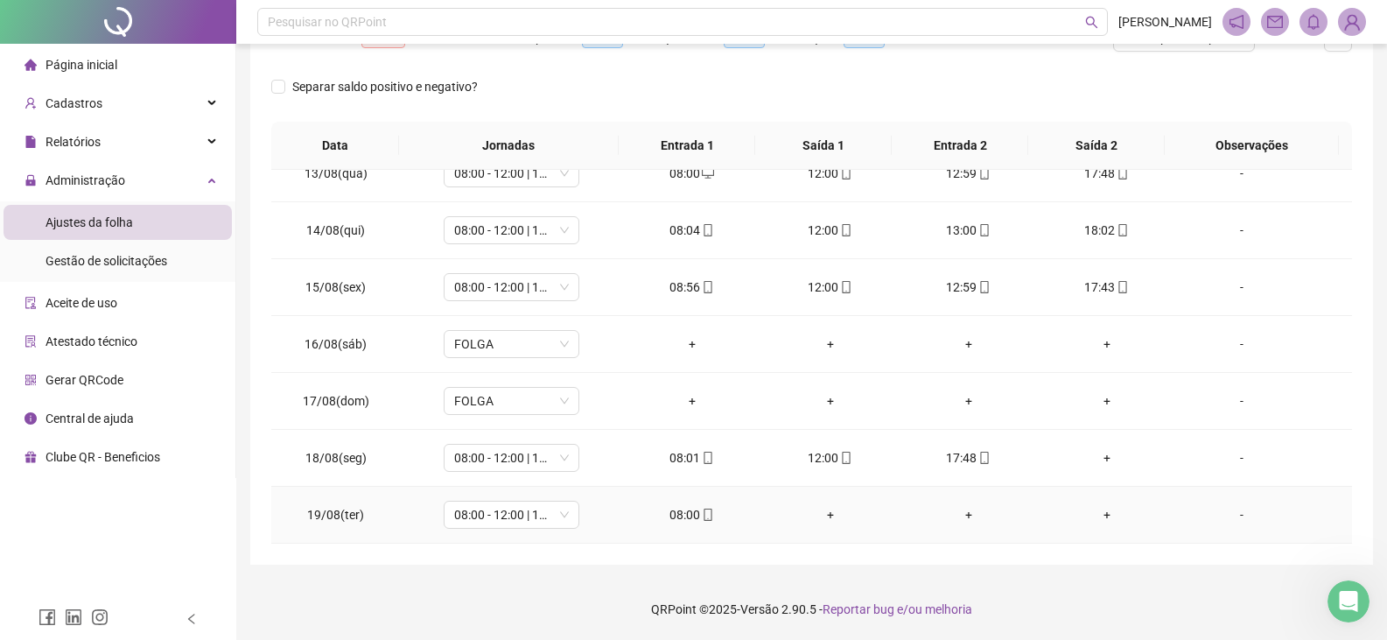
click at [702, 511] on icon "mobile" at bounding box center [708, 515] width 12 height 12
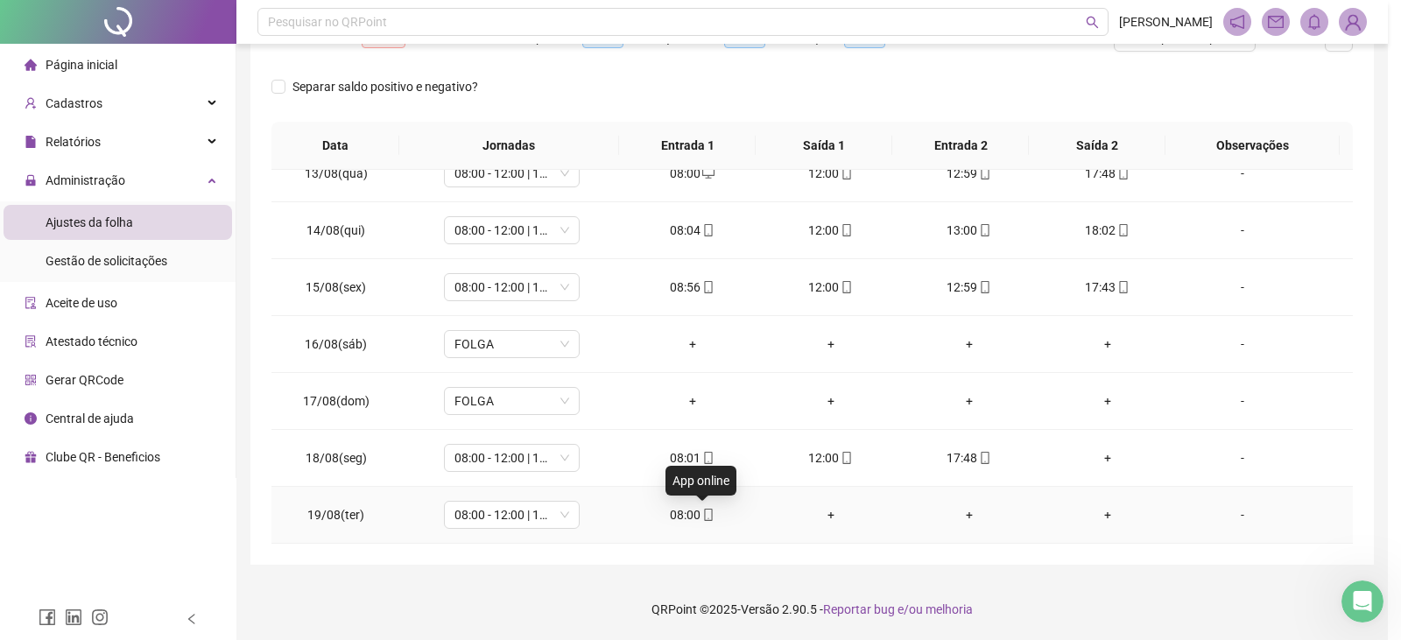
type input "**********"
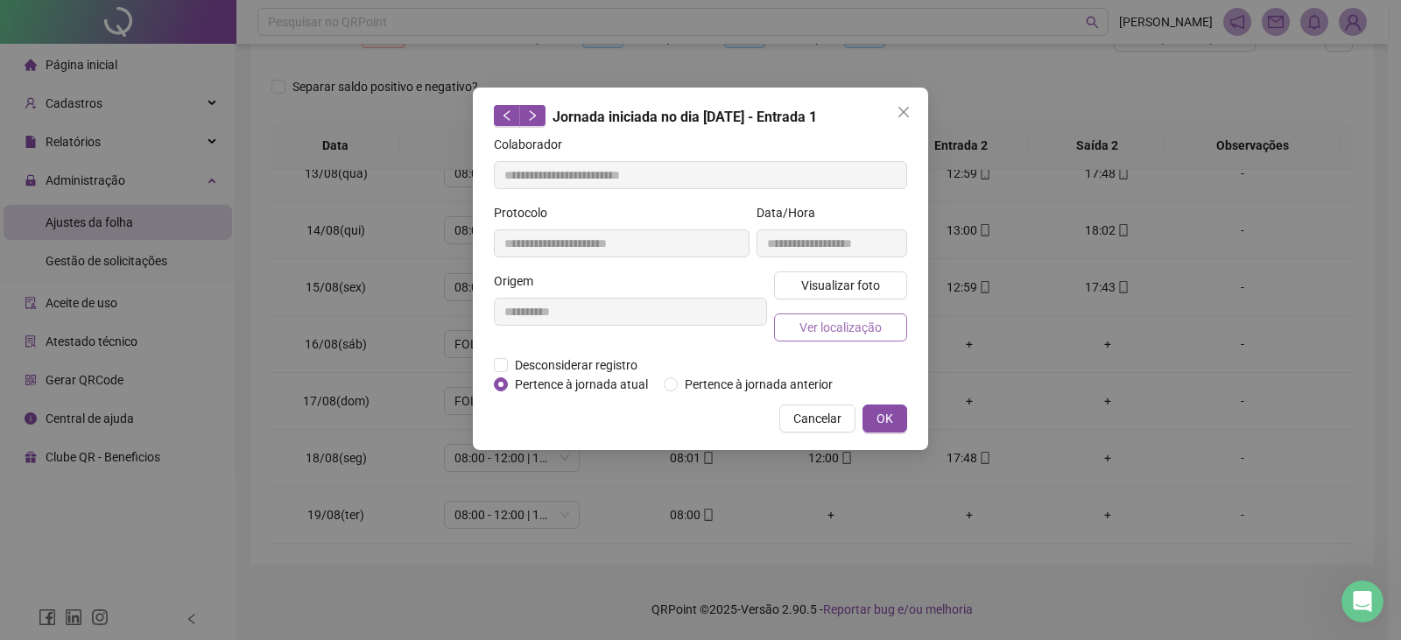
click at [839, 332] on span "Ver localização" at bounding box center [840, 327] width 82 height 19
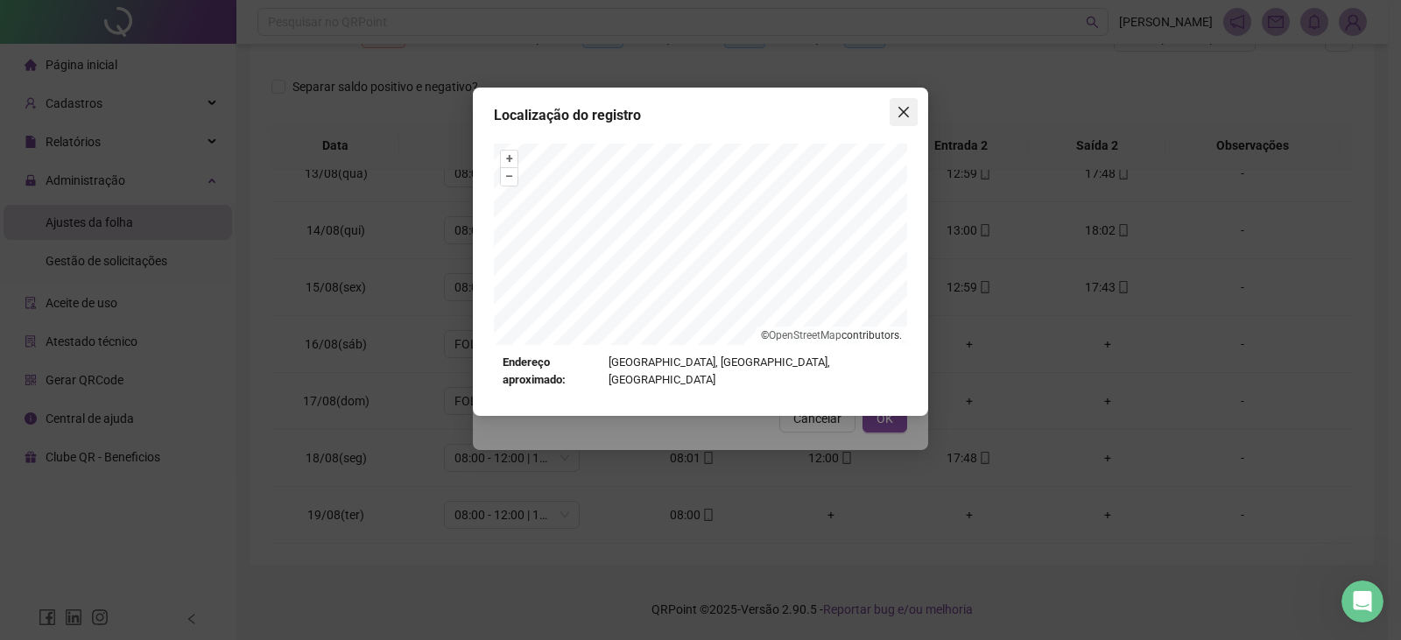
click at [902, 115] on icon "close" at bounding box center [903, 112] width 11 height 11
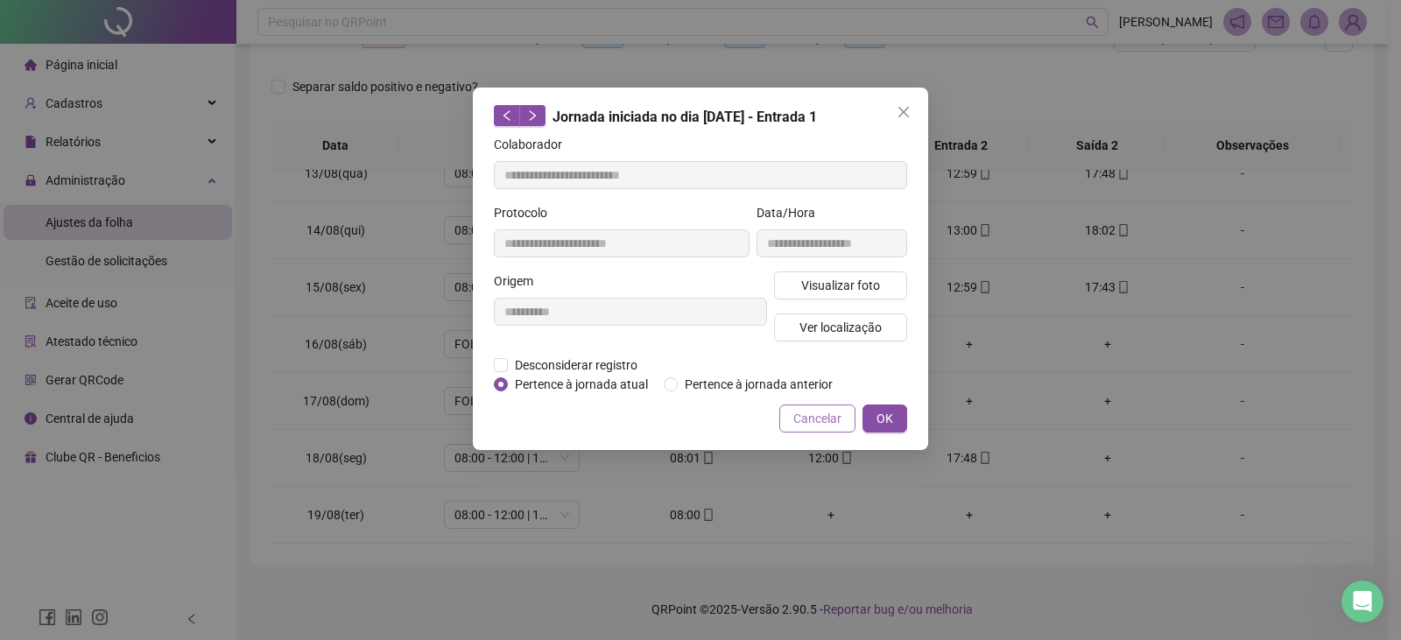
click at [818, 415] on span "Cancelar" at bounding box center [817, 418] width 48 height 19
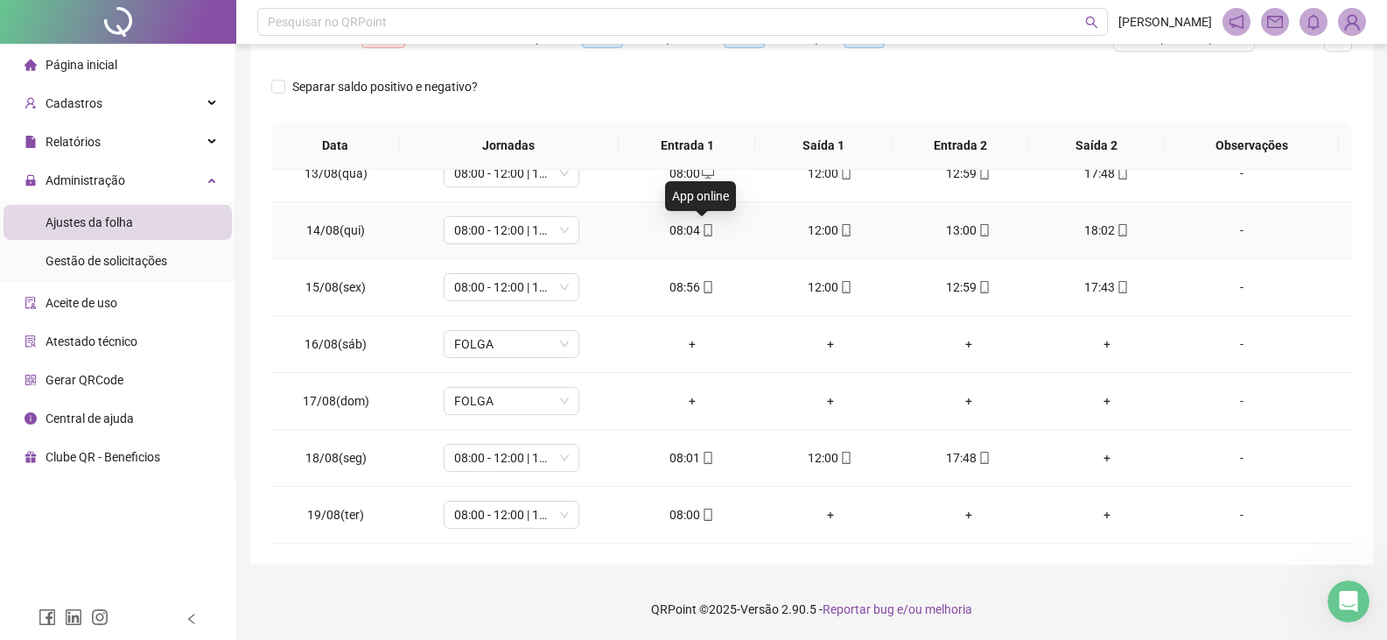
click at [705, 230] on icon "mobile" at bounding box center [708, 230] width 12 height 12
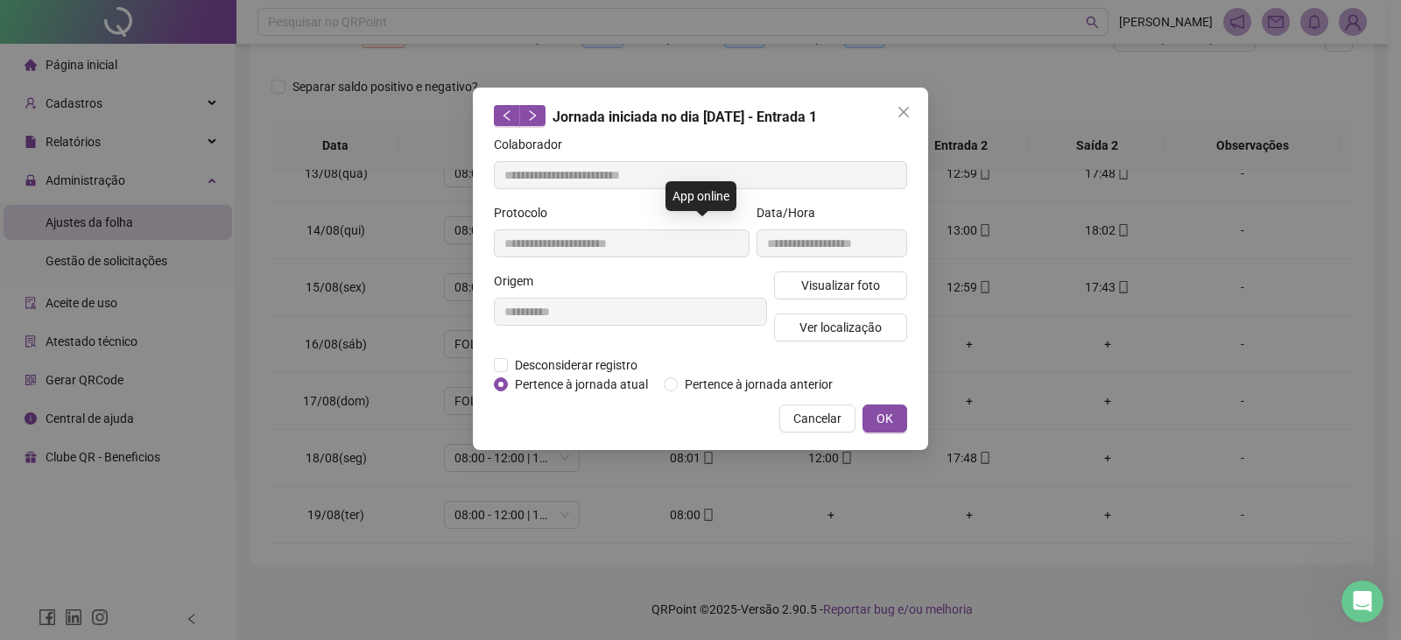
type input "**********"
click at [809, 321] on span "Ver localização" at bounding box center [840, 327] width 82 height 19
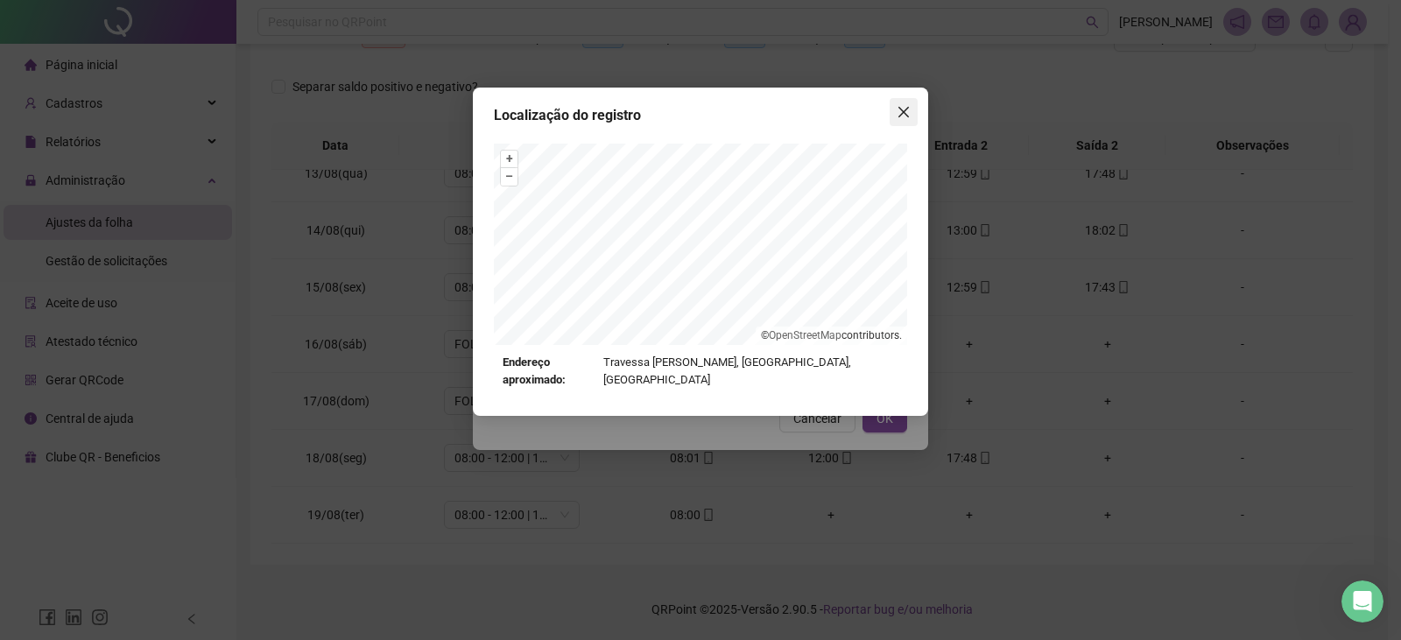
click at [909, 113] on icon "close" at bounding box center [903, 112] width 14 height 14
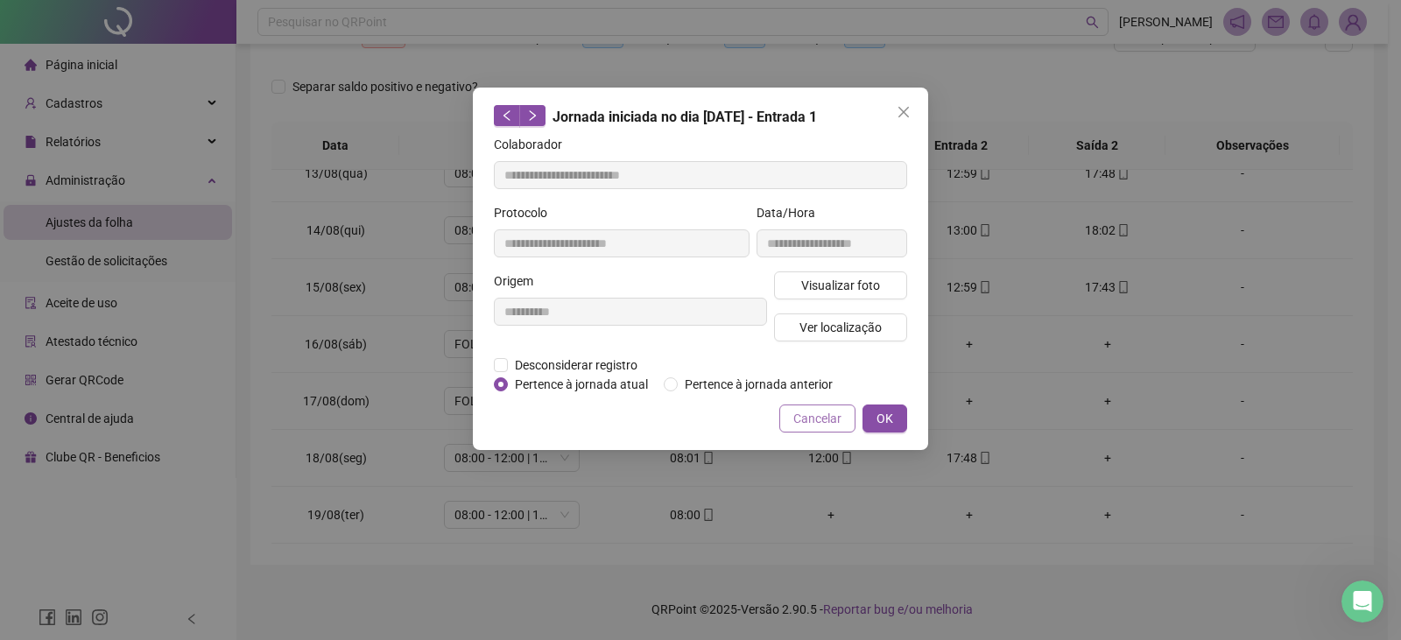
click at [796, 419] on span "Cancelar" at bounding box center [817, 418] width 48 height 19
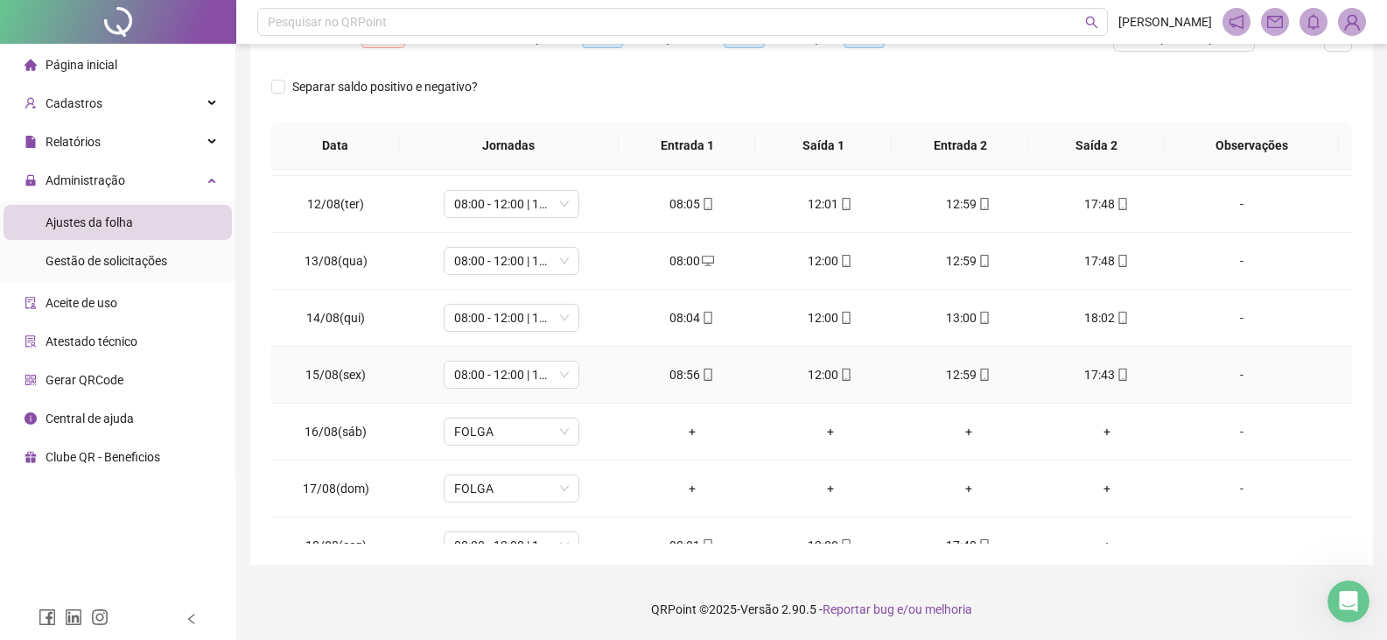
scroll to position [707, 0]
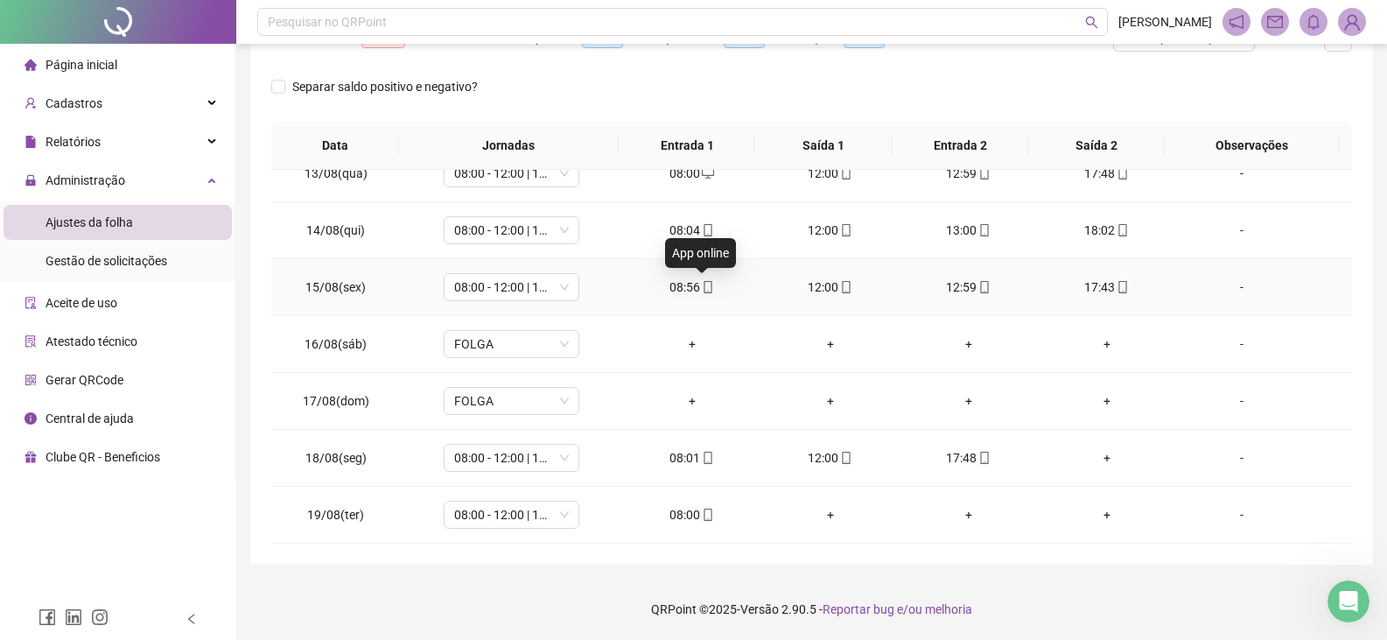
click at [705, 286] on icon "mobile" at bounding box center [709, 287] width 8 height 12
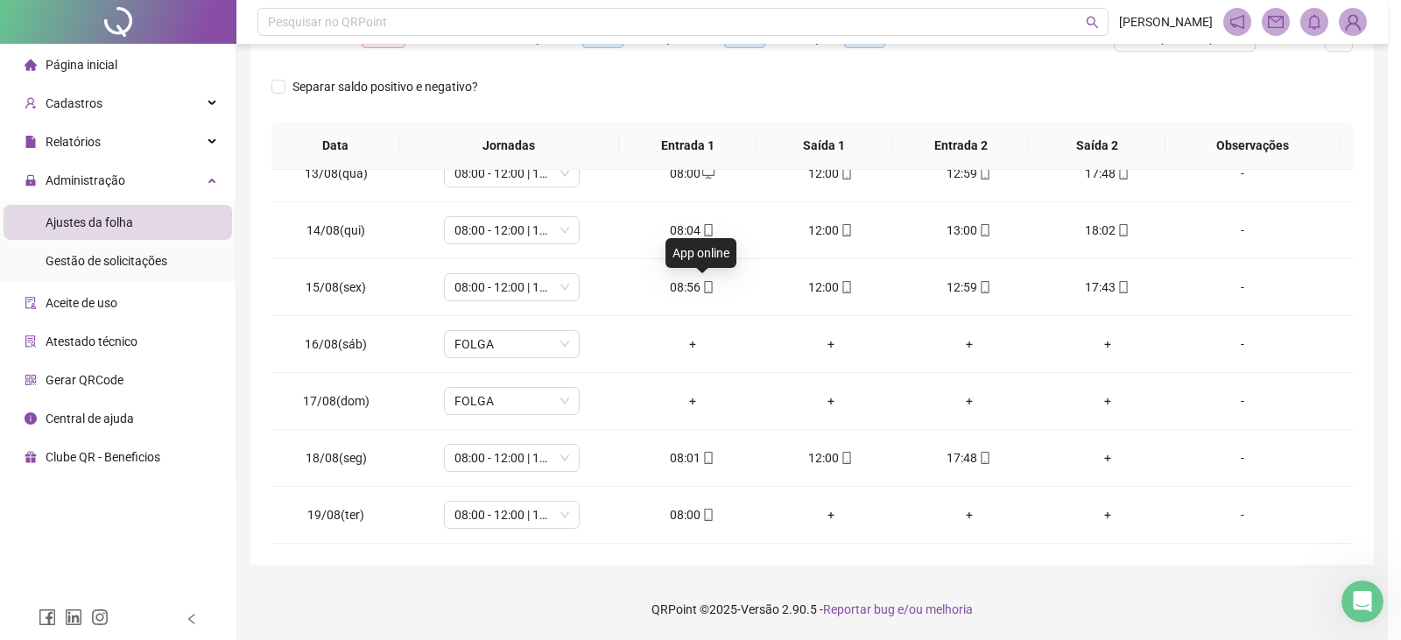
type input "**********"
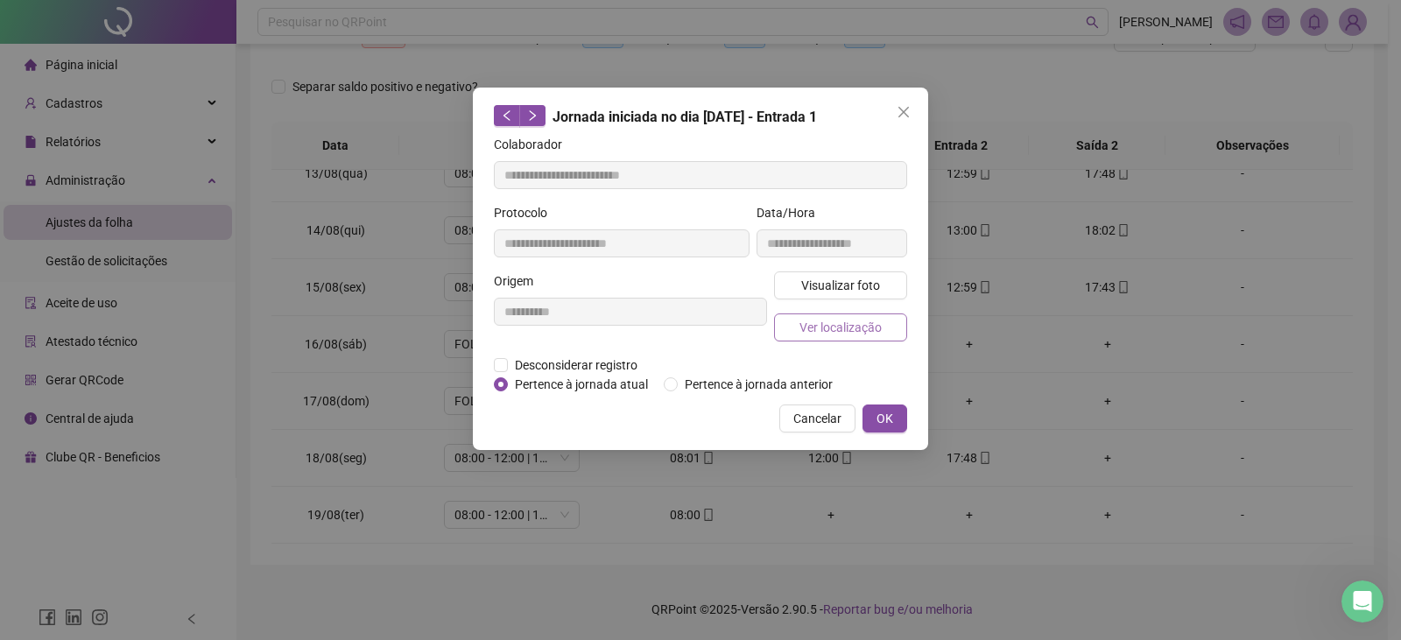
click at [786, 322] on button "Ver localização" at bounding box center [840, 327] width 133 height 28
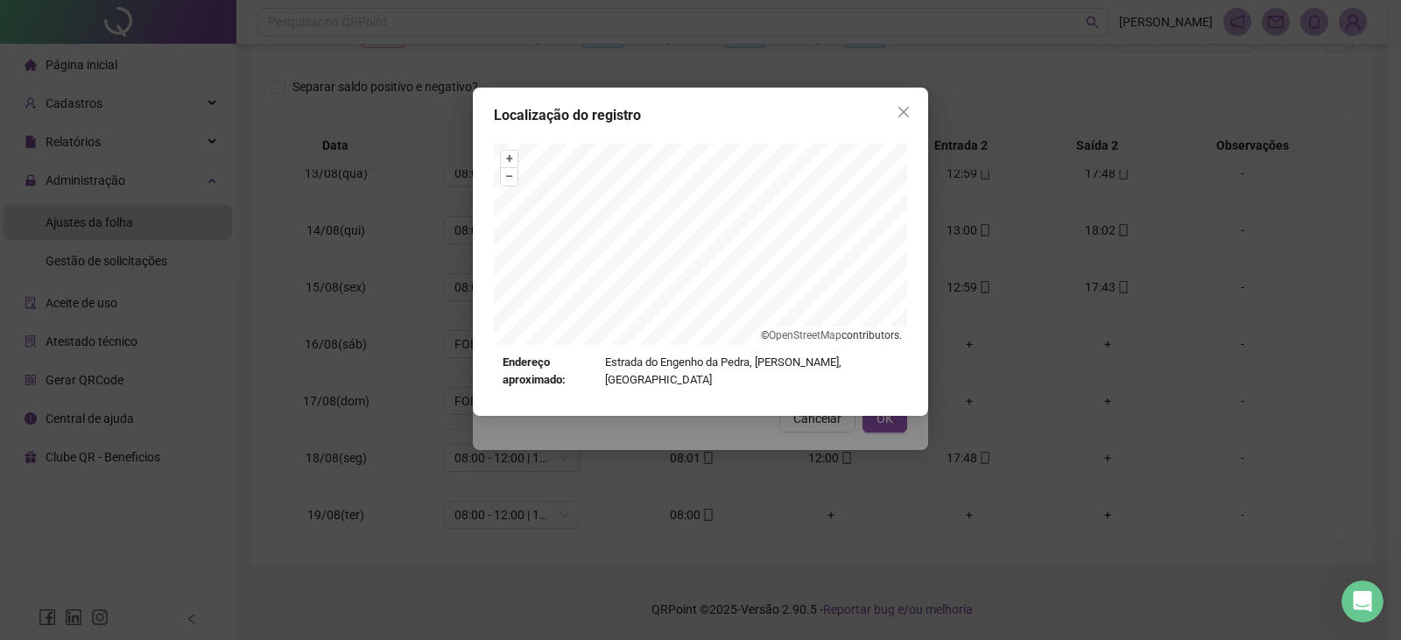
click at [704, 64] on div "Localização do registro + – ⇧ › © OpenStreetMap contributors. Endereço aproxima…" at bounding box center [700, 320] width 1401 height 640
click at [647, 117] on div "Localização do registro + – ⇧ › © OpenStreetMap contributors. Endereço aproxima…" at bounding box center [700, 252] width 455 height 328
click at [900, 112] on icon "close" at bounding box center [903, 112] width 14 height 14
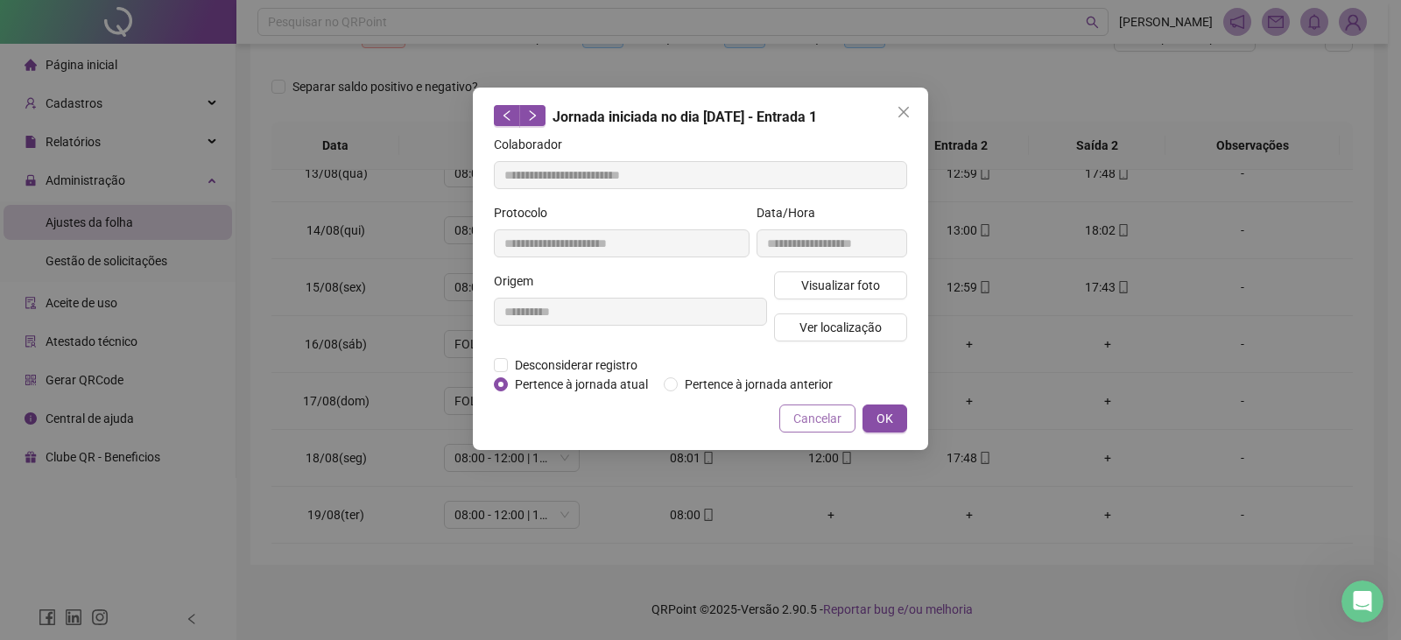
click at [809, 417] on span "Cancelar" at bounding box center [817, 418] width 48 height 19
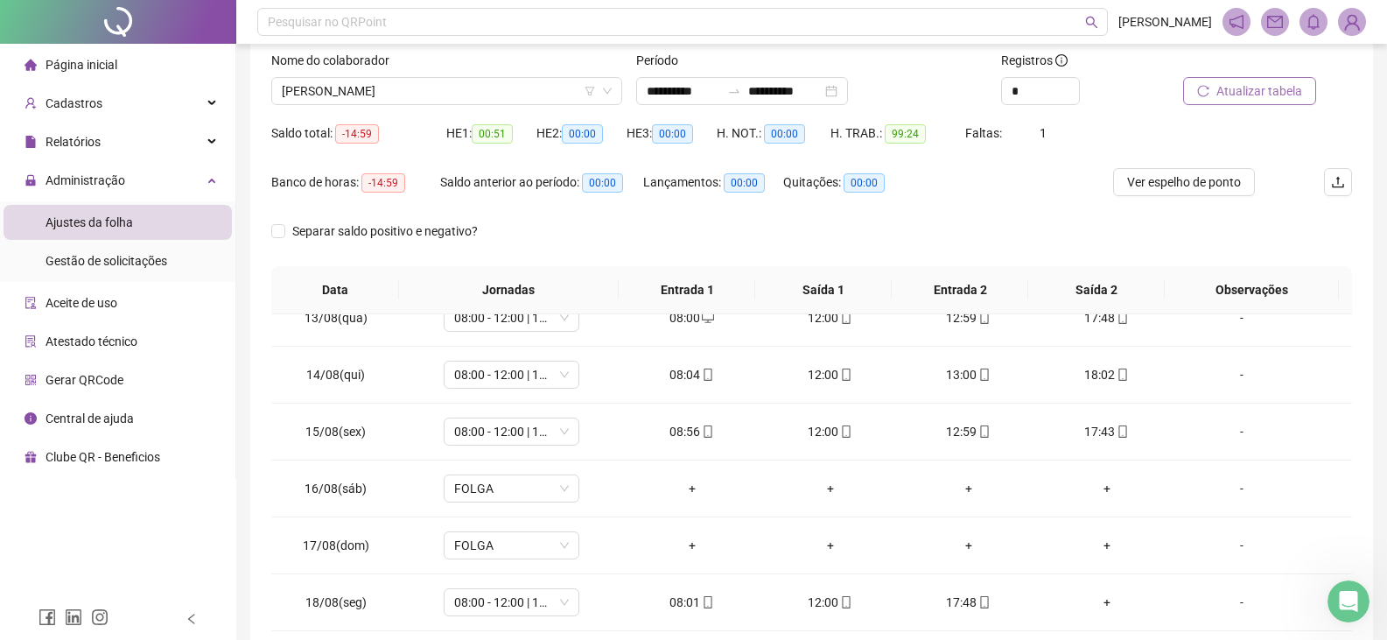
scroll to position [80, 0]
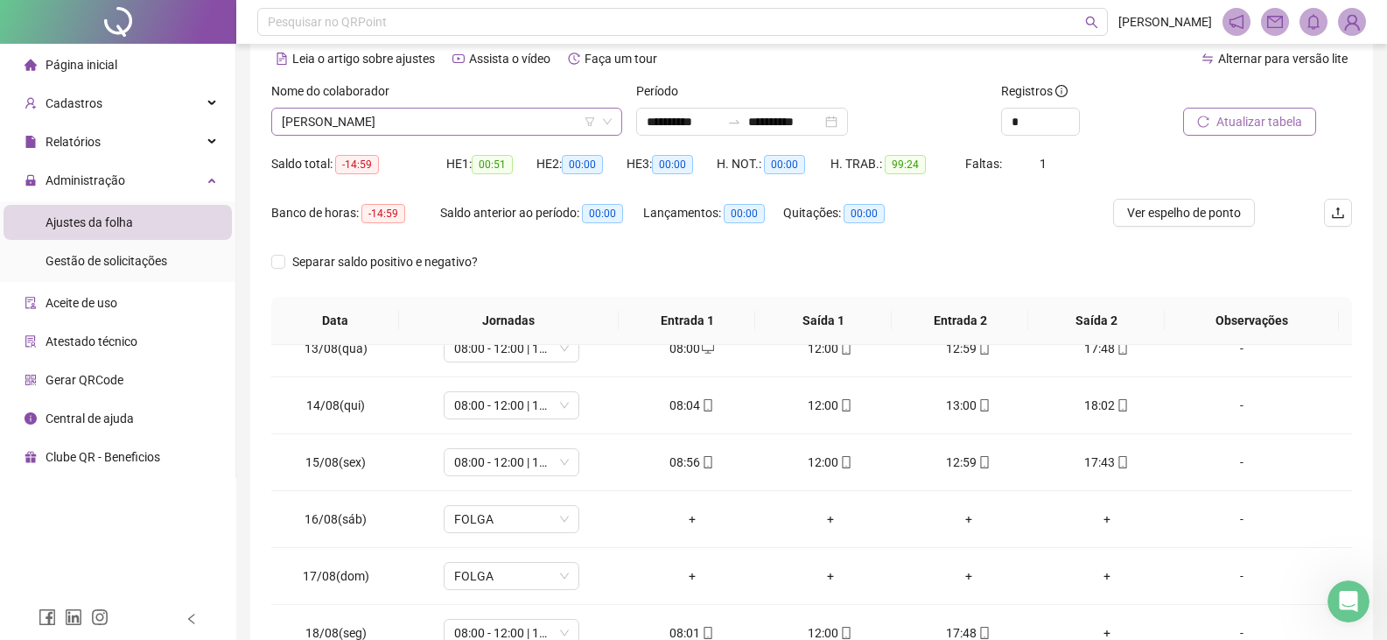
click at [467, 133] on span "[PERSON_NAME]" at bounding box center [447, 122] width 330 height 26
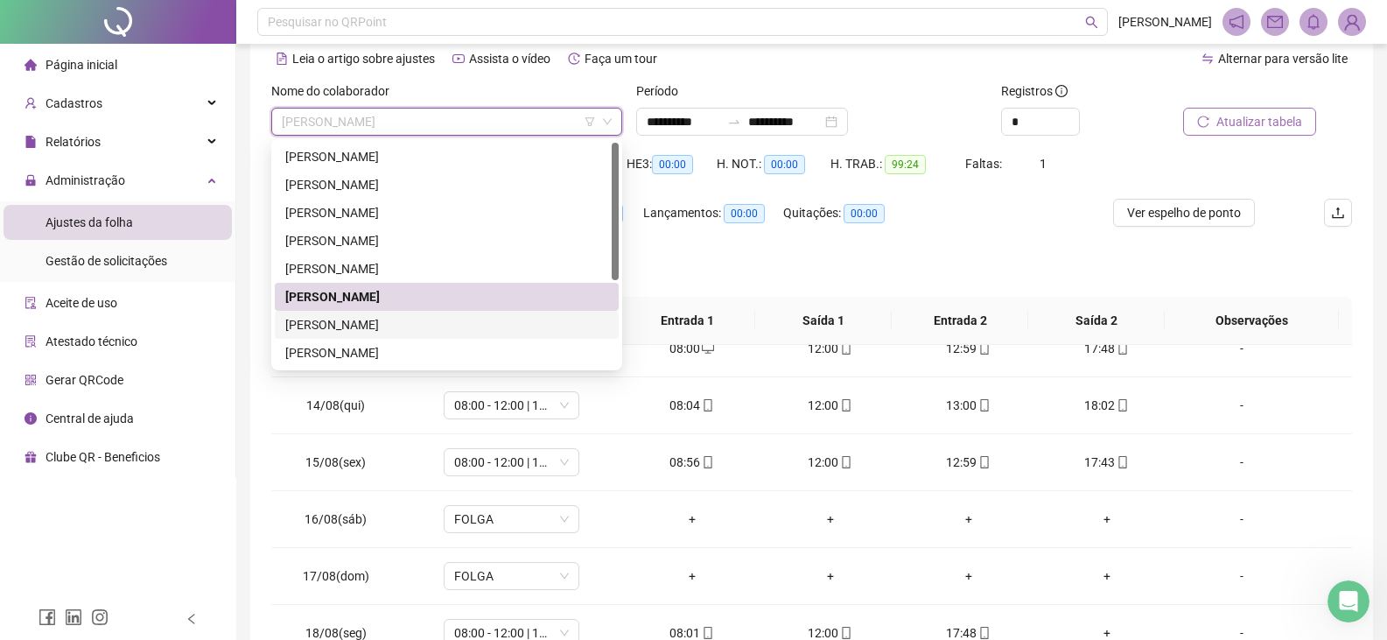
click at [450, 327] on div "[PERSON_NAME]" at bounding box center [446, 324] width 323 height 19
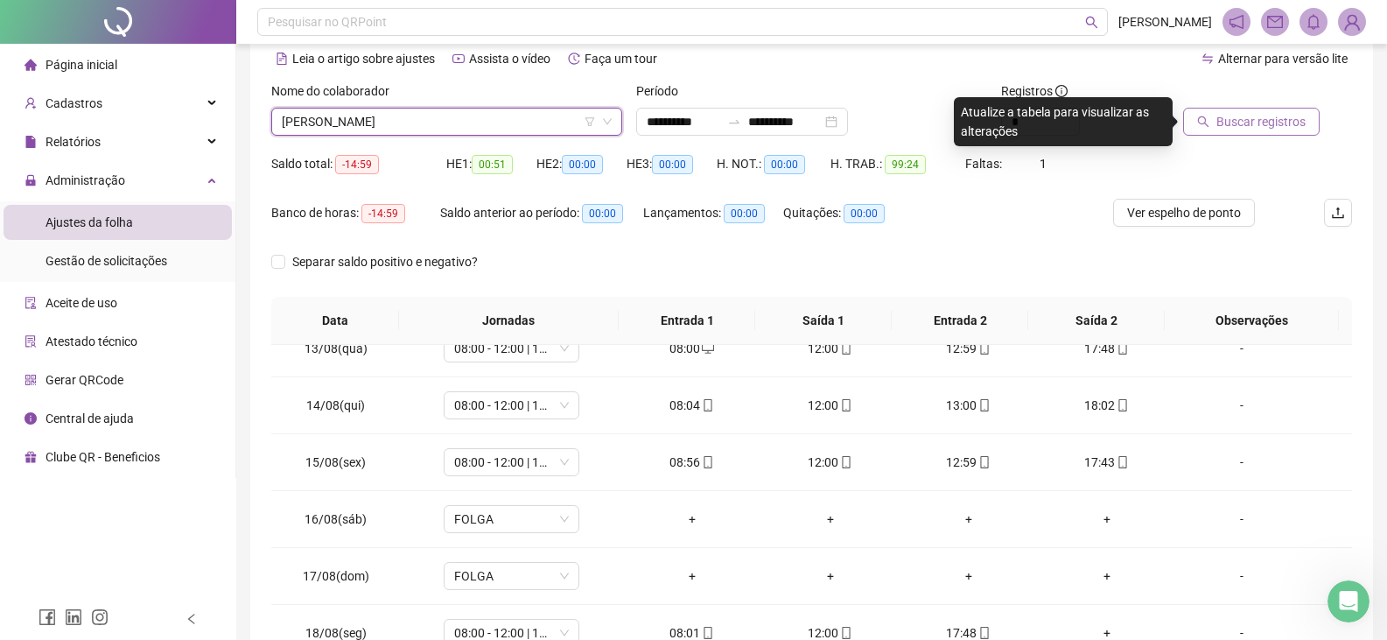
click at [1217, 120] on span "Buscar registros" at bounding box center [1261, 121] width 89 height 19
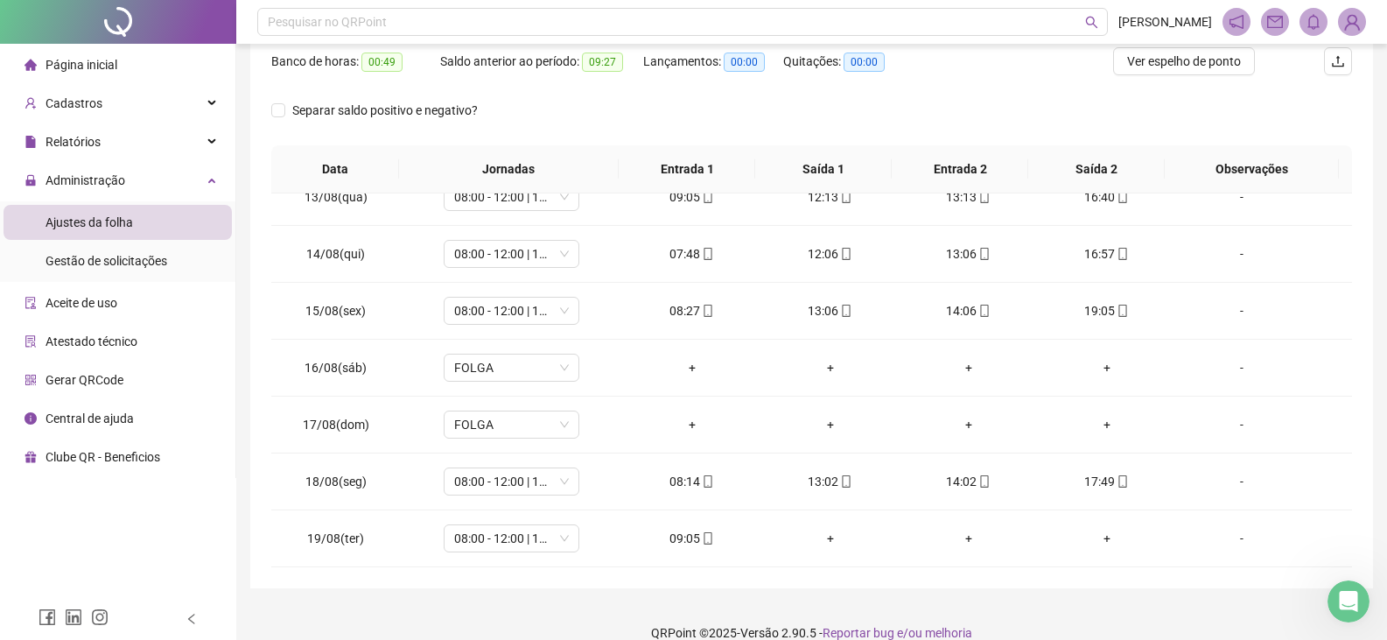
scroll to position [255, 0]
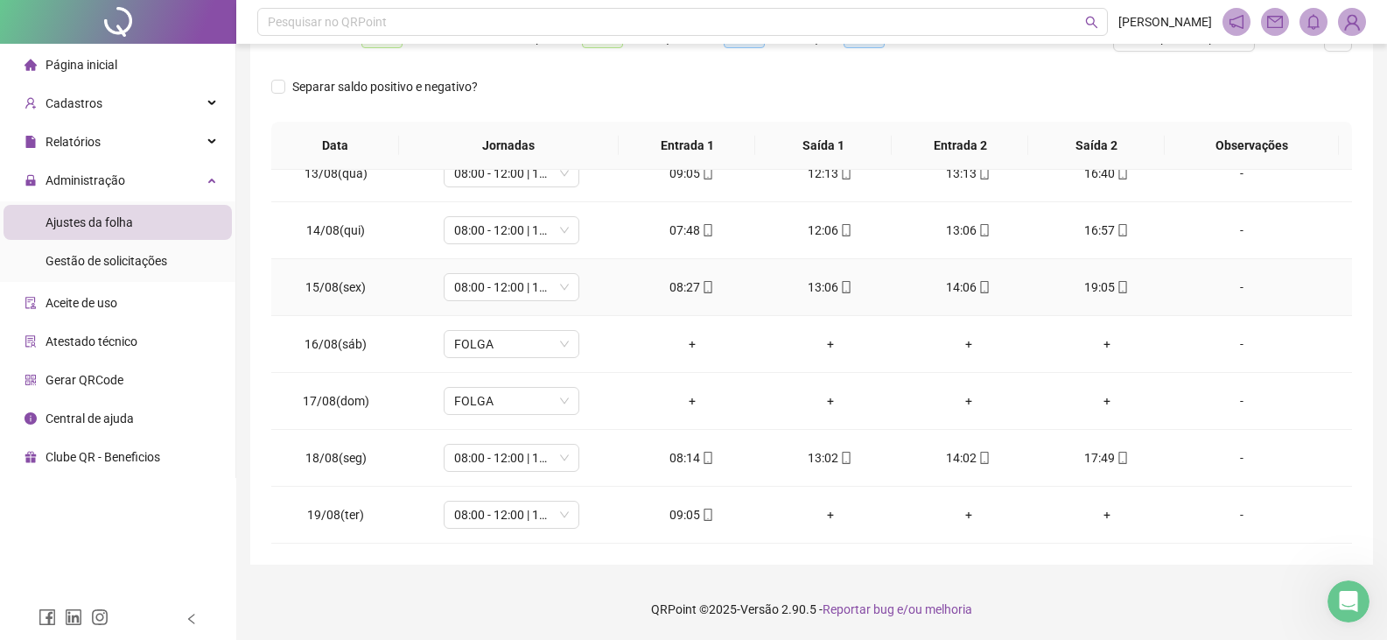
click at [1117, 288] on icon "mobile" at bounding box center [1123, 287] width 12 height 12
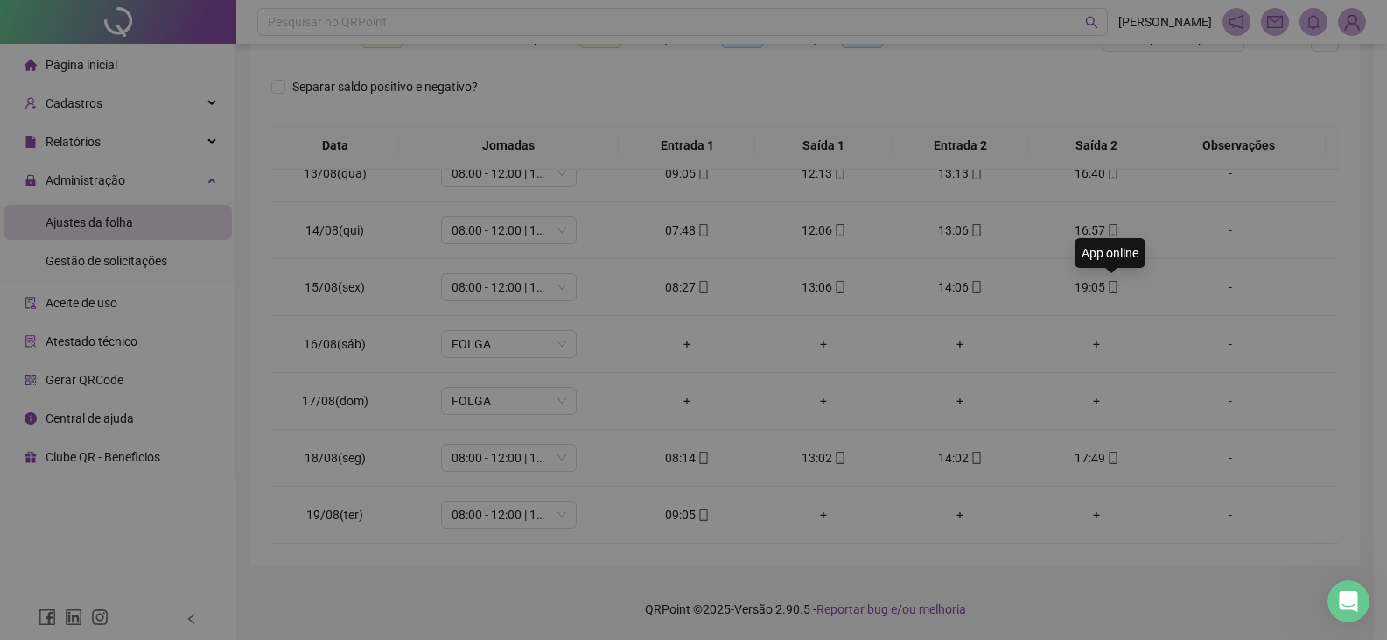
type input "**********"
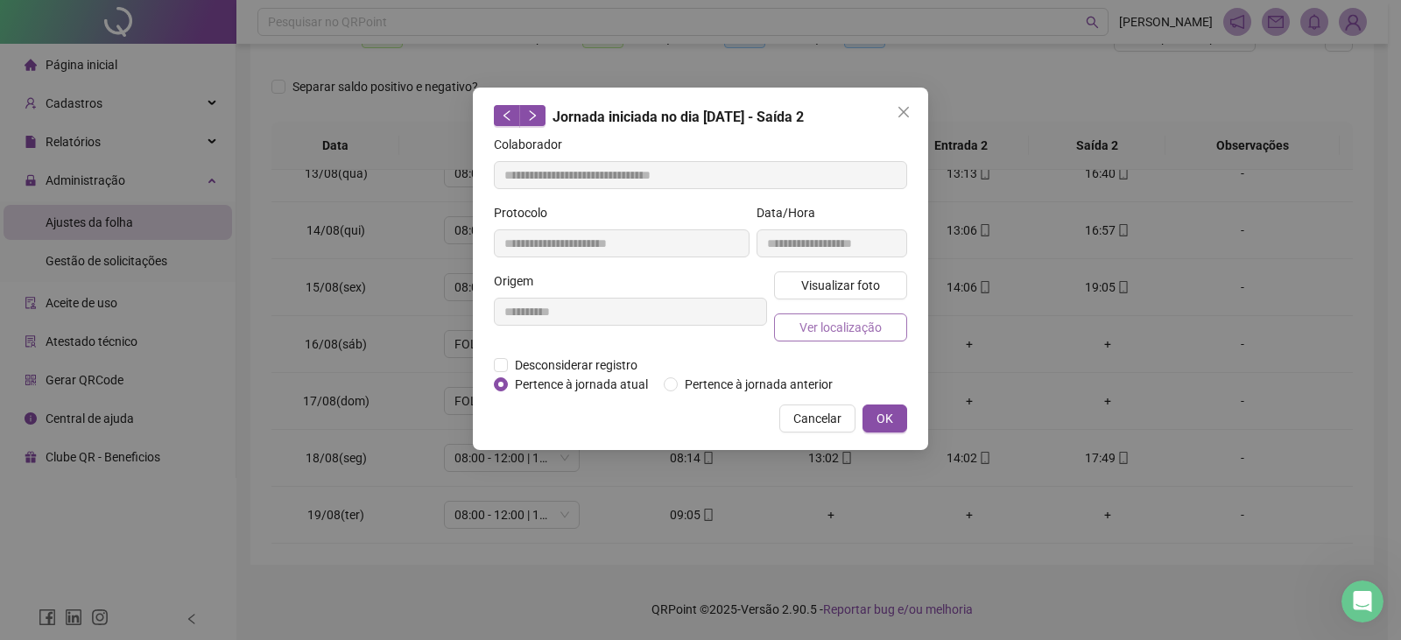
click at [856, 326] on span "Ver localização" at bounding box center [840, 327] width 82 height 19
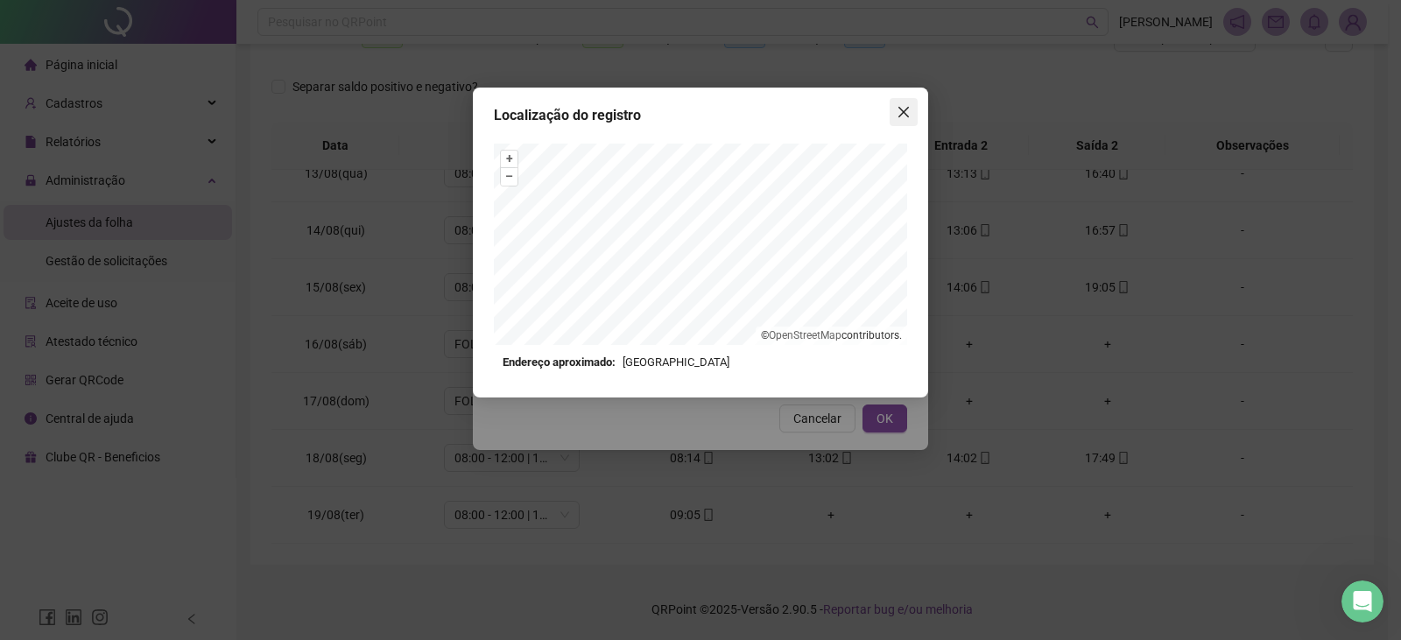
click at [903, 109] on icon "close" at bounding box center [903, 112] width 14 height 14
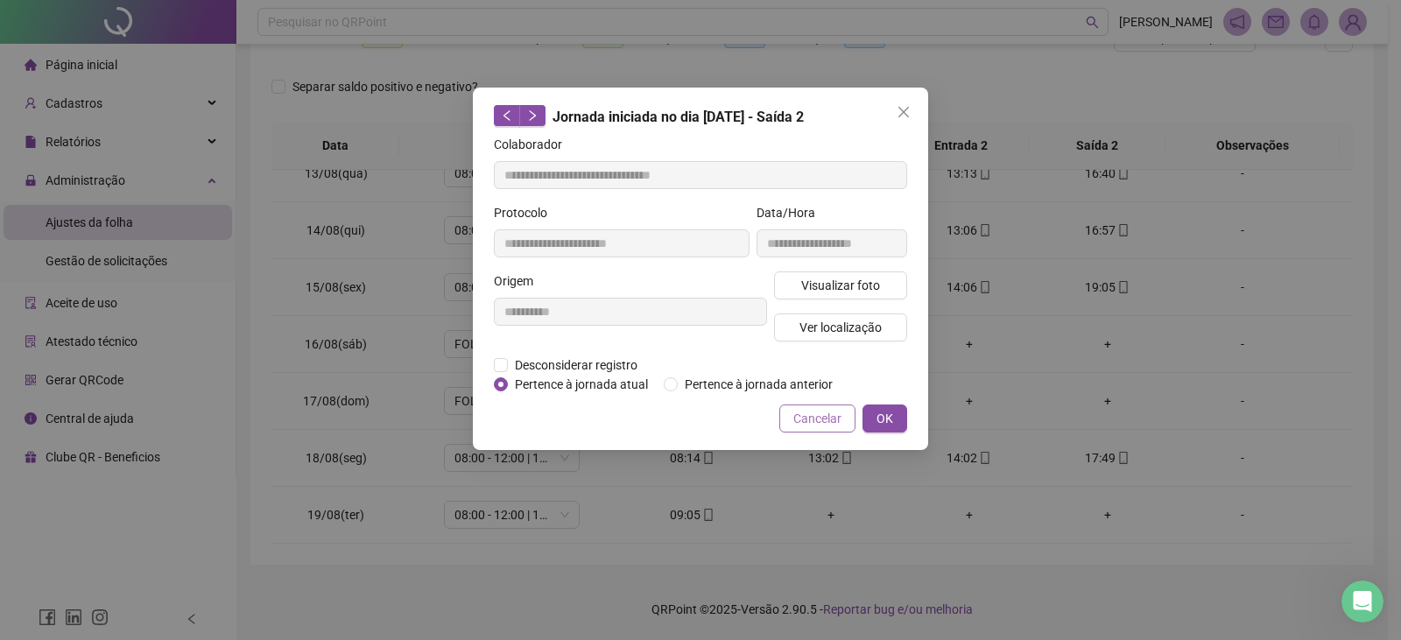
click at [827, 407] on button "Cancelar" at bounding box center [817, 418] width 76 height 28
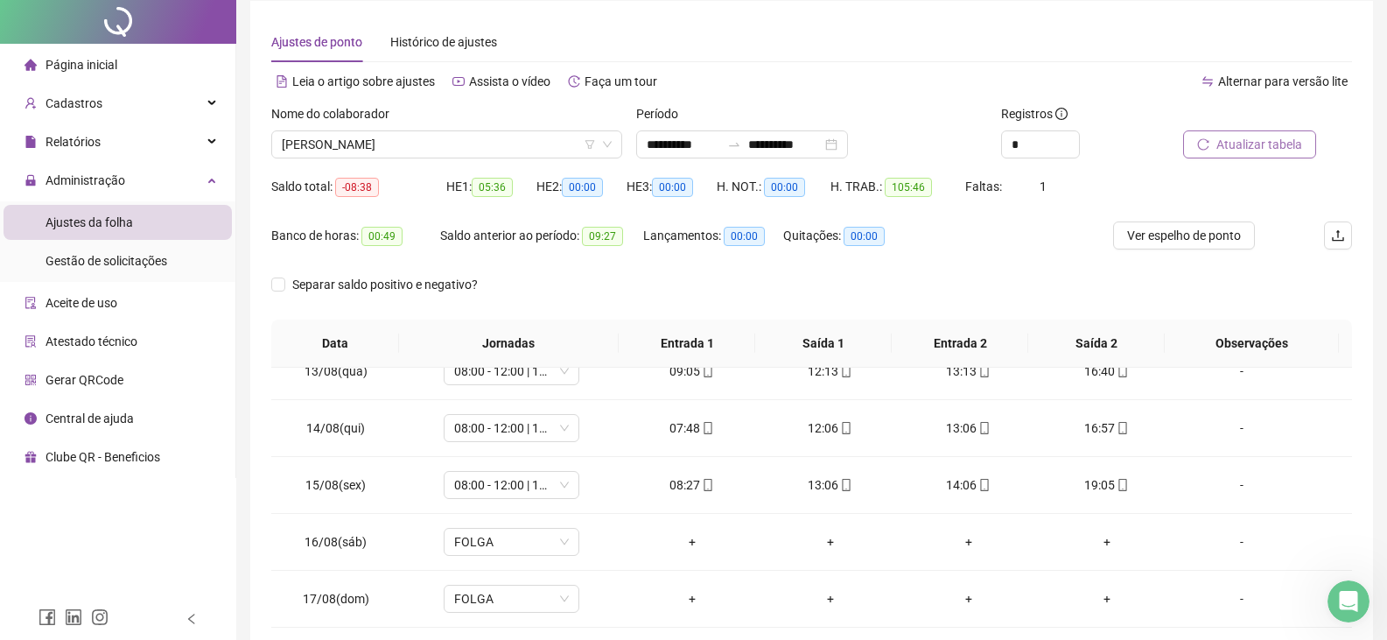
scroll to position [88, 0]
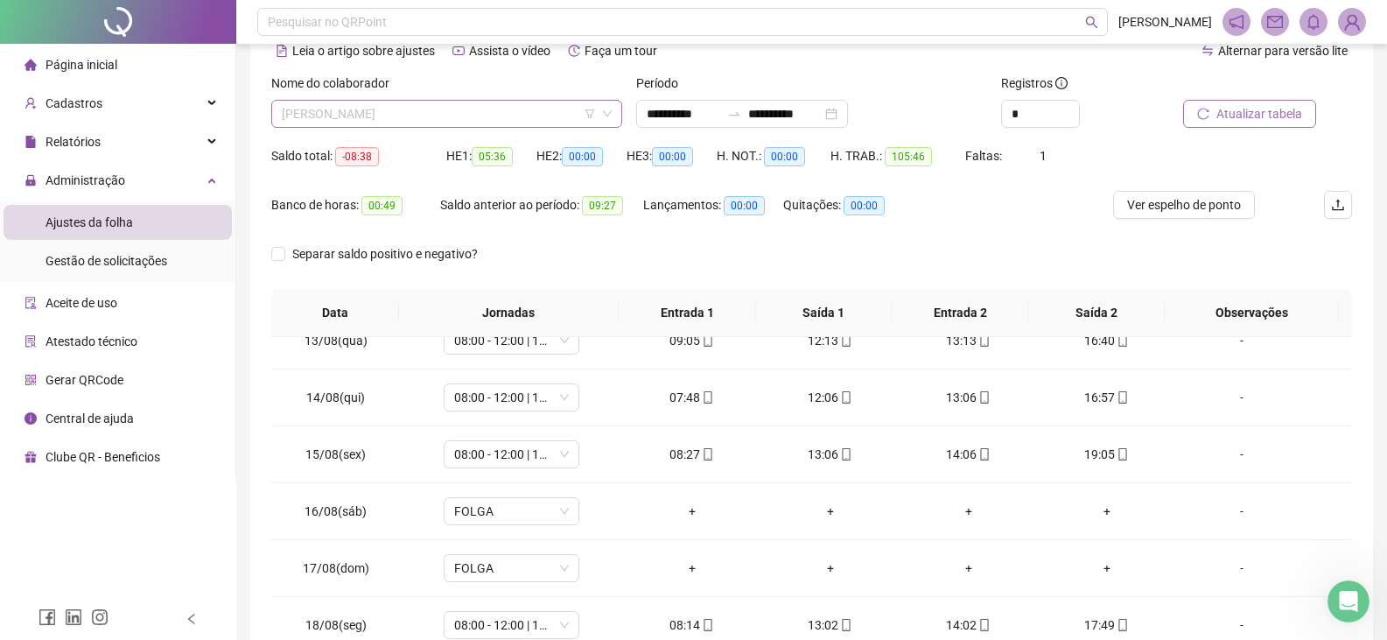
click at [530, 104] on span "[PERSON_NAME]" at bounding box center [447, 114] width 330 height 26
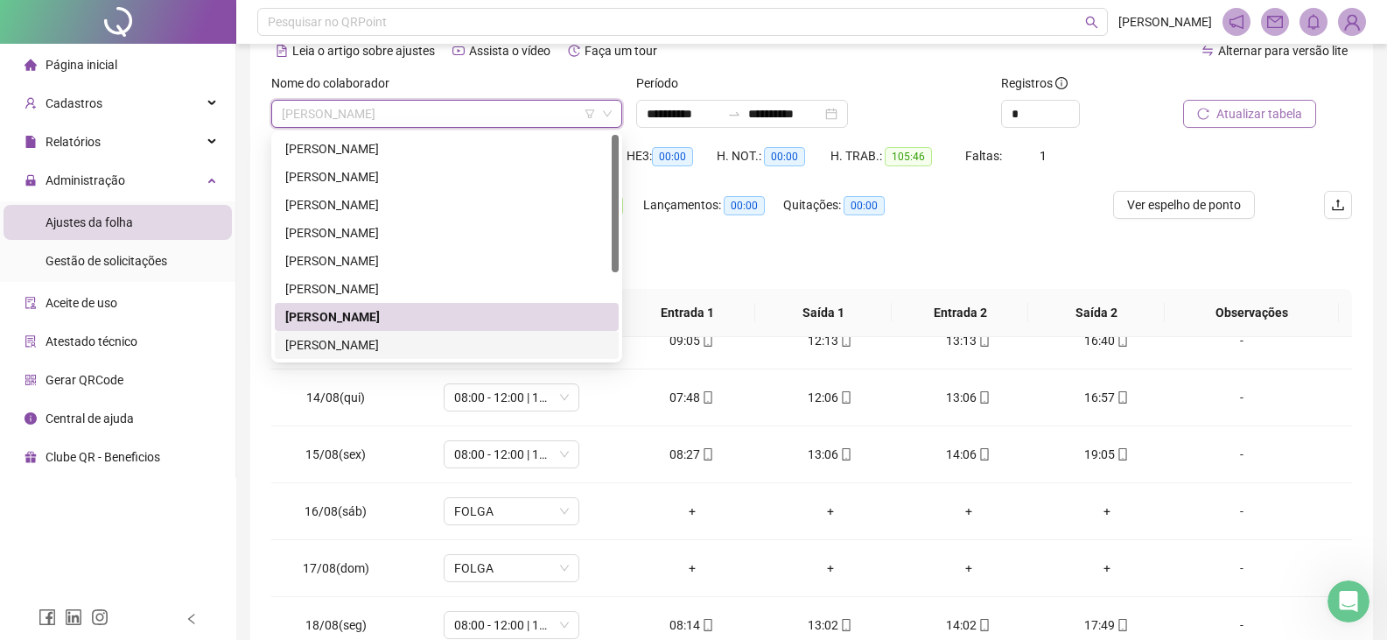
click at [446, 340] on div "[PERSON_NAME]" at bounding box center [446, 344] width 323 height 19
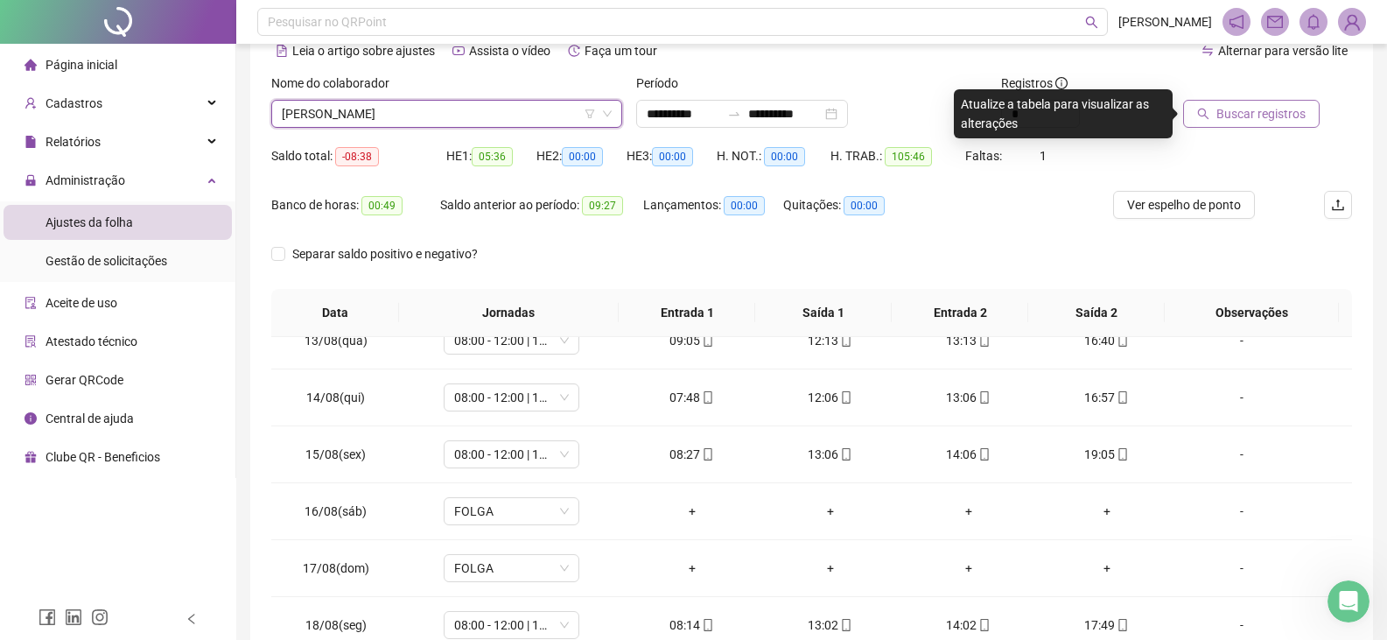
click at [1287, 122] on span "Buscar registros" at bounding box center [1261, 113] width 89 height 19
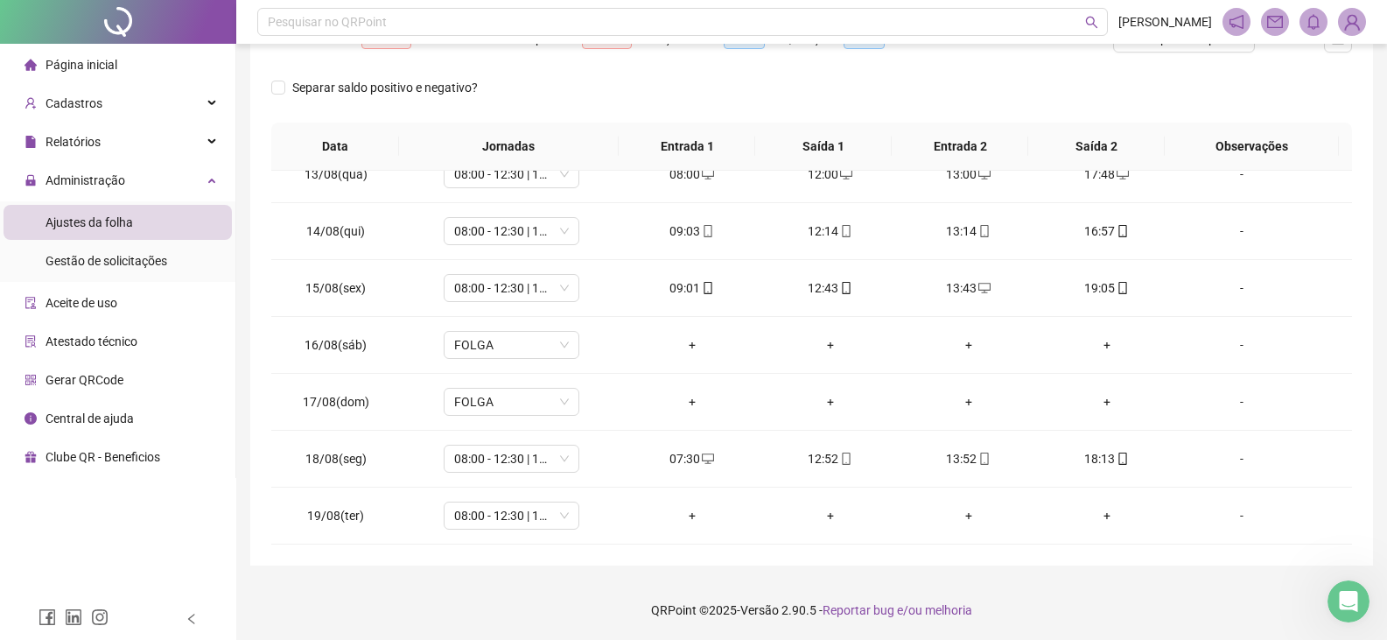
scroll to position [255, 0]
click at [706, 456] on icon "desktop" at bounding box center [708, 458] width 12 height 12
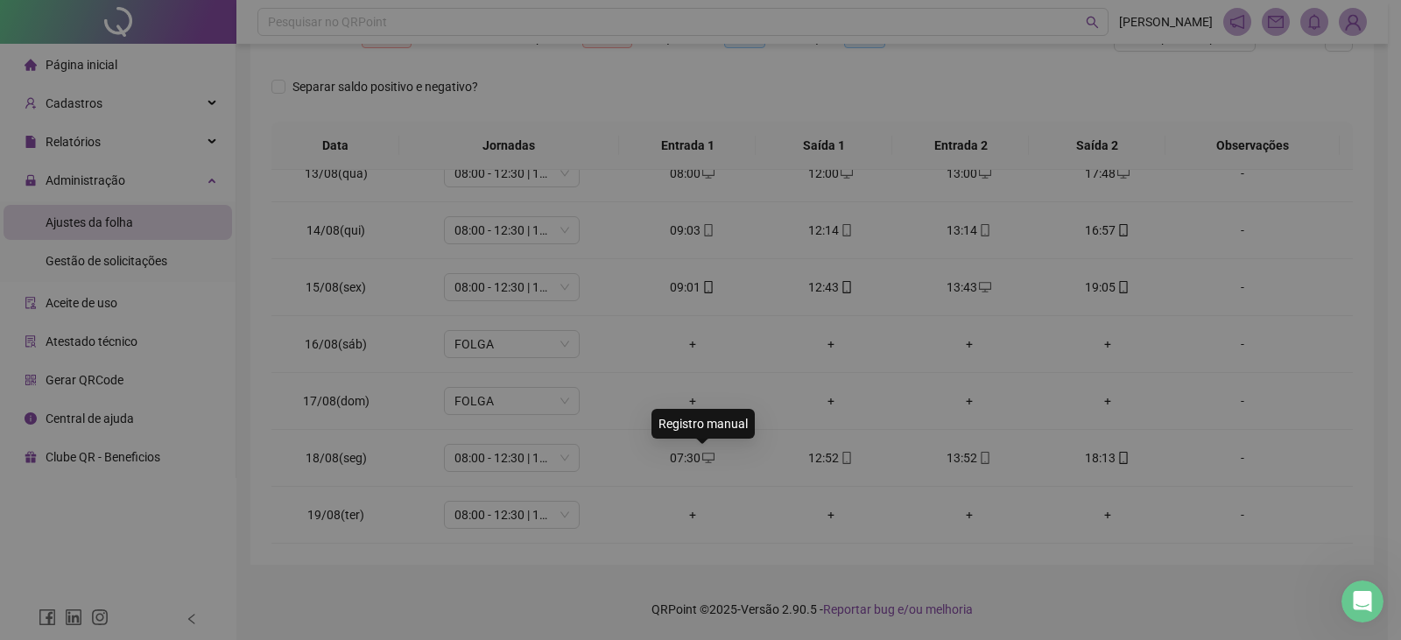
type input "**********"
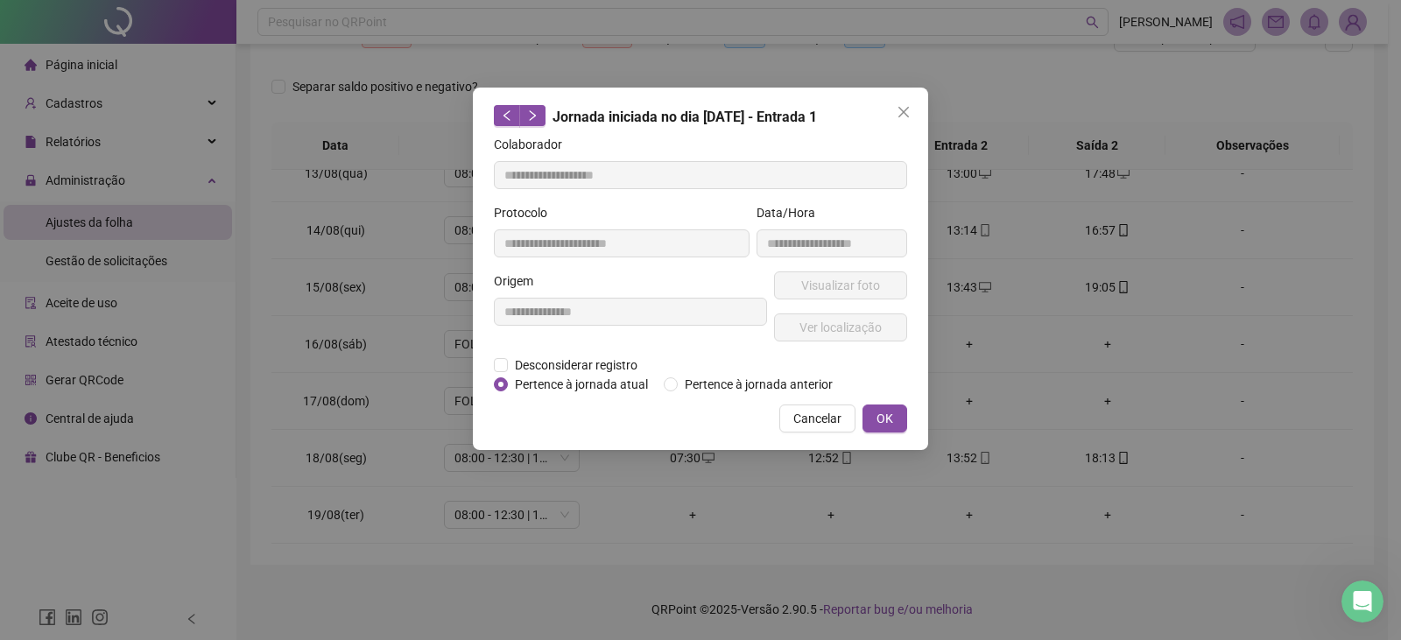
click at [842, 422] on button "Cancelar" at bounding box center [817, 418] width 76 height 28
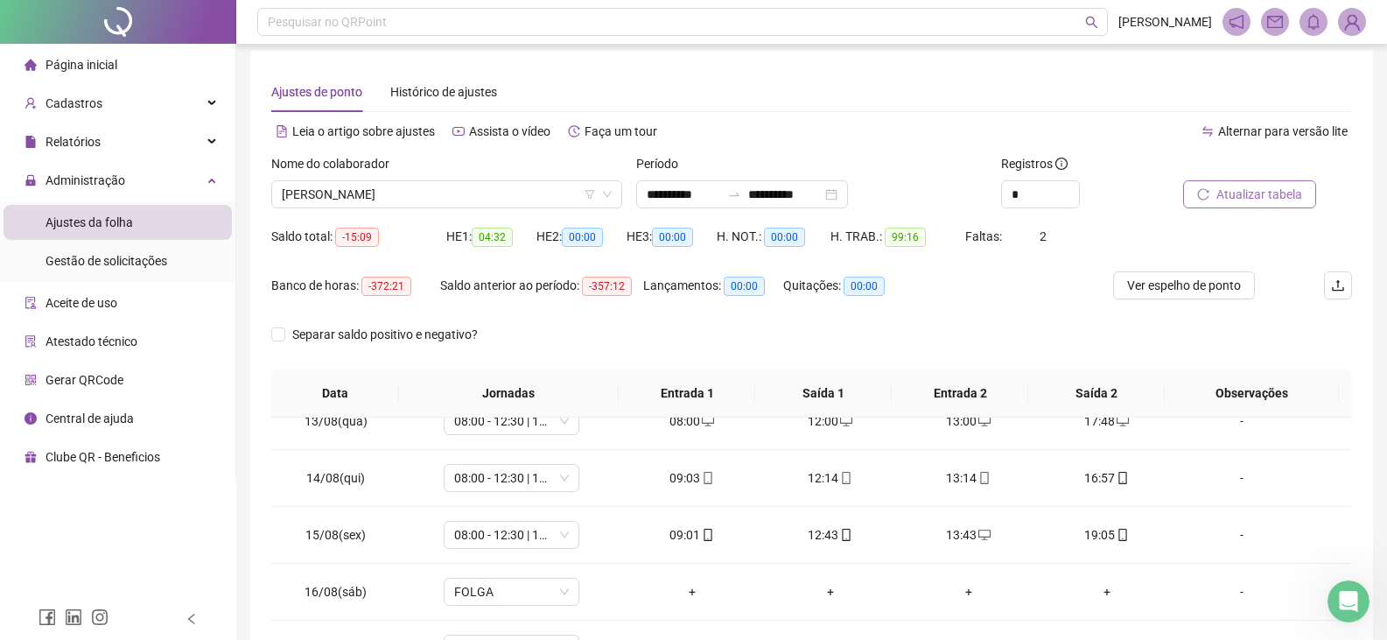
scroll to position [0, 0]
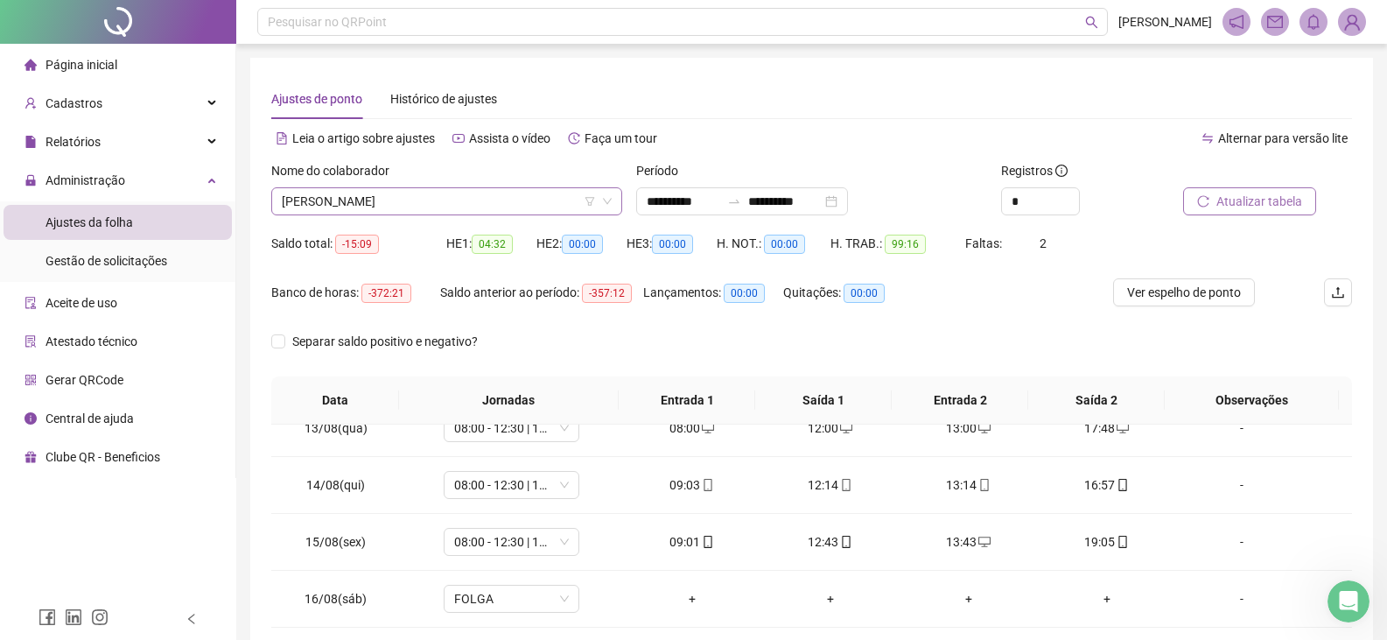
click at [507, 203] on span "[PERSON_NAME]" at bounding box center [447, 201] width 330 height 26
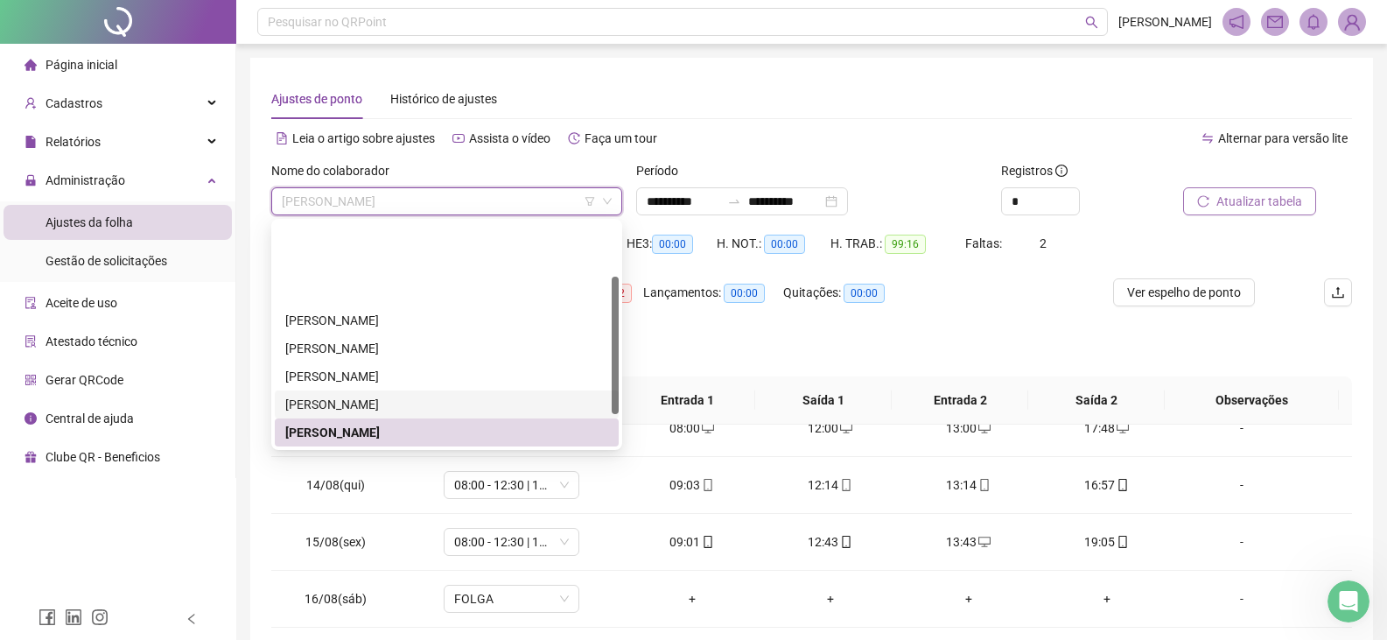
scroll to position [88, 0]
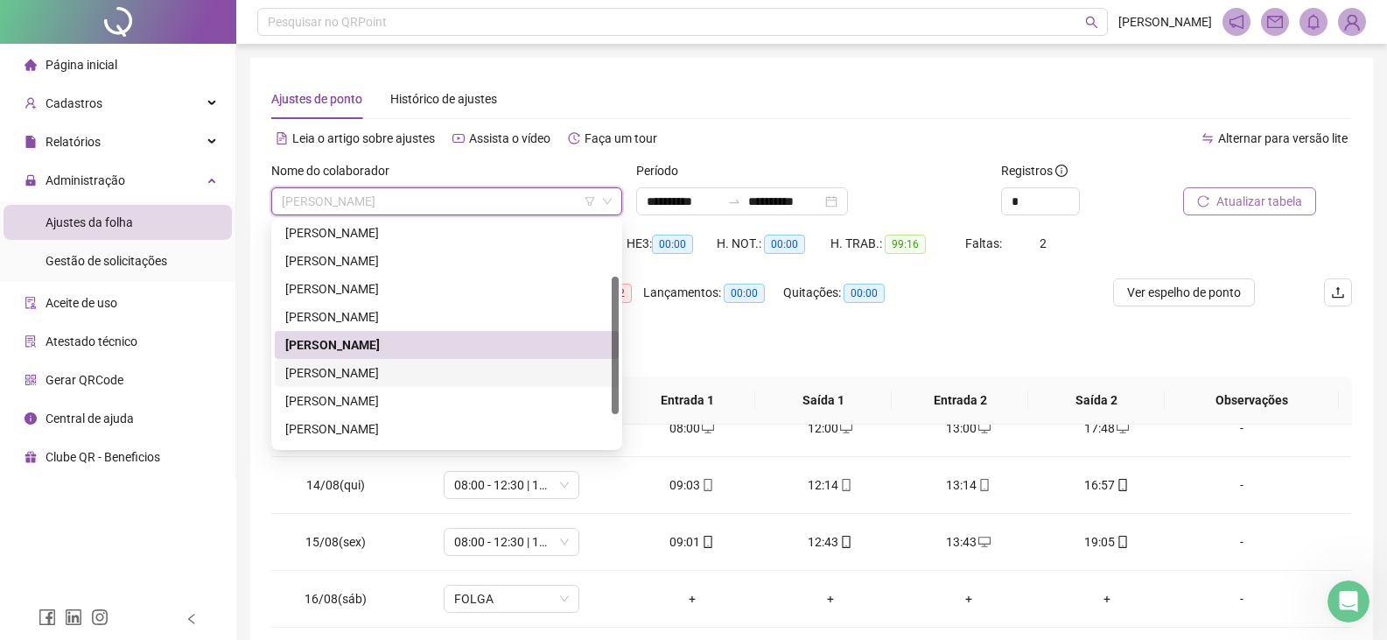
click at [391, 379] on div "[PERSON_NAME]" at bounding box center [446, 372] width 323 height 19
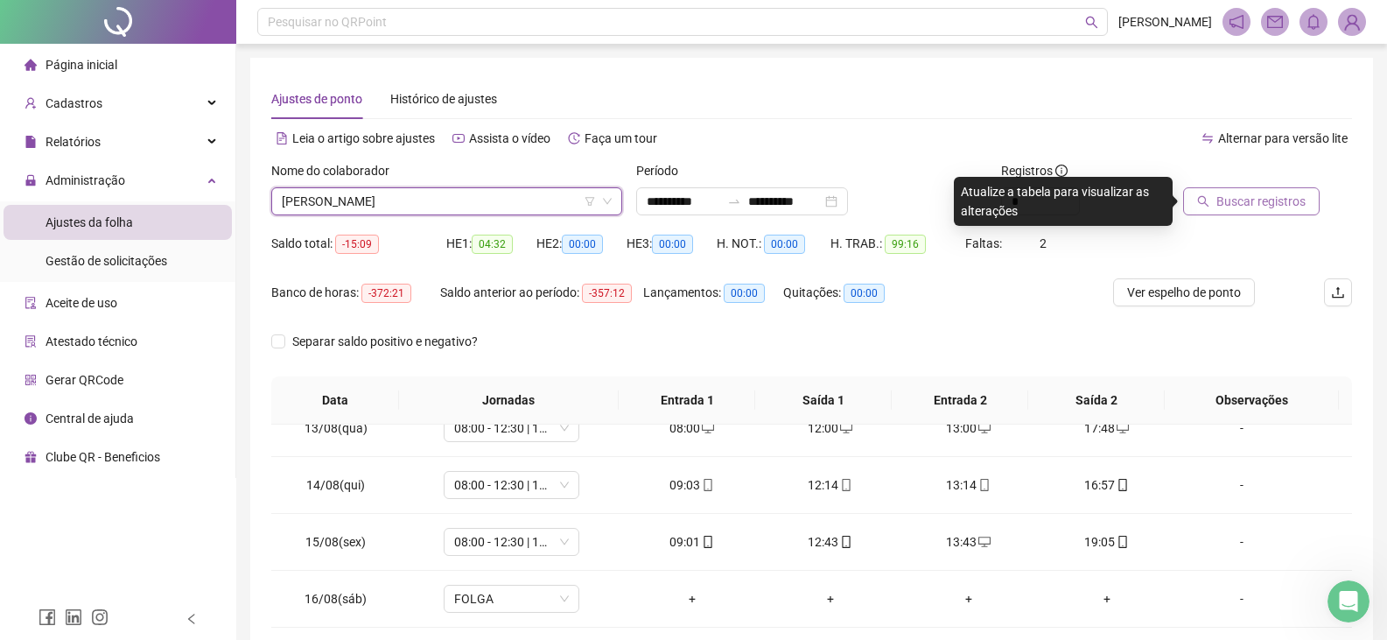
click at [1281, 211] on button "Buscar registros" at bounding box center [1251, 201] width 137 height 28
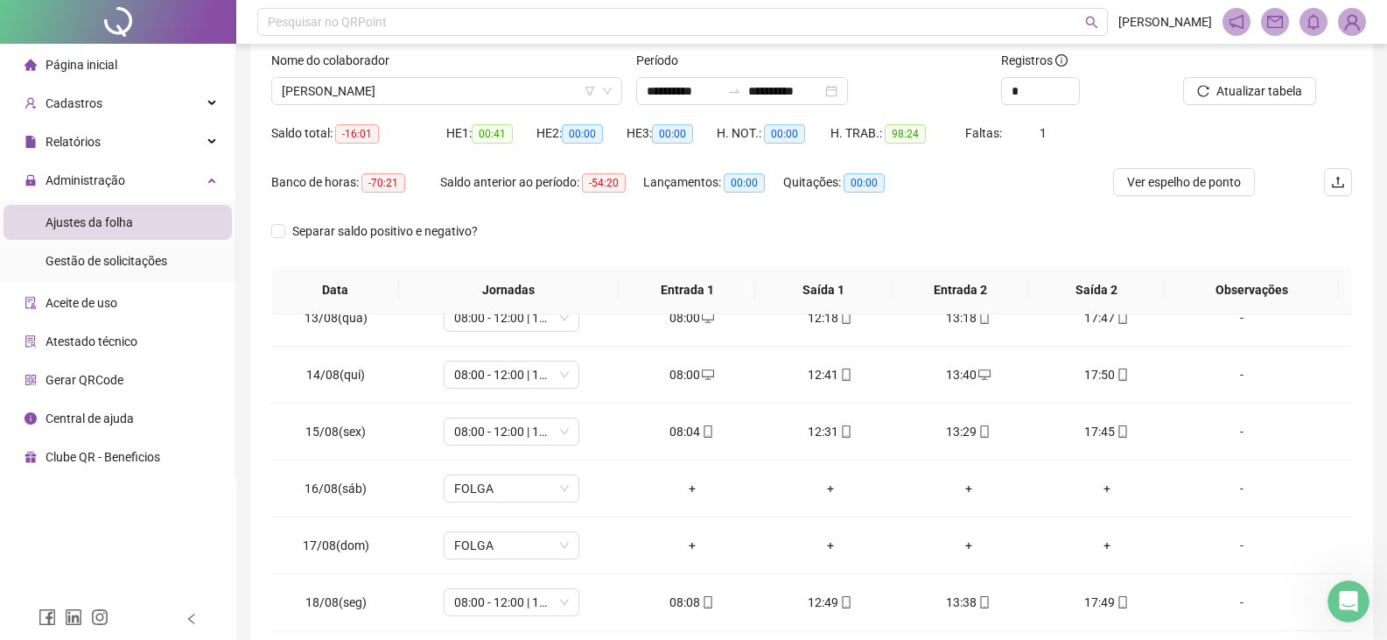
scroll to position [80, 0]
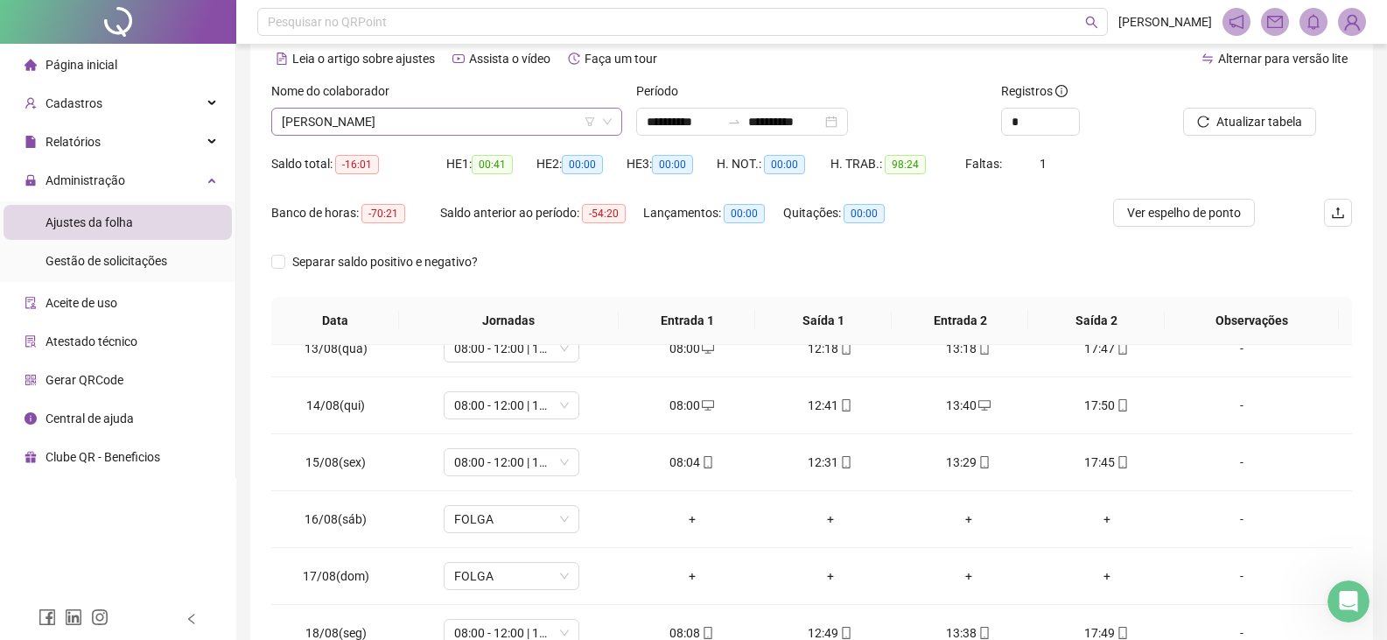
click at [481, 123] on span "[PERSON_NAME]" at bounding box center [447, 122] width 330 height 26
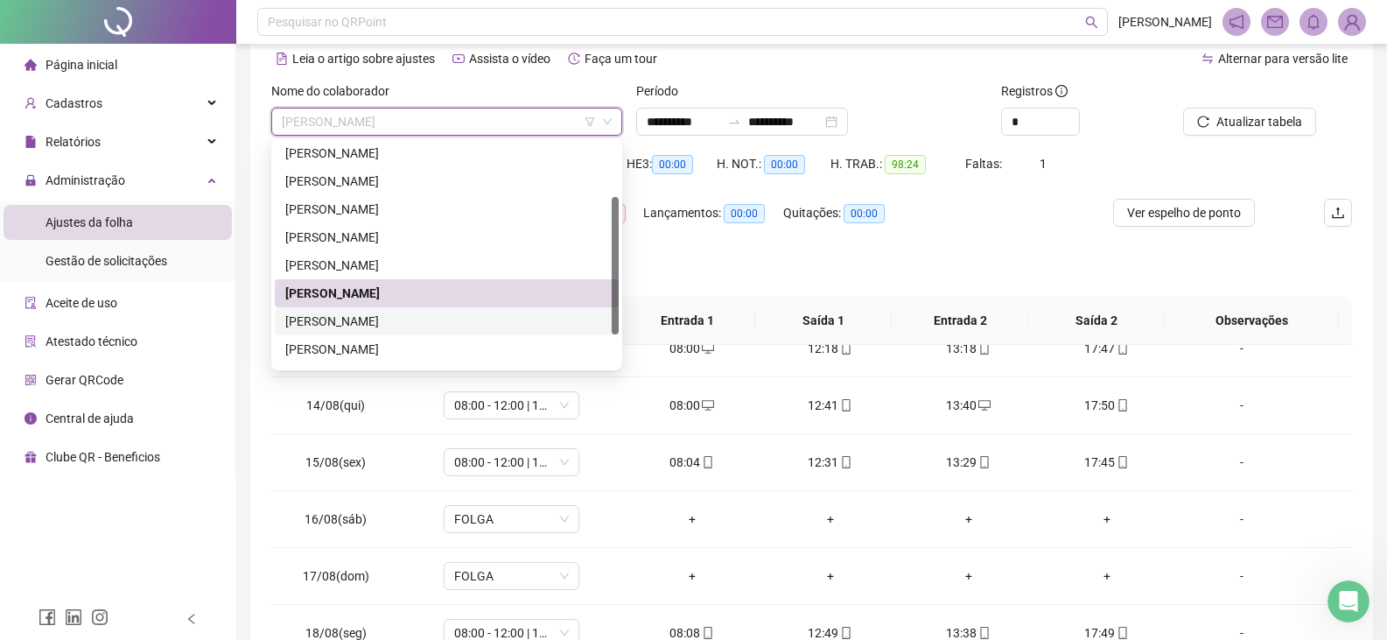
click at [451, 316] on div "[PERSON_NAME]" at bounding box center [446, 321] width 323 height 19
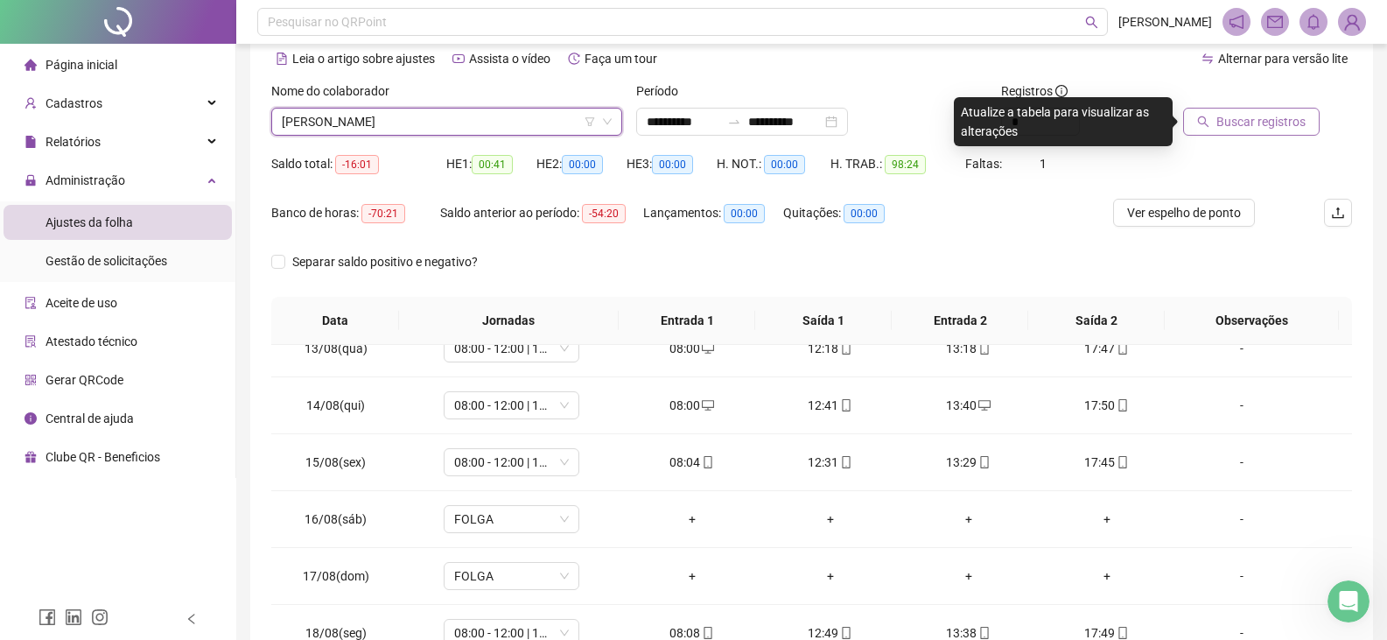
click at [1253, 130] on span "Buscar registros" at bounding box center [1261, 121] width 89 height 19
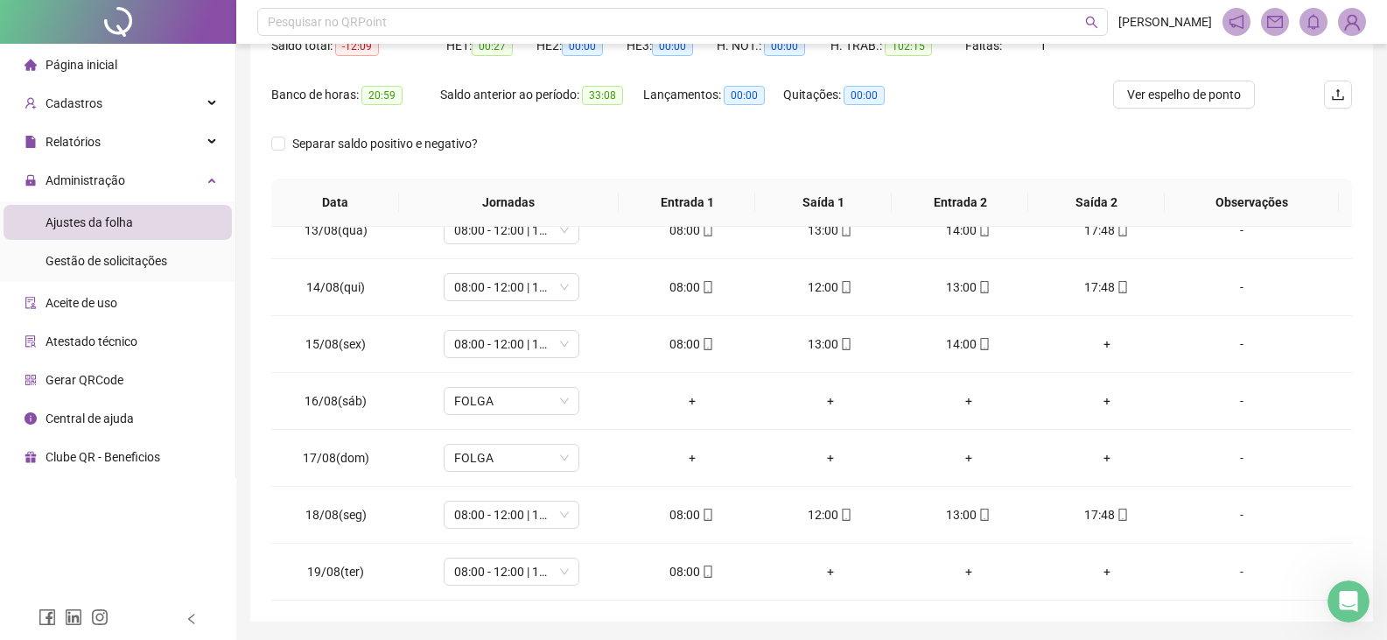
scroll to position [167, 0]
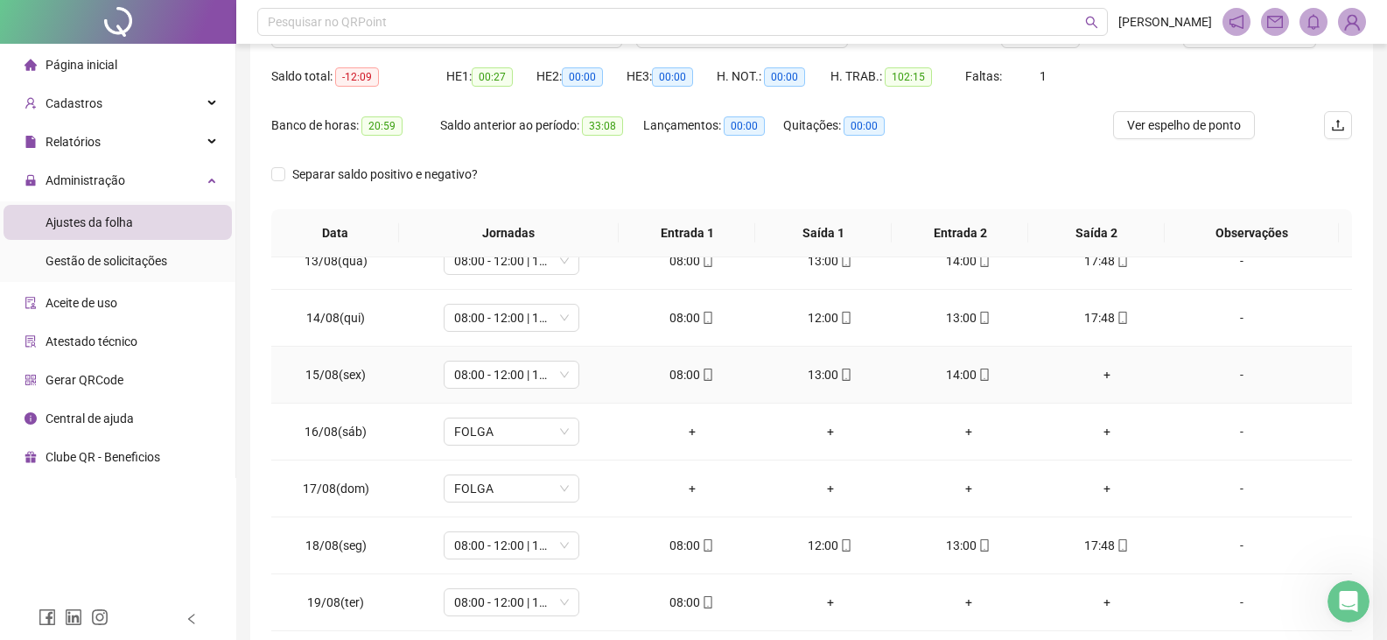
click at [1099, 374] on div "+" at bounding box center [1107, 374] width 110 height 19
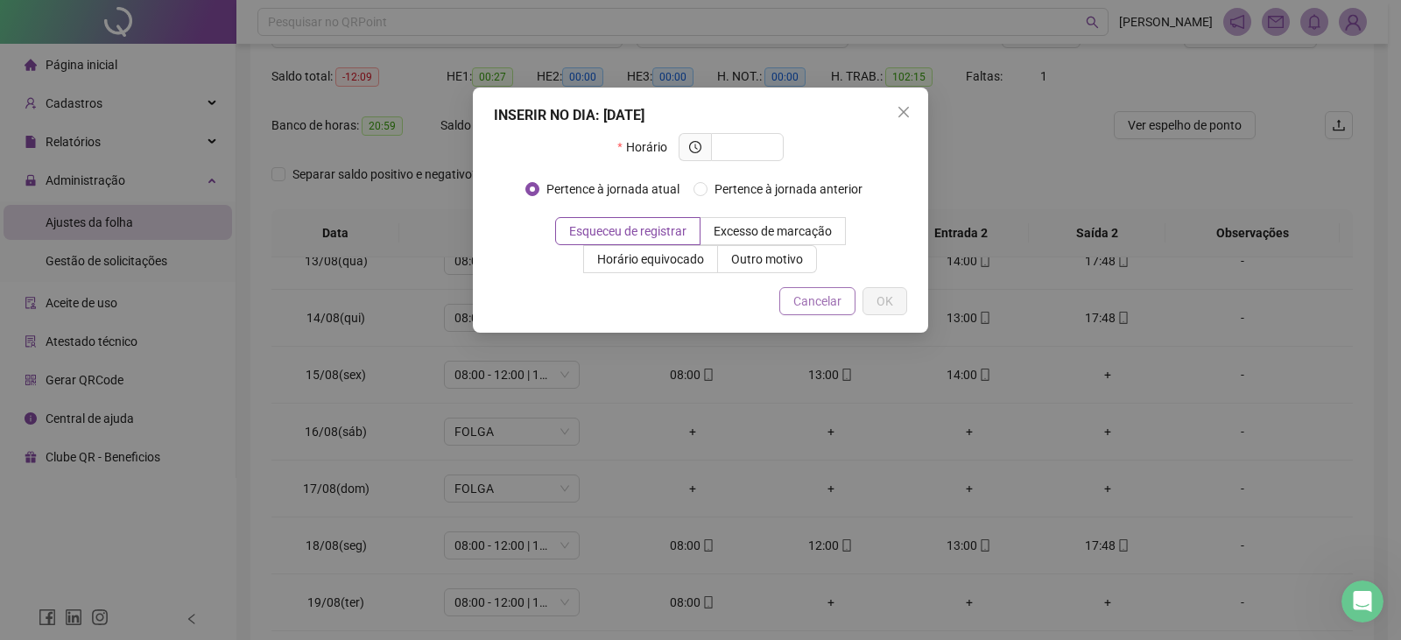
click at [836, 298] on span "Cancelar" at bounding box center [817, 300] width 48 height 19
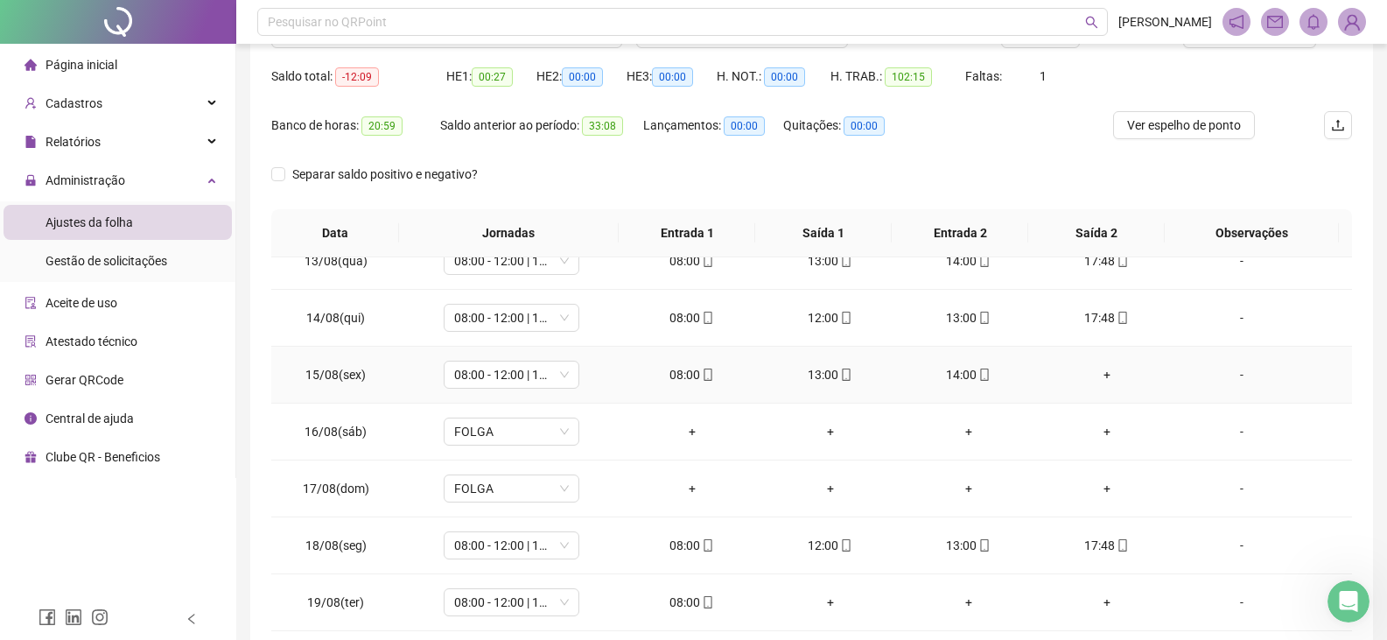
click at [1096, 378] on div "+" at bounding box center [1107, 374] width 110 height 19
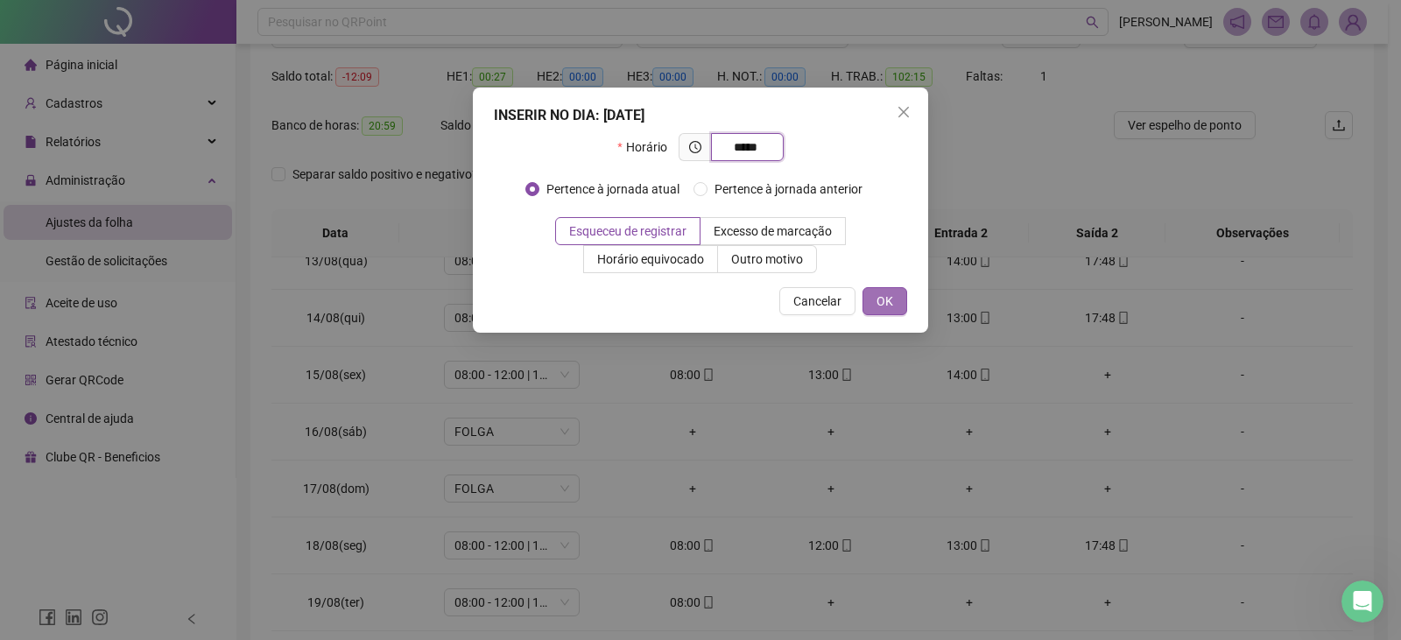
type input "*****"
click at [893, 305] on button "OK" at bounding box center [884, 301] width 45 height 28
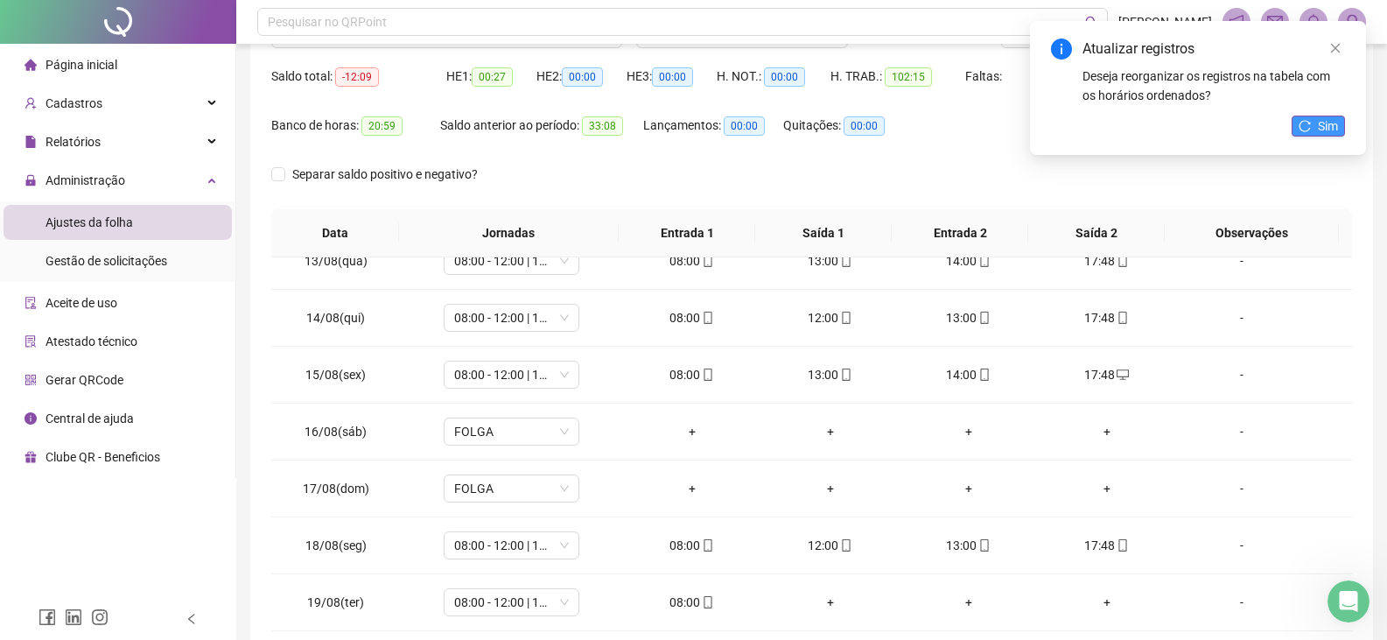
click at [1316, 124] on button "Sim" at bounding box center [1318, 126] width 53 height 21
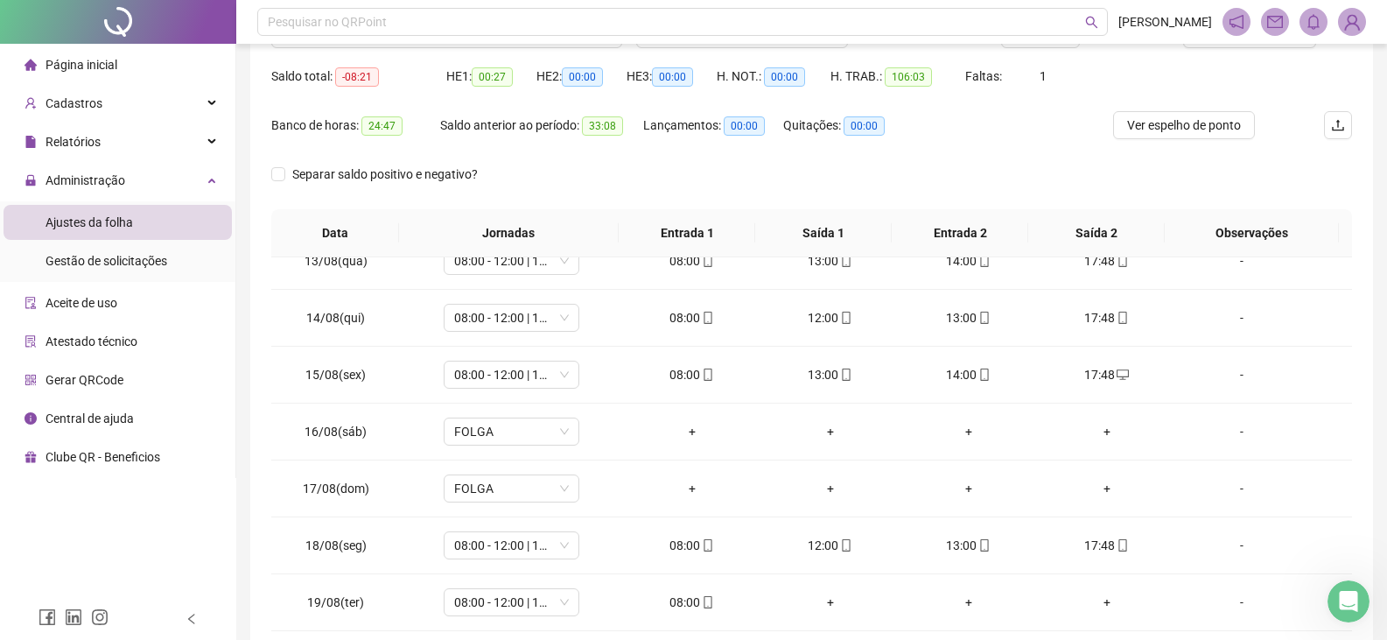
scroll to position [80, 0]
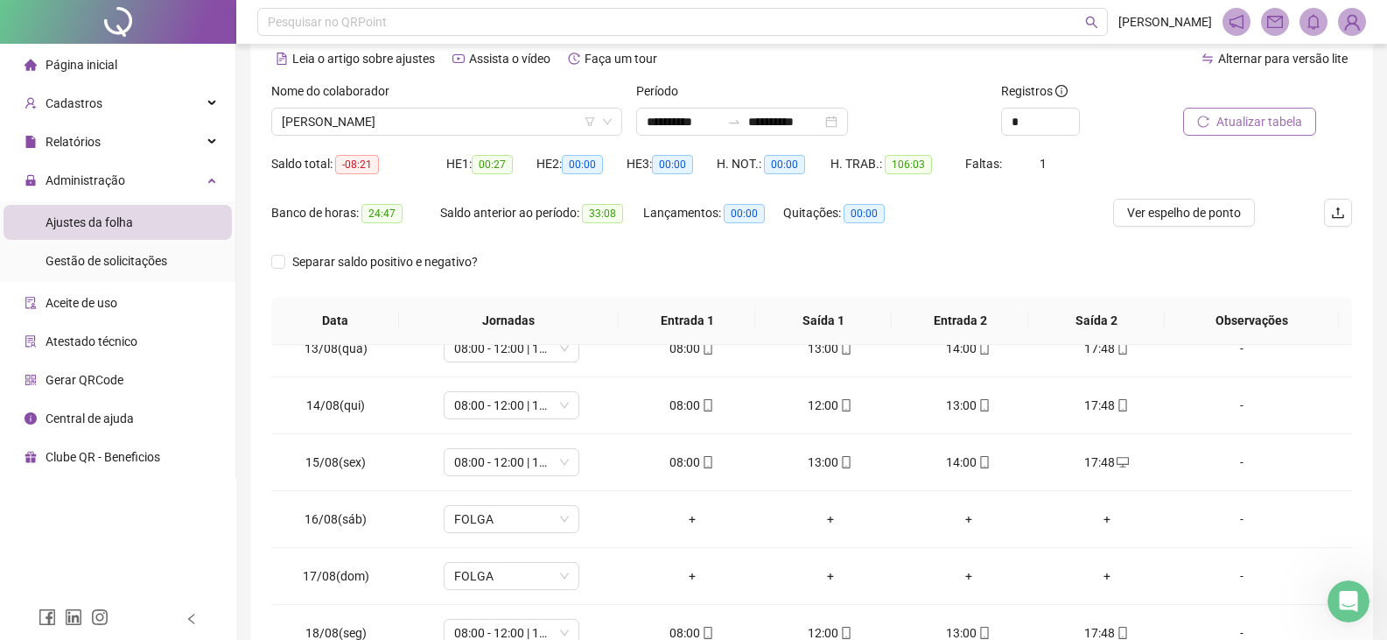
click at [1228, 117] on span "Atualizar tabela" at bounding box center [1260, 121] width 86 height 19
click at [434, 124] on span "[PERSON_NAME]" at bounding box center [447, 122] width 330 height 26
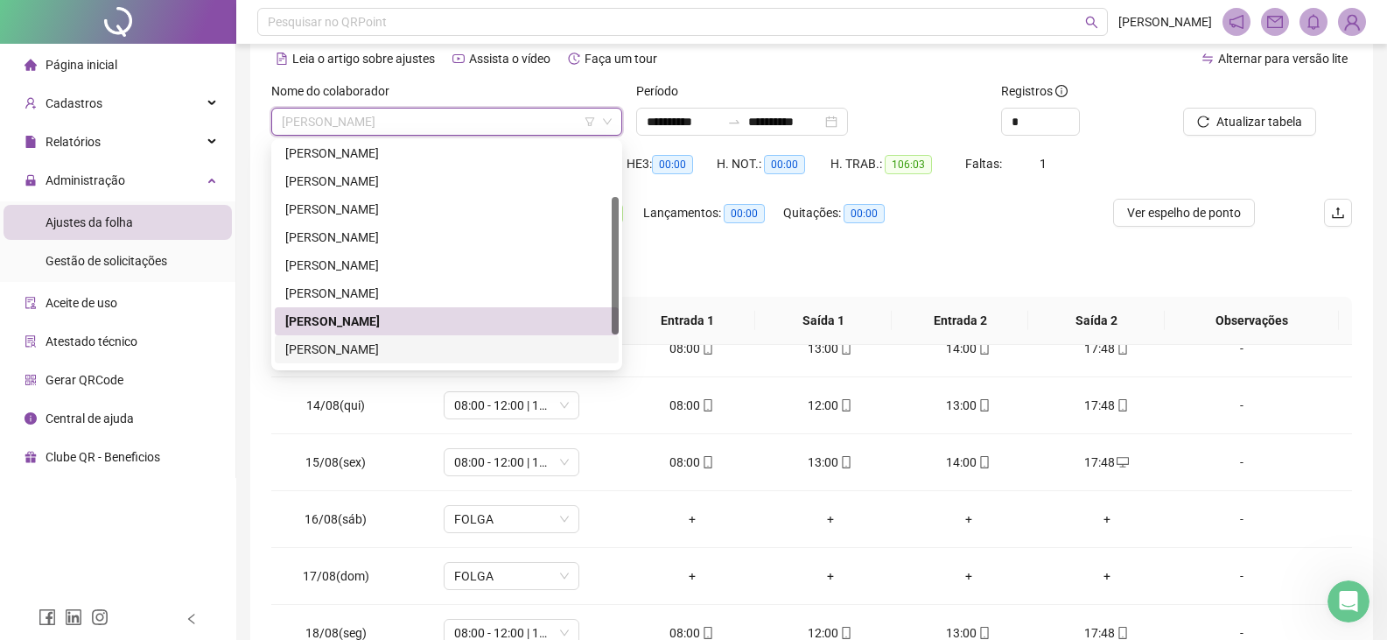
click at [387, 347] on div "[PERSON_NAME]" at bounding box center [446, 349] width 323 height 19
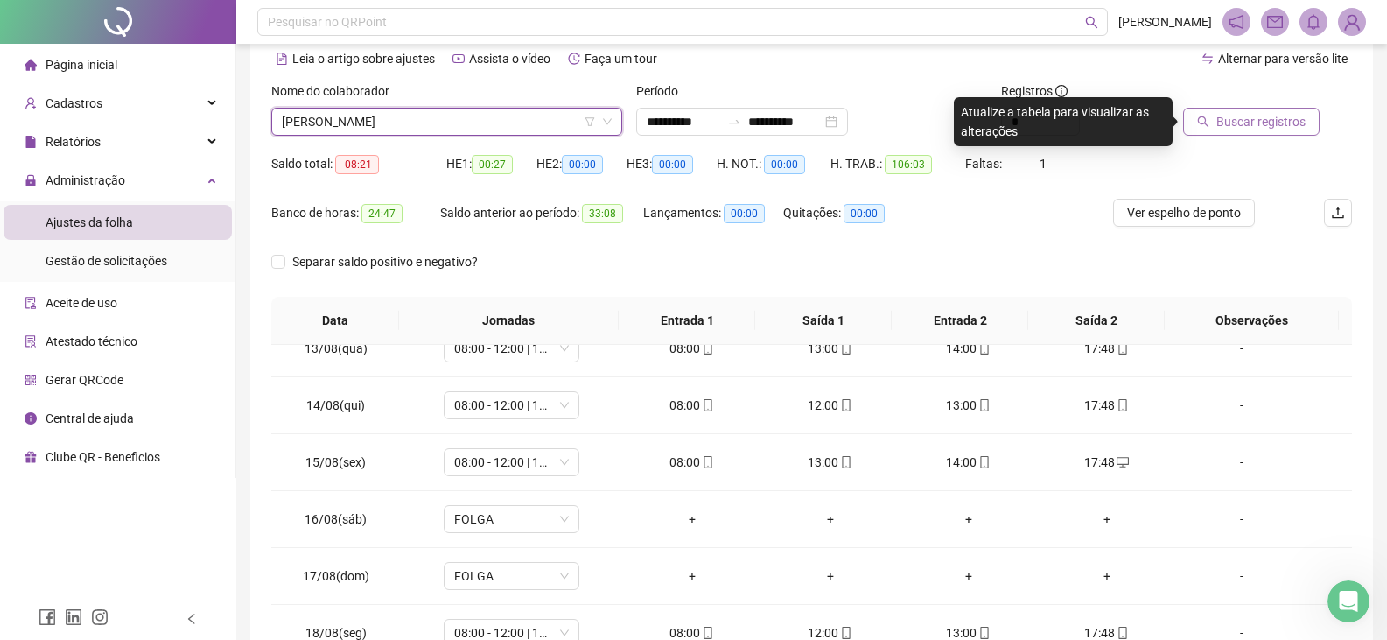
click at [1260, 121] on span "Buscar registros" at bounding box center [1261, 121] width 89 height 19
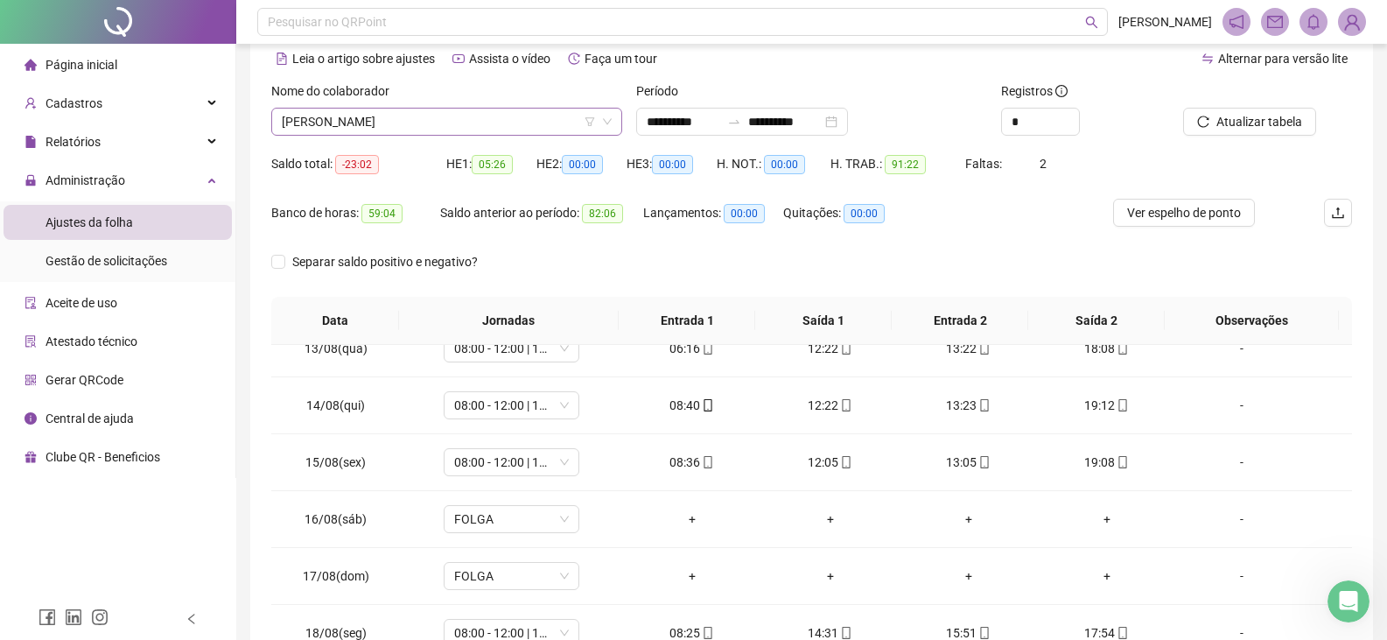
click at [481, 122] on span "[PERSON_NAME]" at bounding box center [447, 122] width 330 height 26
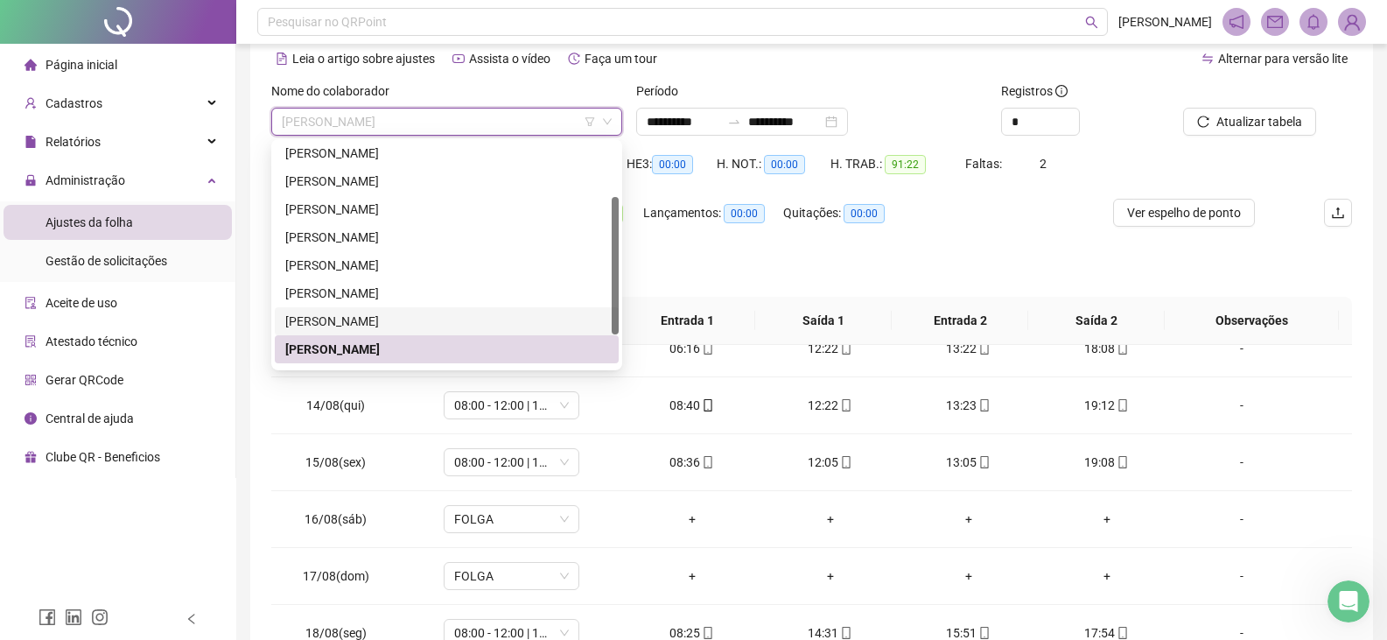
scroll to position [140, 0]
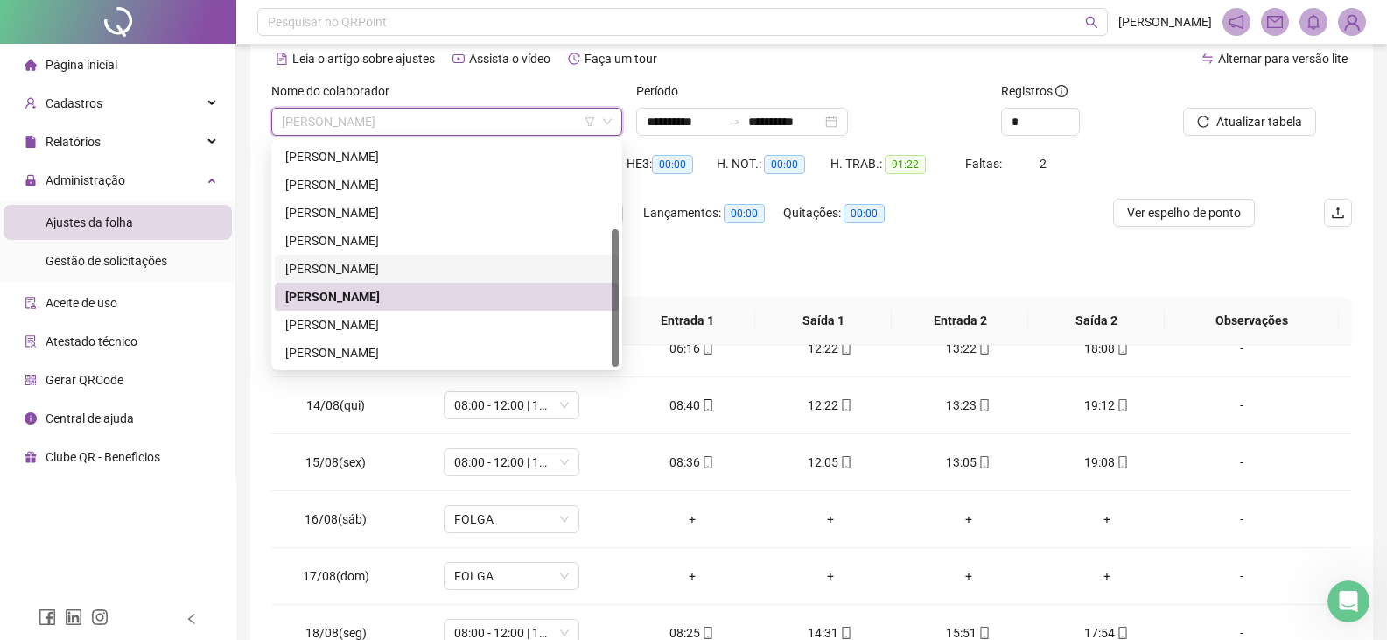
click at [402, 319] on div "[PERSON_NAME]" at bounding box center [446, 324] width 323 height 19
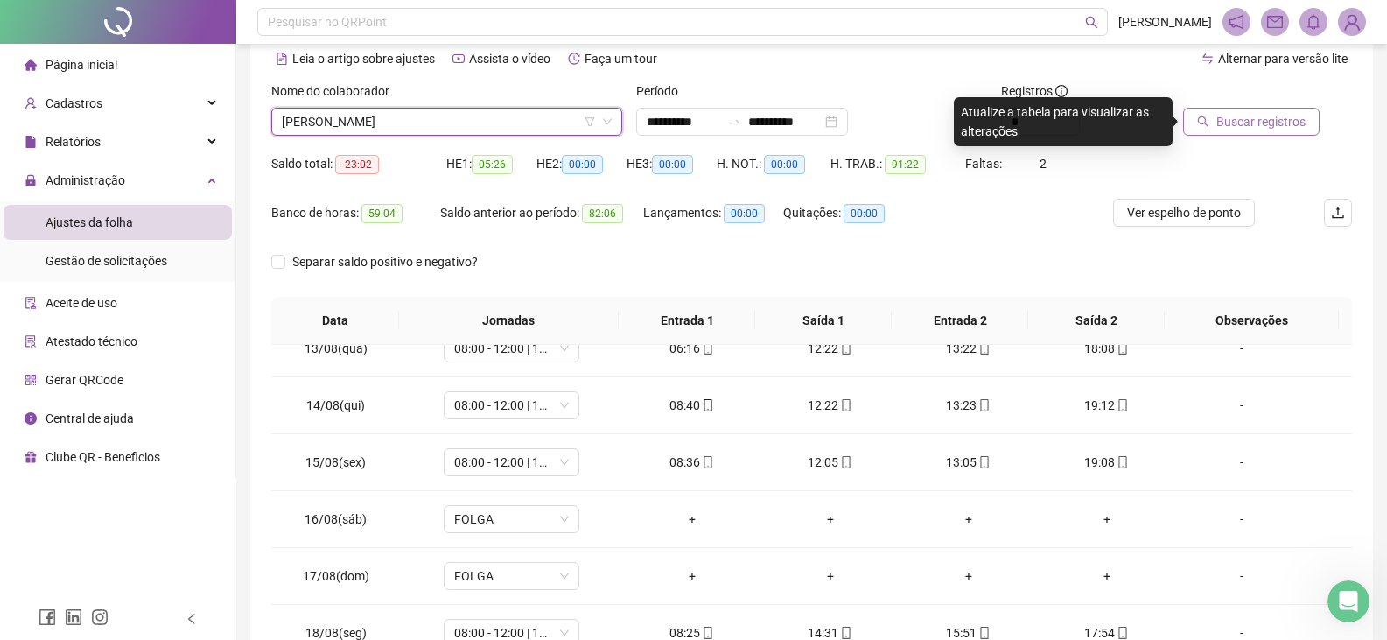
click at [1277, 129] on span "Buscar registros" at bounding box center [1261, 121] width 89 height 19
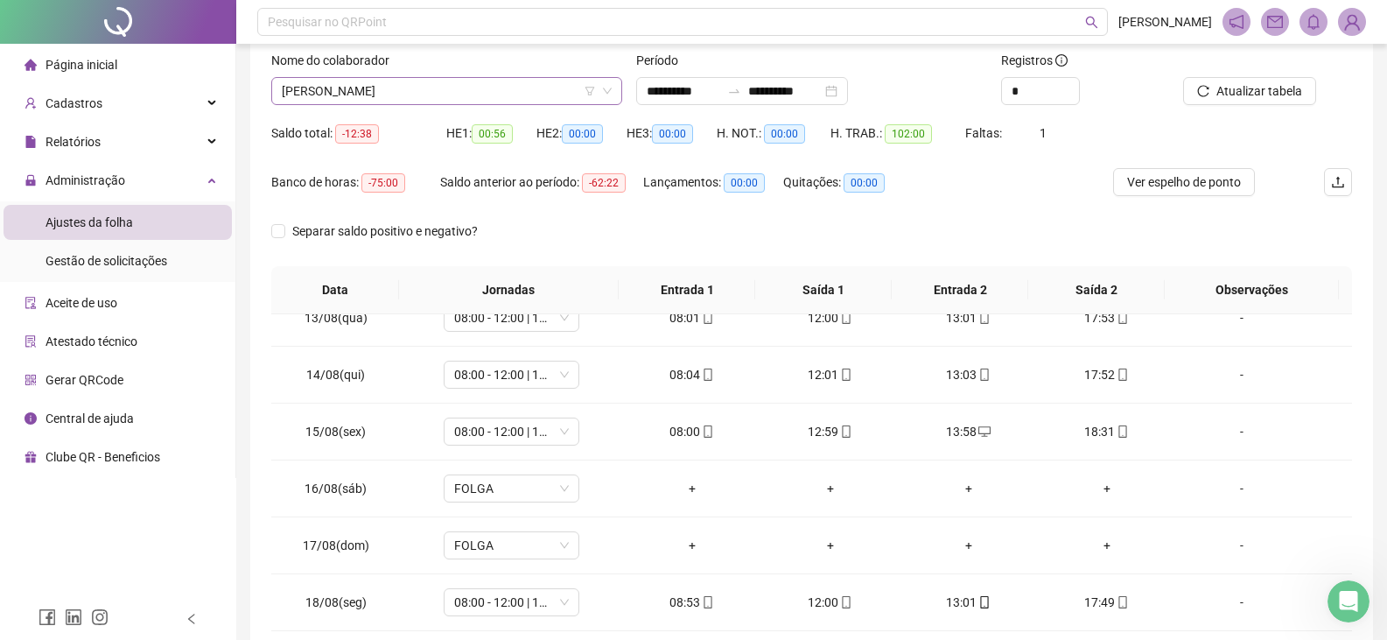
scroll to position [80, 0]
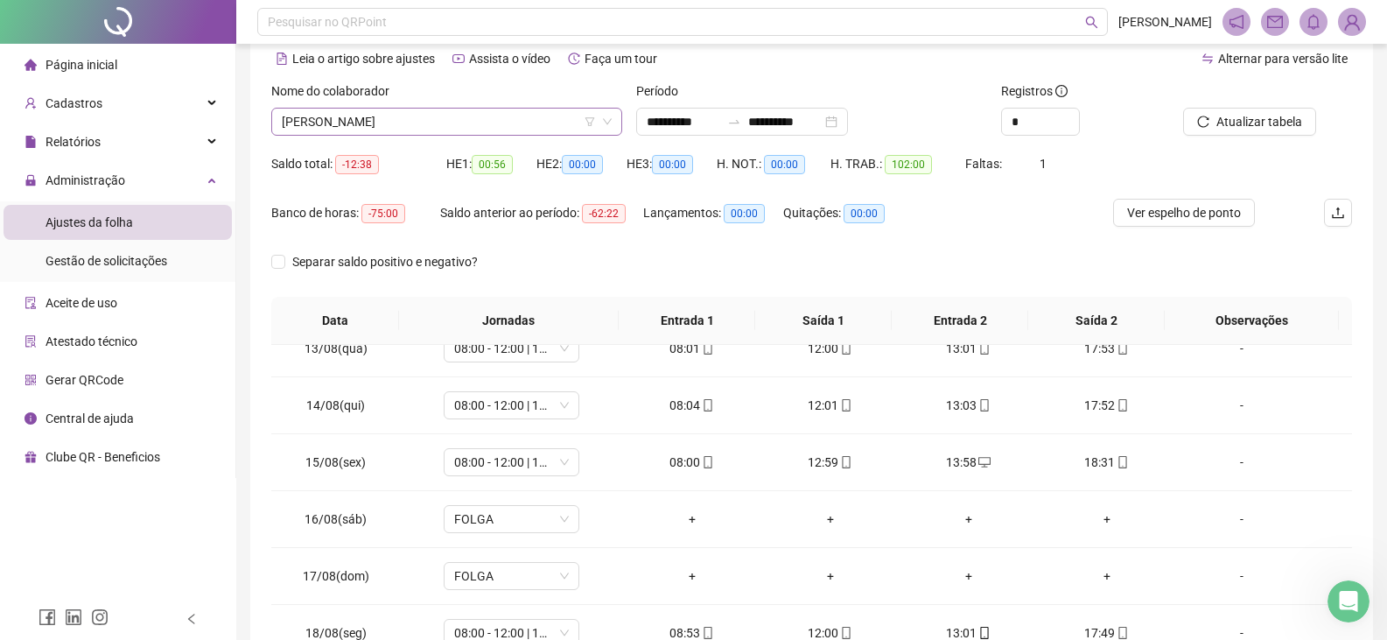
click at [461, 123] on span "[PERSON_NAME]" at bounding box center [447, 122] width 330 height 26
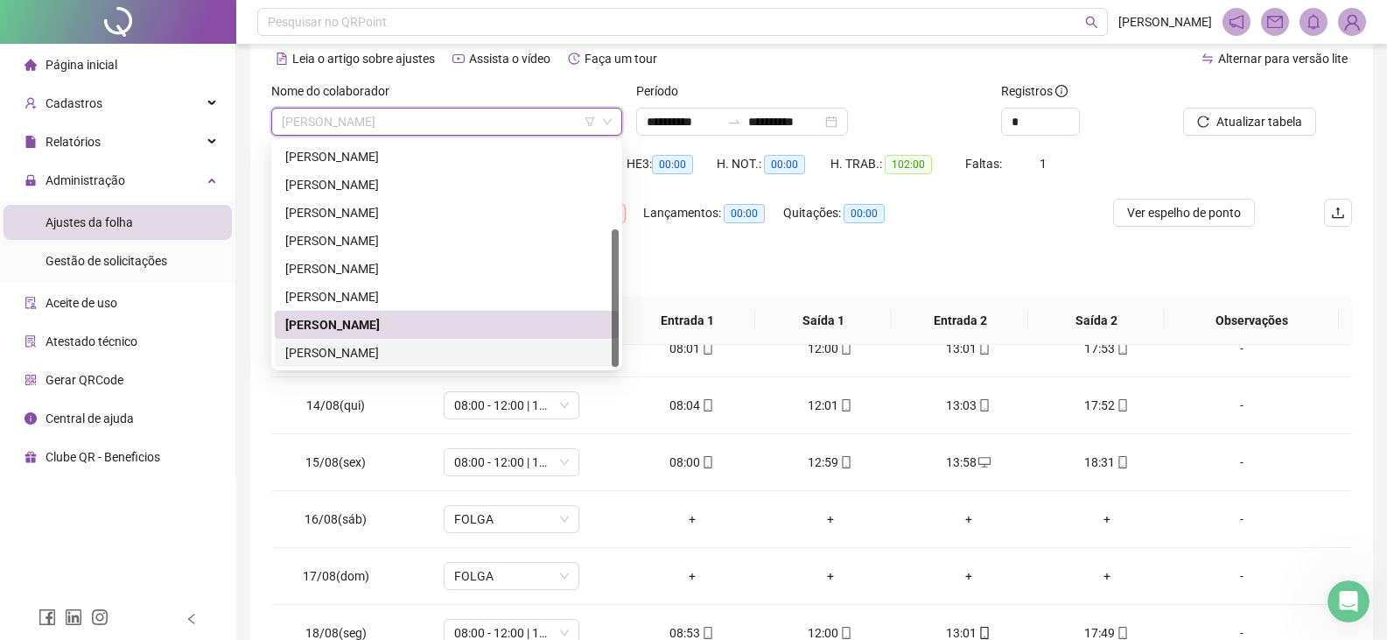
click at [395, 350] on div "[PERSON_NAME]" at bounding box center [446, 352] width 323 height 19
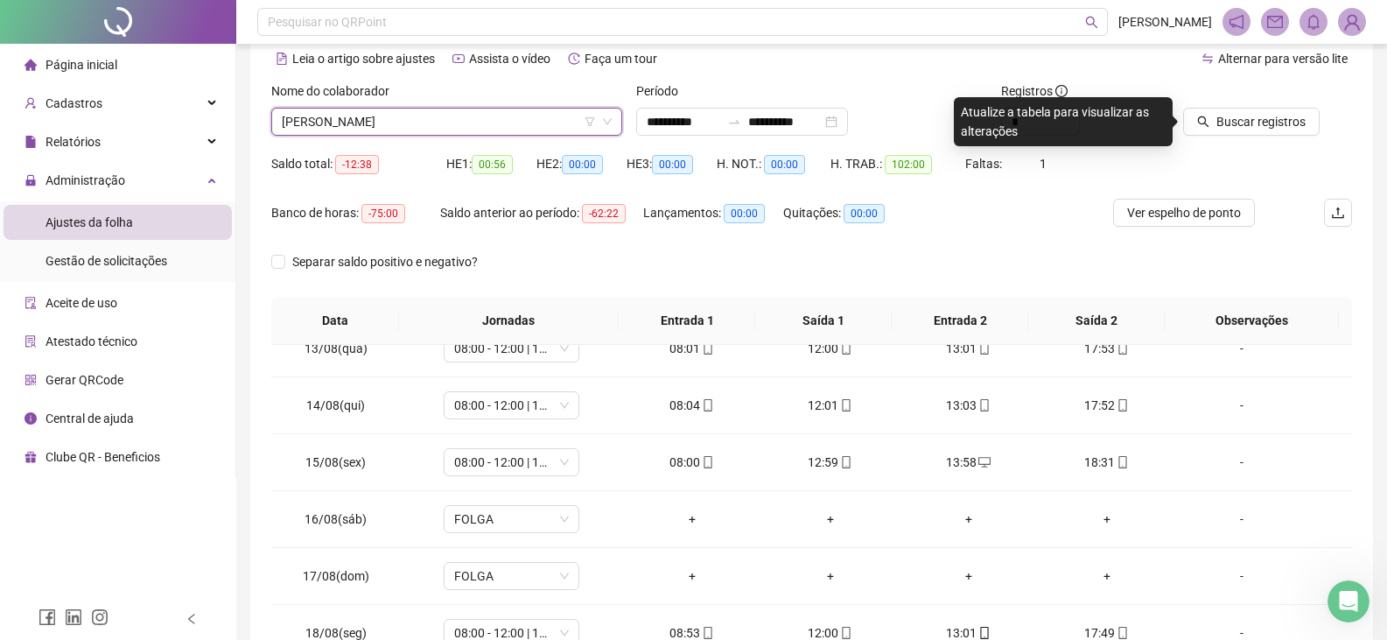
click at [1239, 137] on div "Buscar registros" at bounding box center [1267, 115] width 183 height 68
click at [1252, 123] on span "Buscar registros" at bounding box center [1261, 121] width 89 height 19
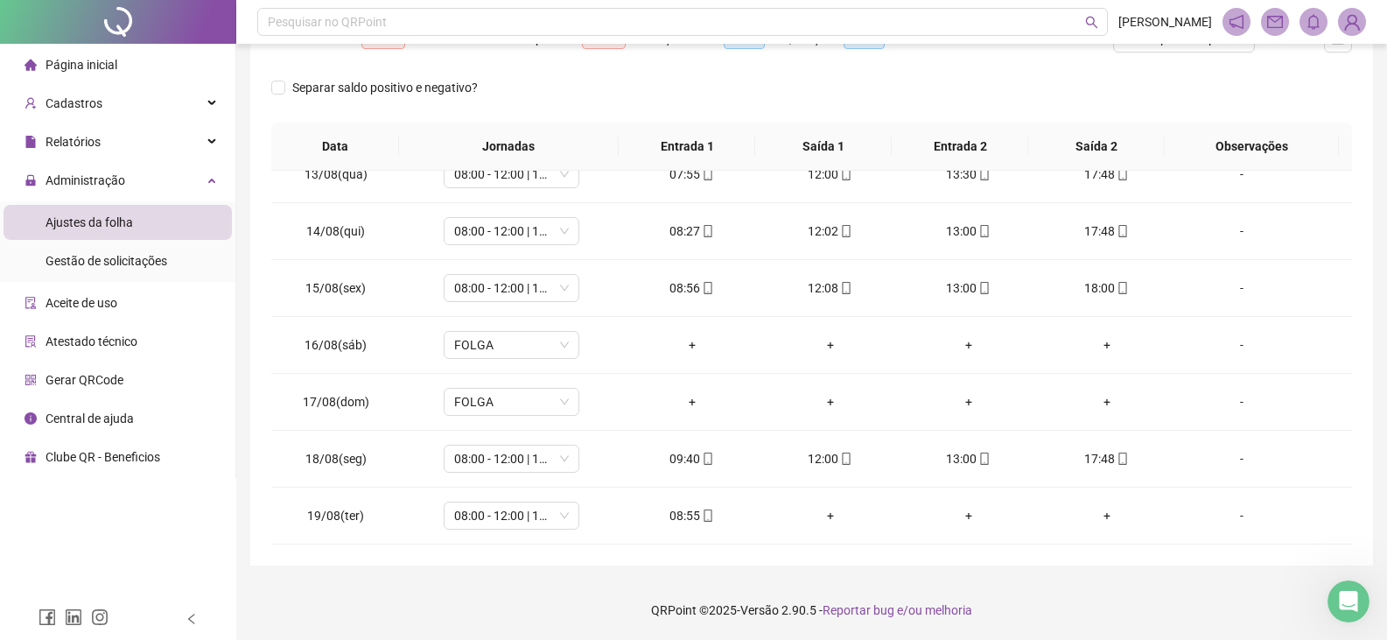
scroll to position [255, 0]
click at [705, 512] on icon "mobile" at bounding box center [709, 515] width 8 height 12
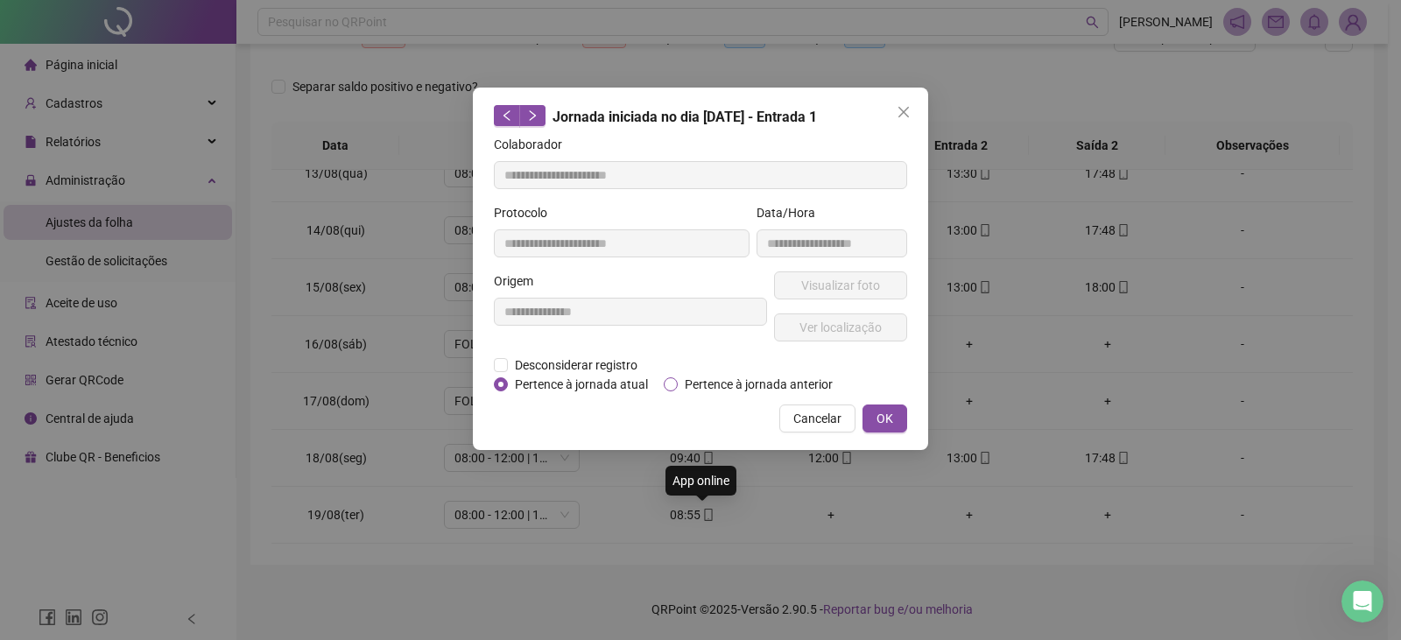
type input "**********"
click at [824, 330] on span "Ver localização" at bounding box center [840, 327] width 82 height 19
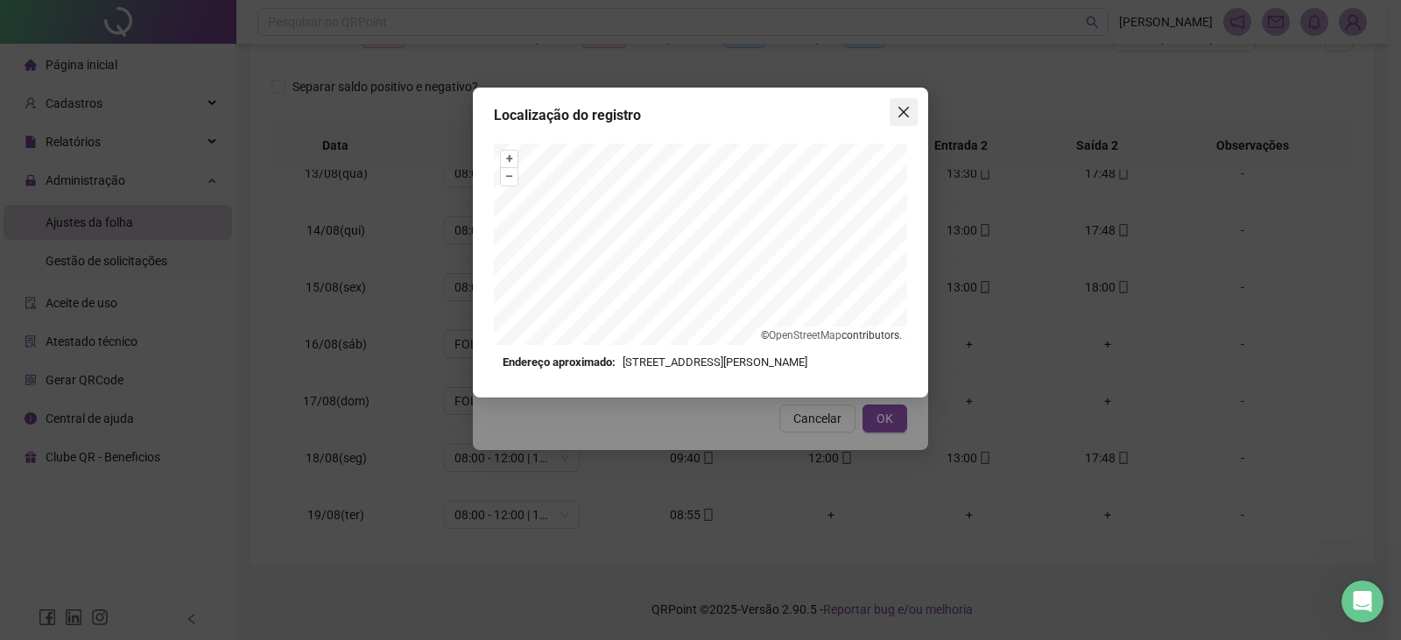
click at [904, 109] on icon "close" at bounding box center [903, 112] width 14 height 14
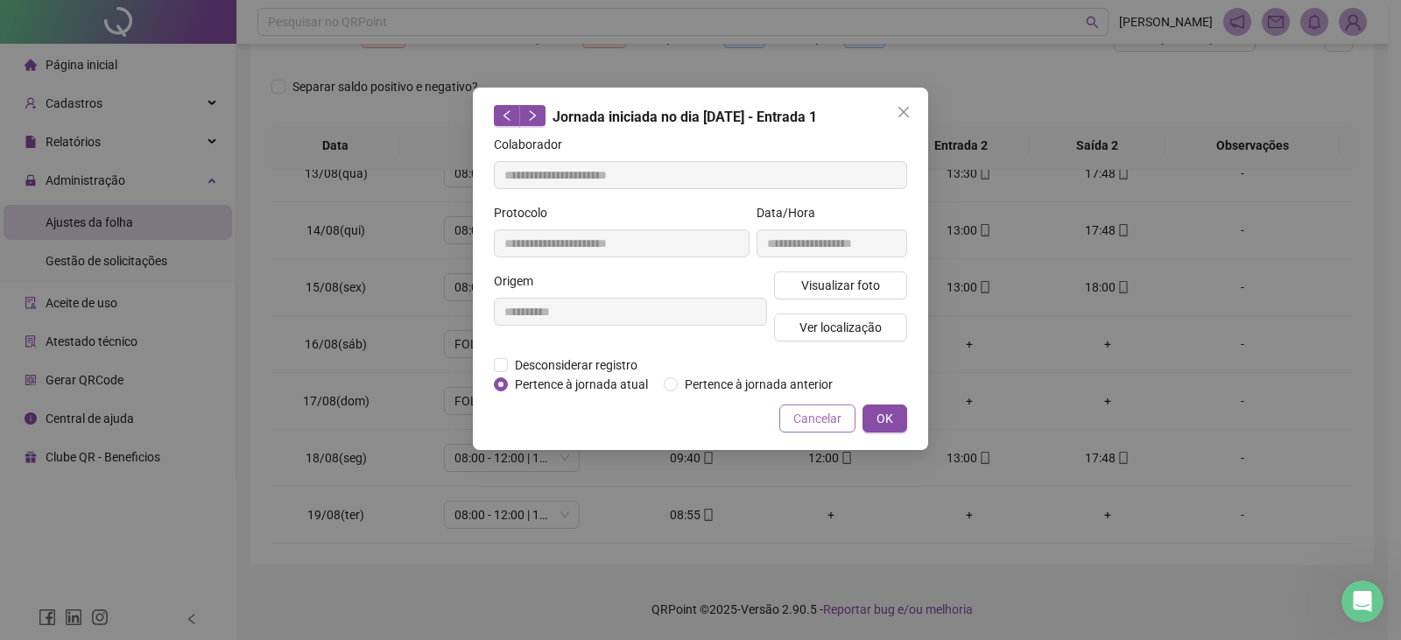
click at [833, 422] on span "Cancelar" at bounding box center [817, 418] width 48 height 19
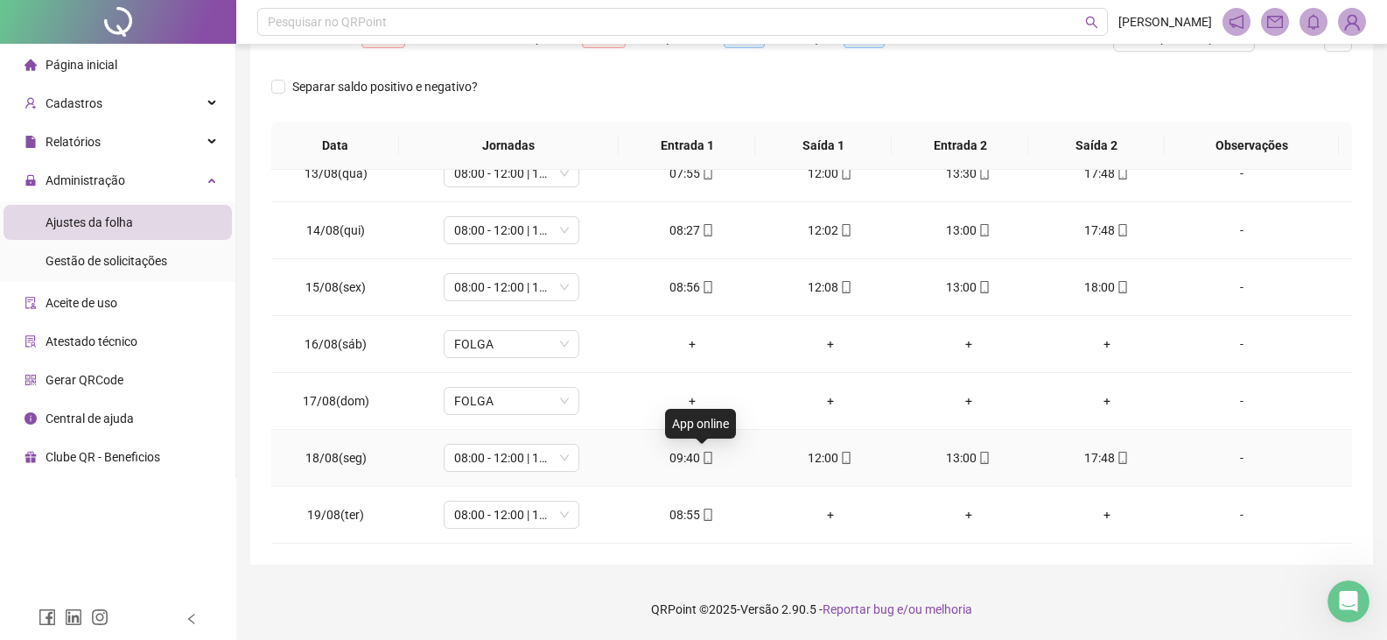
click at [704, 460] on icon "mobile" at bounding box center [708, 458] width 12 height 12
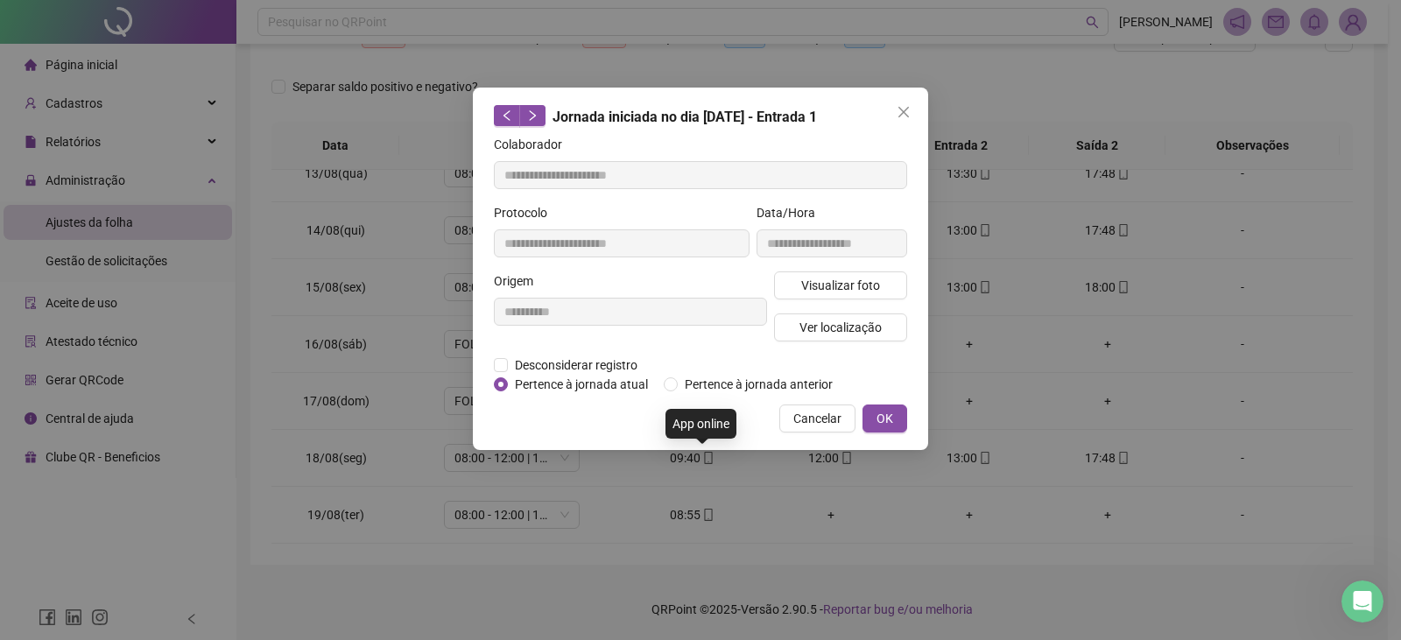
type input "**********"
click at [835, 325] on span "Ver localização" at bounding box center [840, 327] width 82 height 19
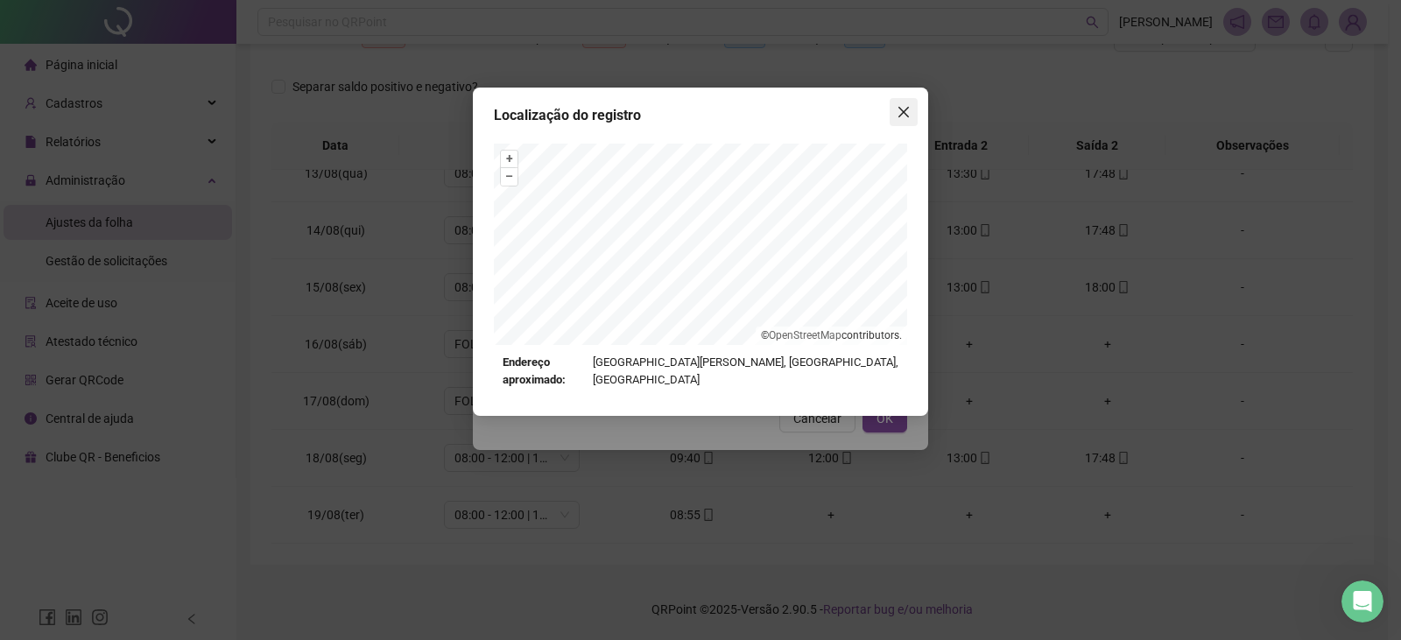
click at [900, 111] on icon "close" at bounding box center [903, 112] width 14 height 14
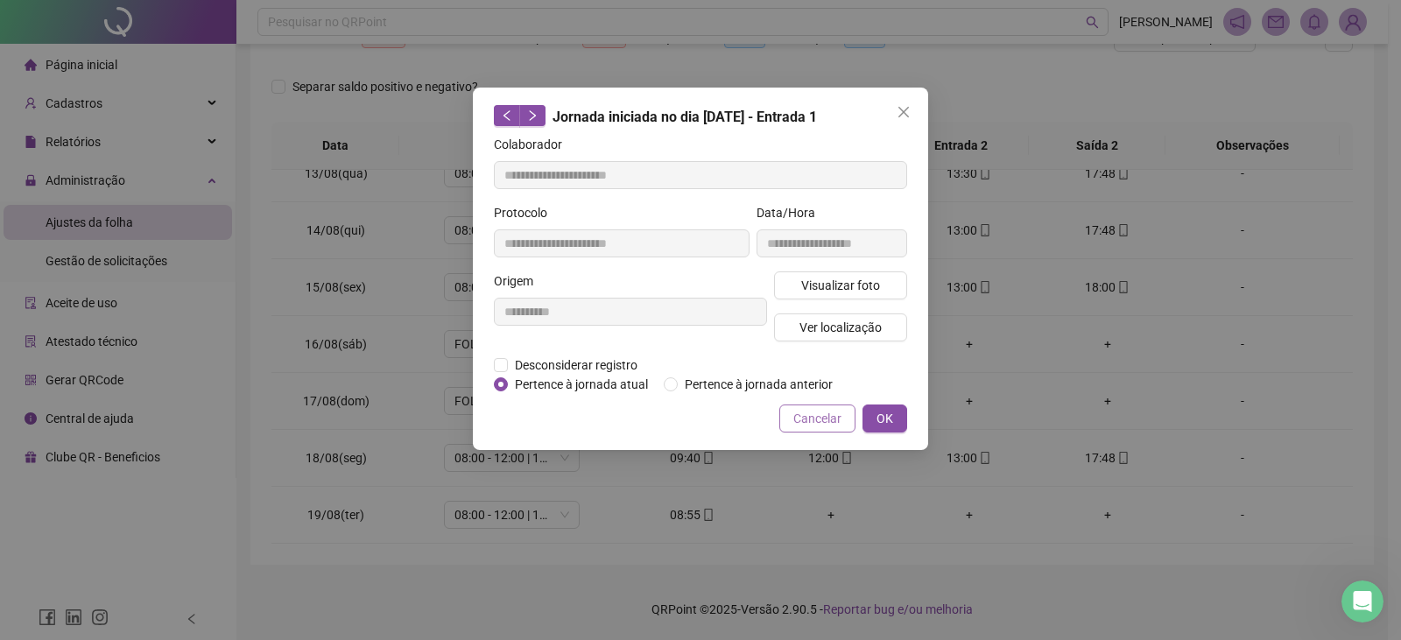
click at [815, 430] on button "Cancelar" at bounding box center [817, 418] width 76 height 28
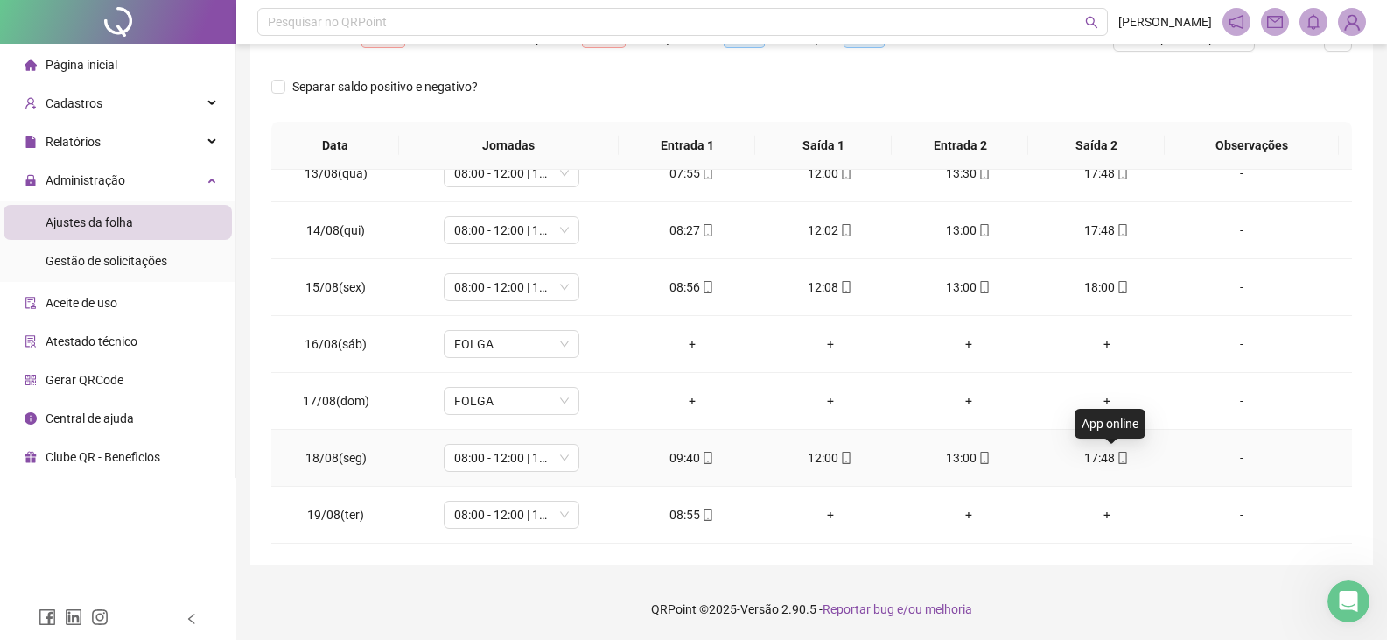
click at [1117, 455] on icon "mobile" at bounding box center [1123, 458] width 12 height 12
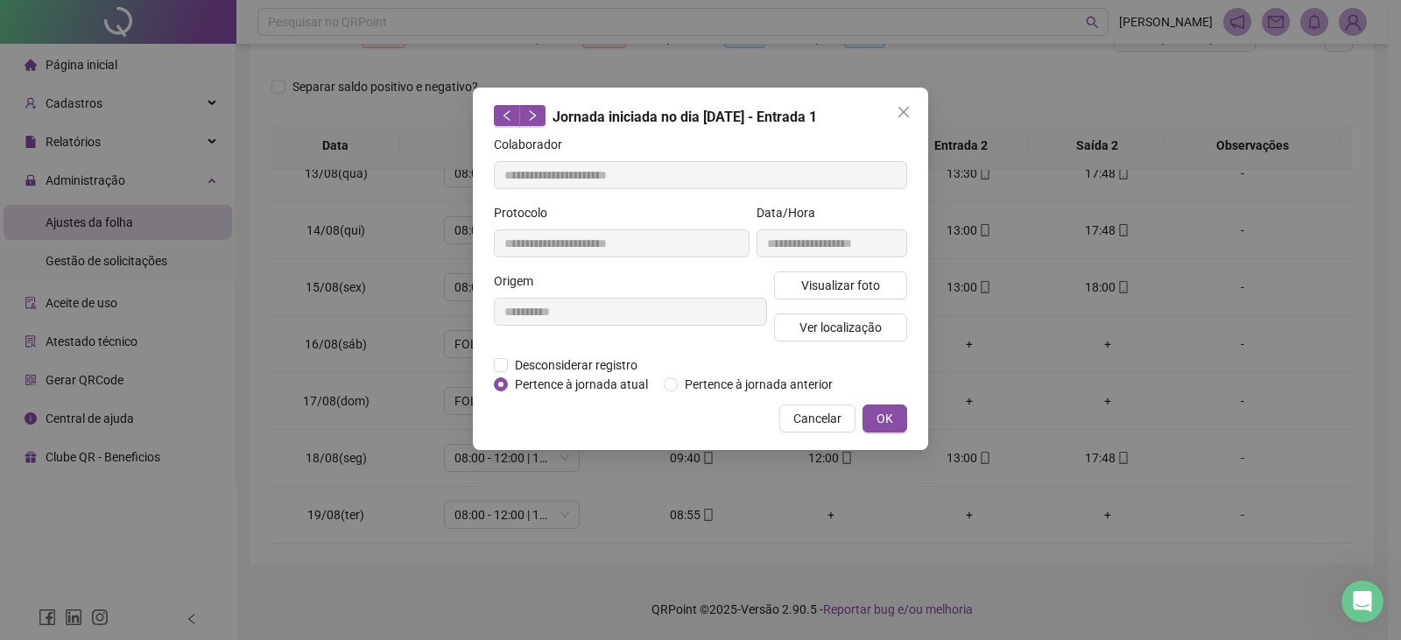
type input "**********"
click at [875, 325] on span "Ver localização" at bounding box center [840, 327] width 82 height 19
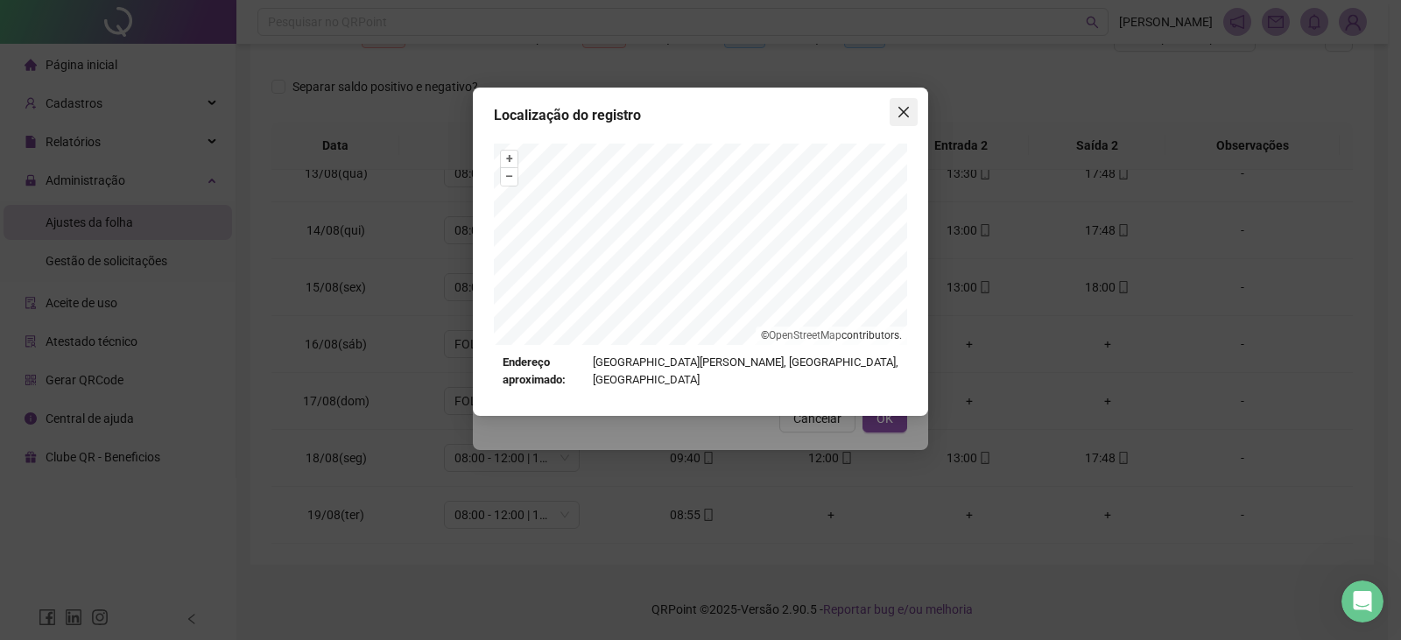
click at [902, 105] on icon "close" at bounding box center [903, 112] width 14 height 14
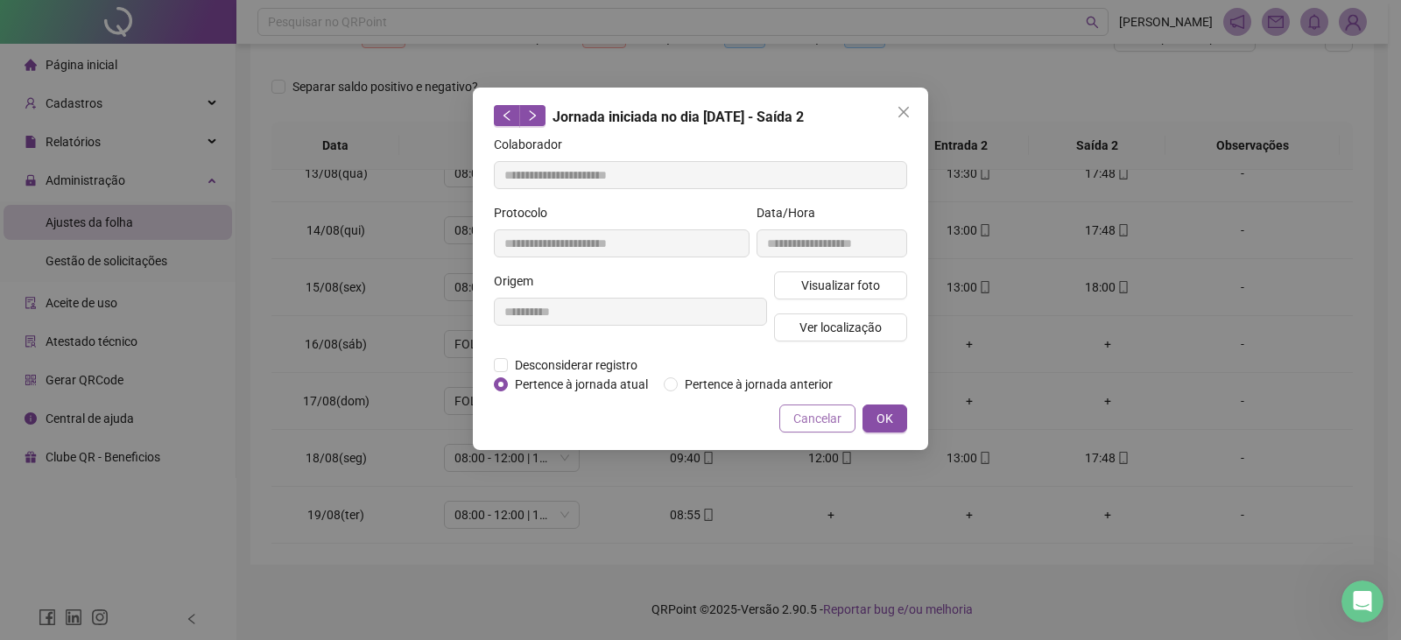
click at [810, 420] on span "Cancelar" at bounding box center [817, 418] width 48 height 19
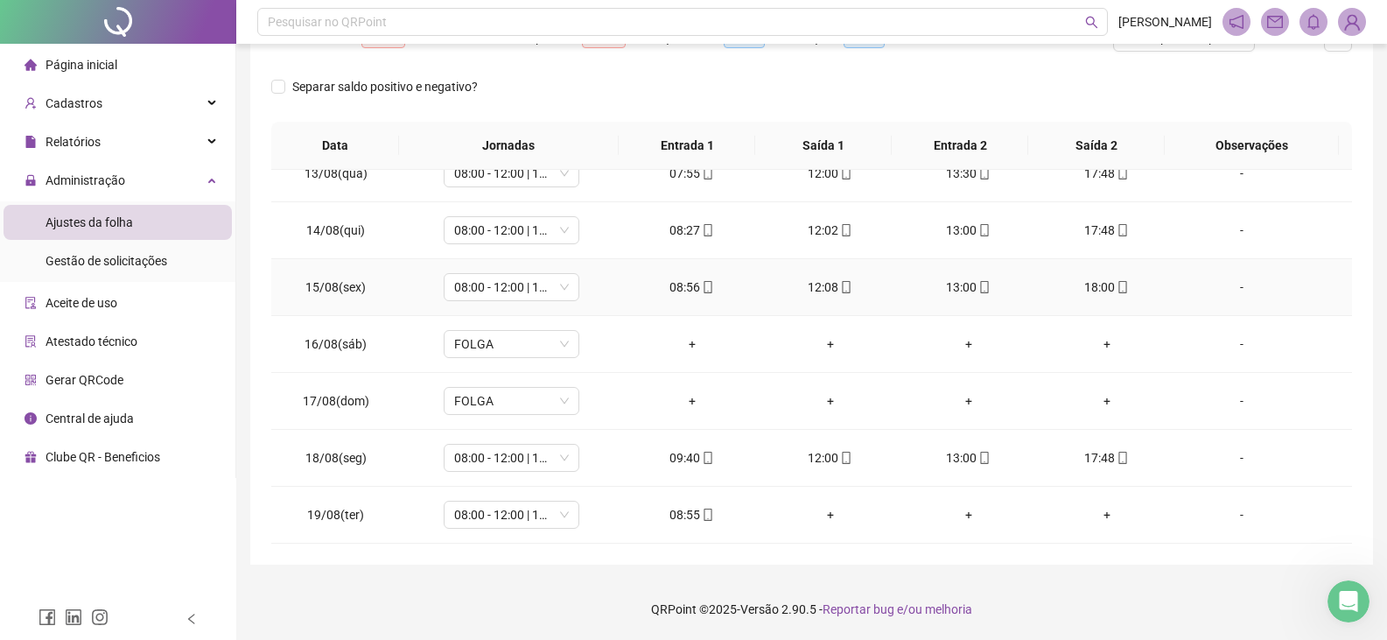
click at [1117, 289] on icon "mobile" at bounding box center [1123, 287] width 12 height 12
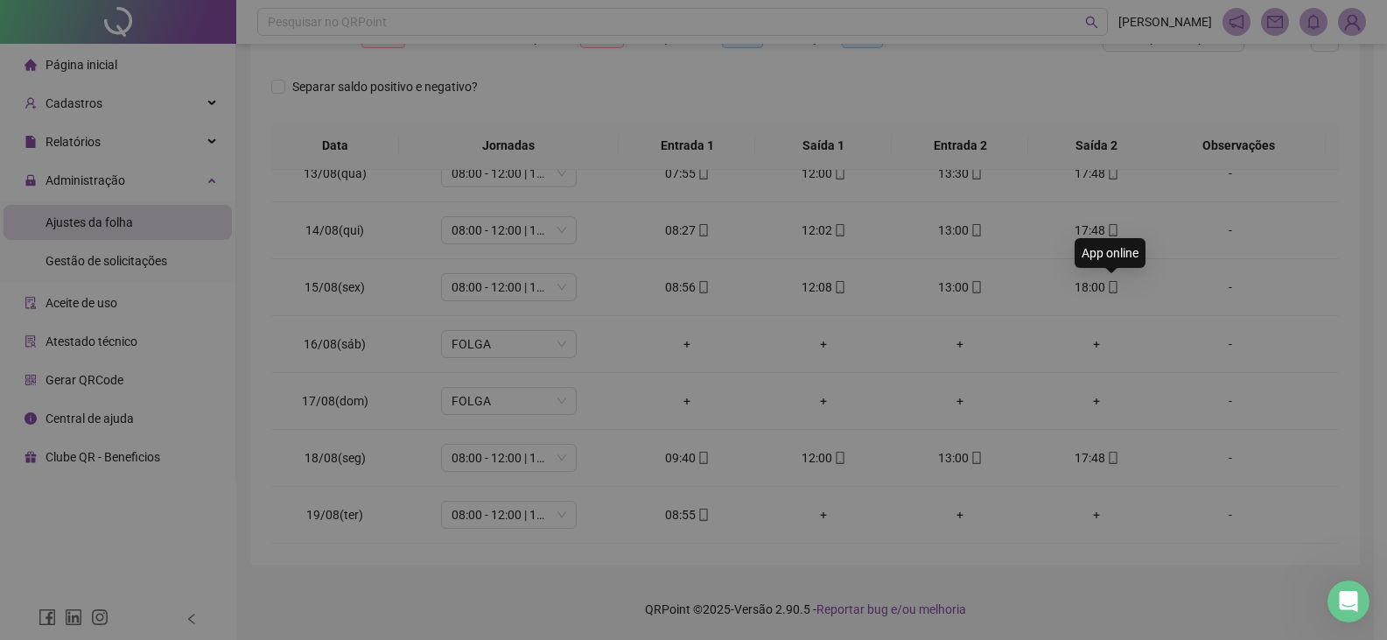
type input "**********"
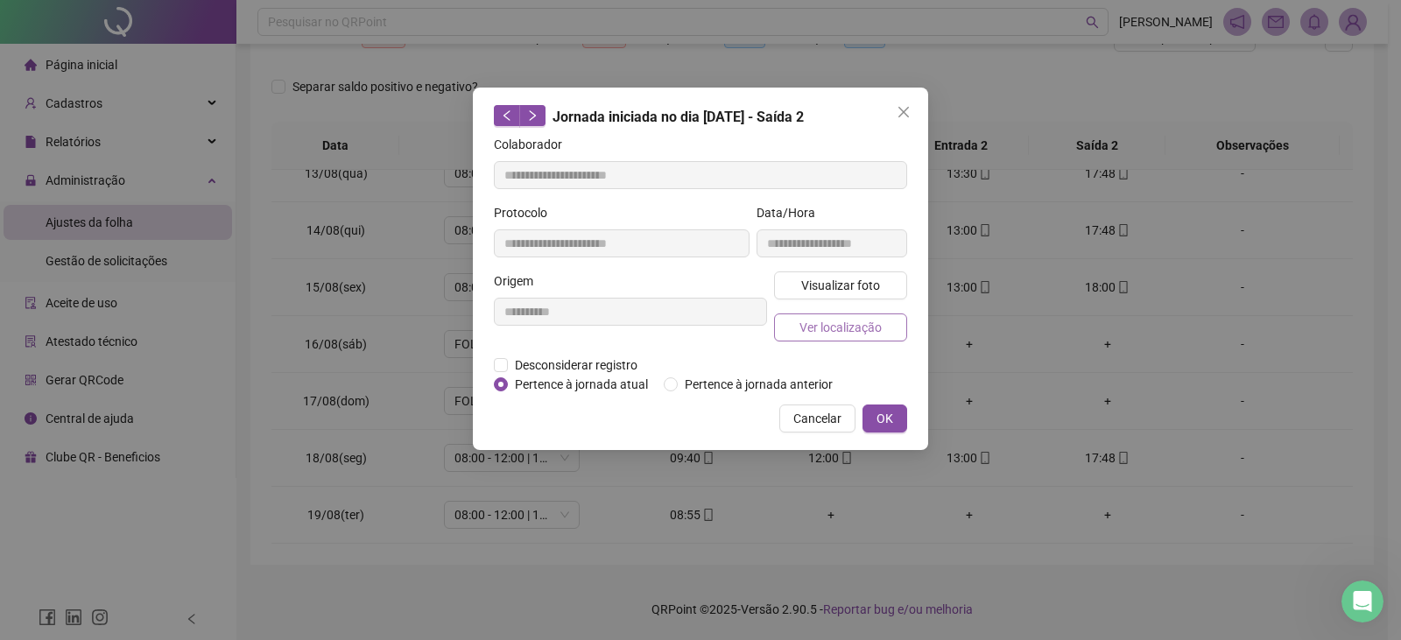
click at [842, 327] on span "Ver localização" at bounding box center [840, 327] width 82 height 19
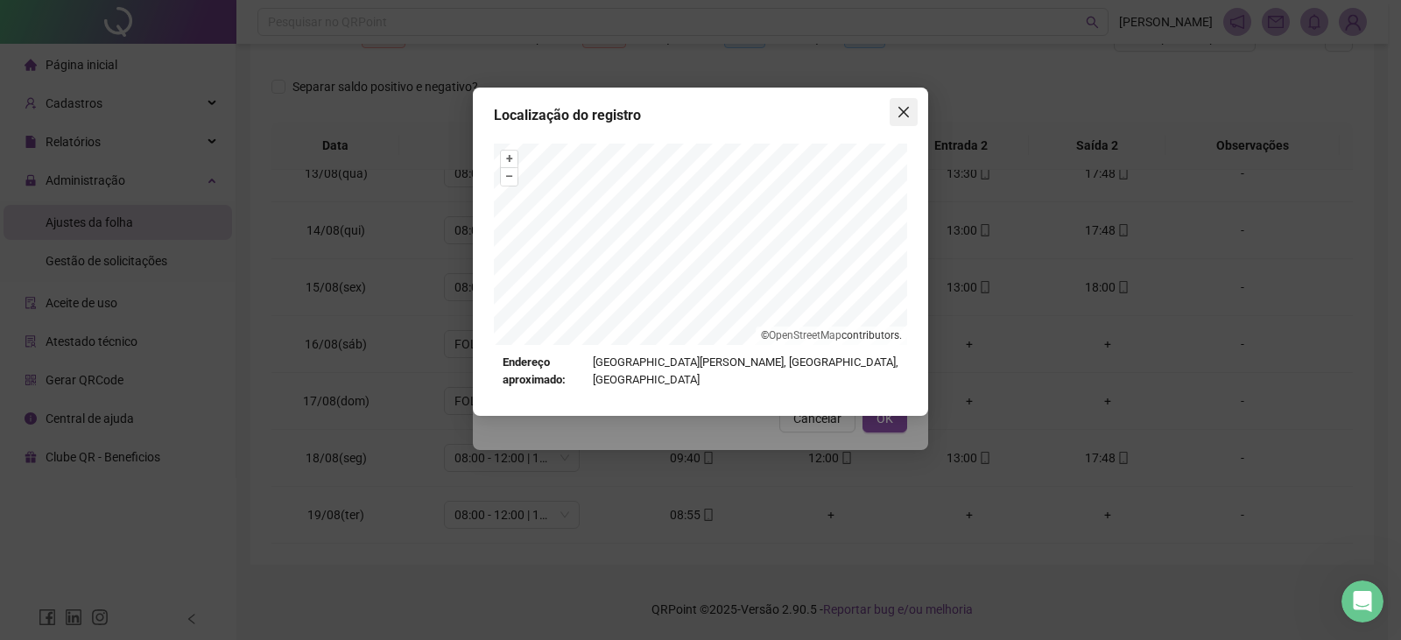
click at [911, 115] on span "Close" at bounding box center [903, 112] width 28 height 14
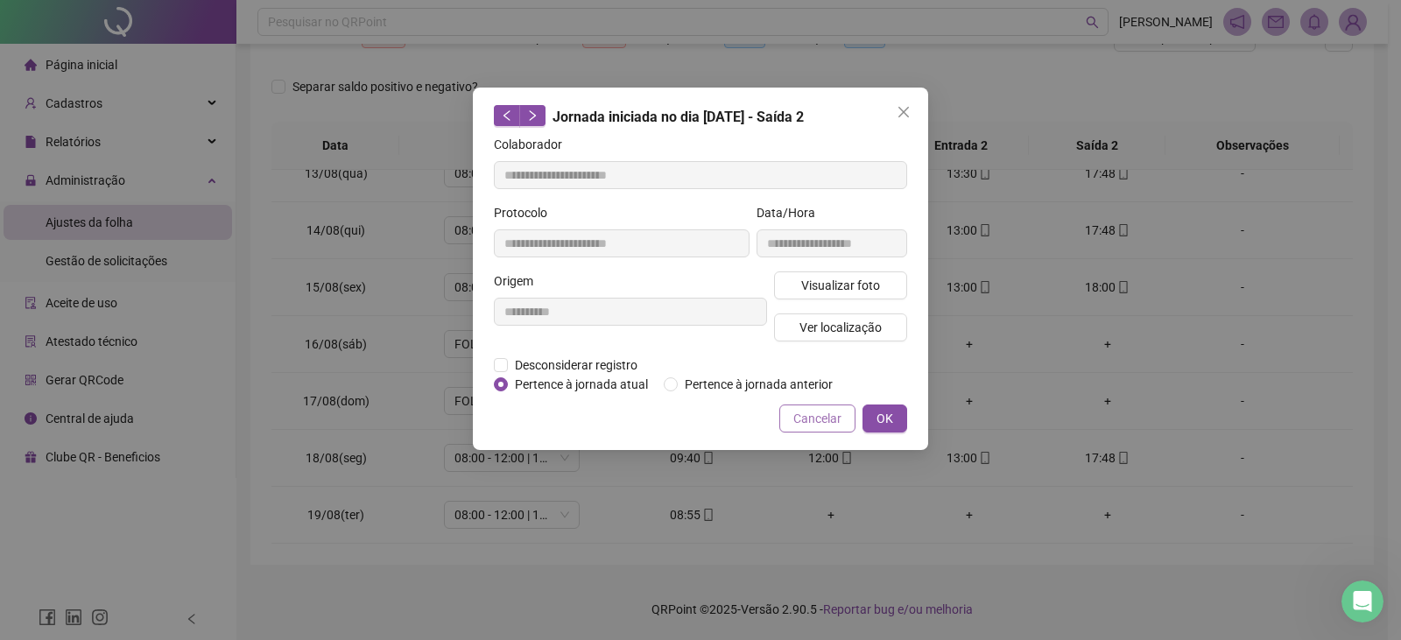
click at [830, 410] on span "Cancelar" at bounding box center [817, 418] width 48 height 19
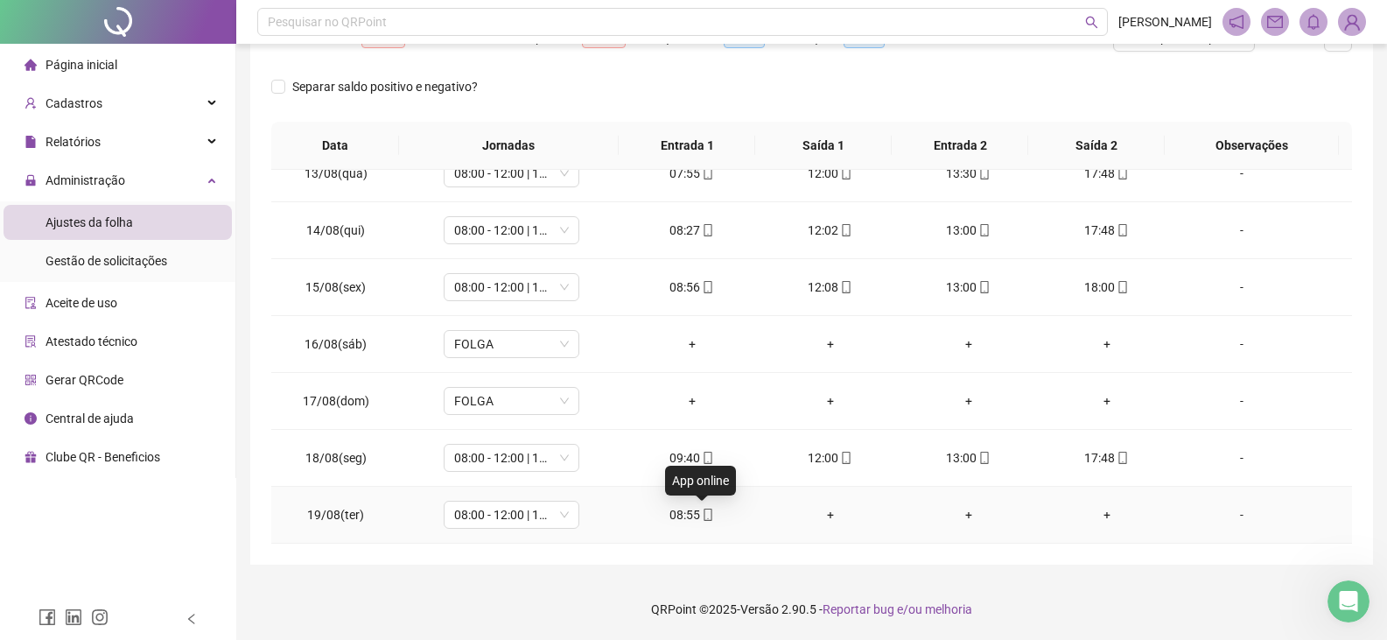
click at [705, 523] on div "08:55" at bounding box center [692, 514] width 110 height 19
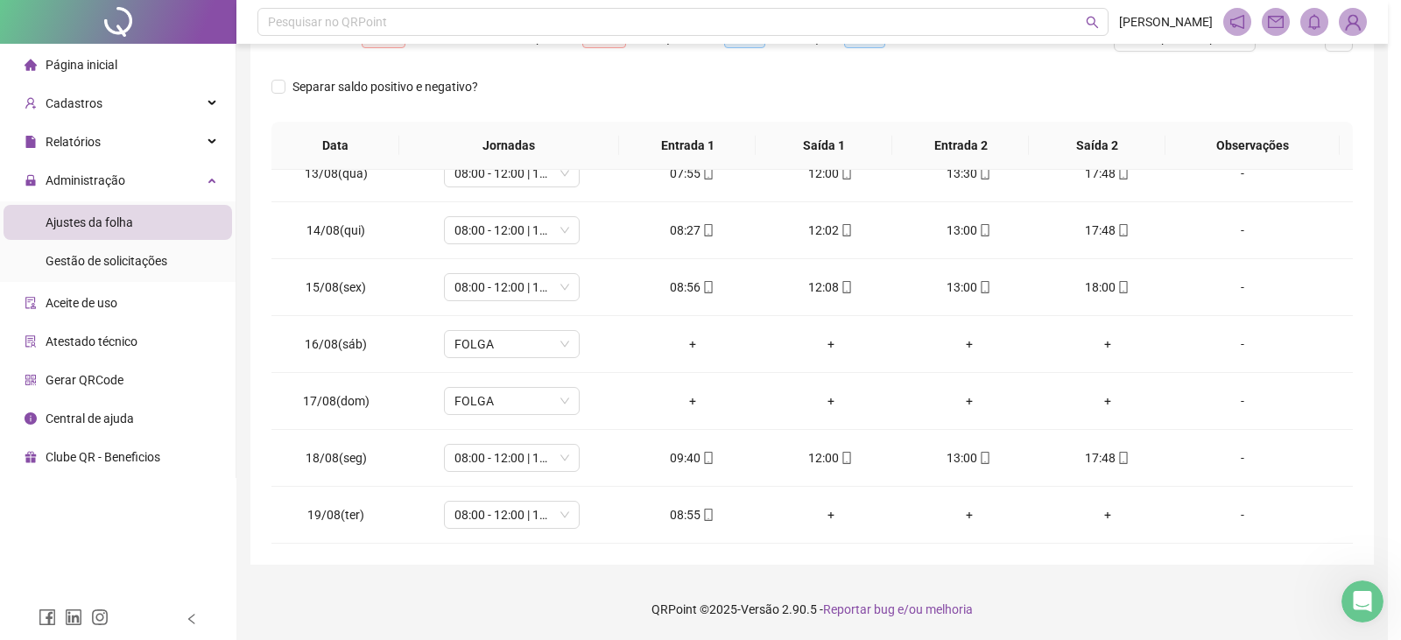
type input "**********"
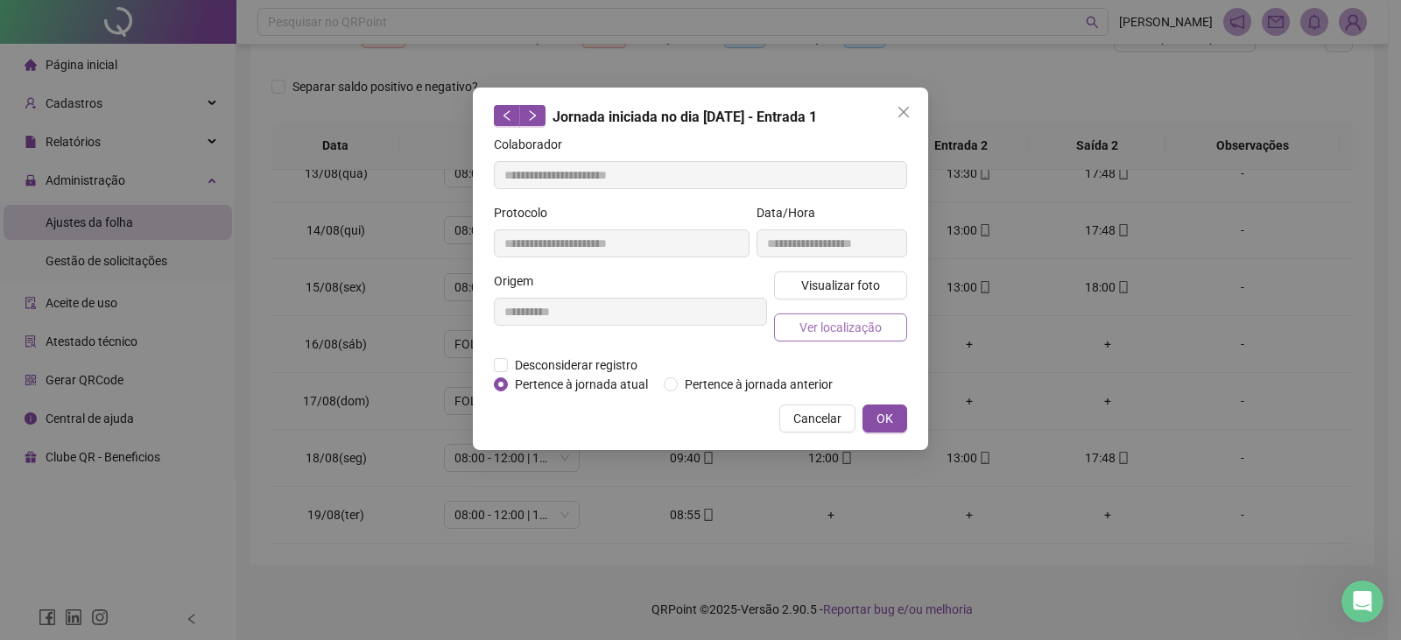
click at [840, 333] on span "Ver localização" at bounding box center [840, 327] width 82 height 19
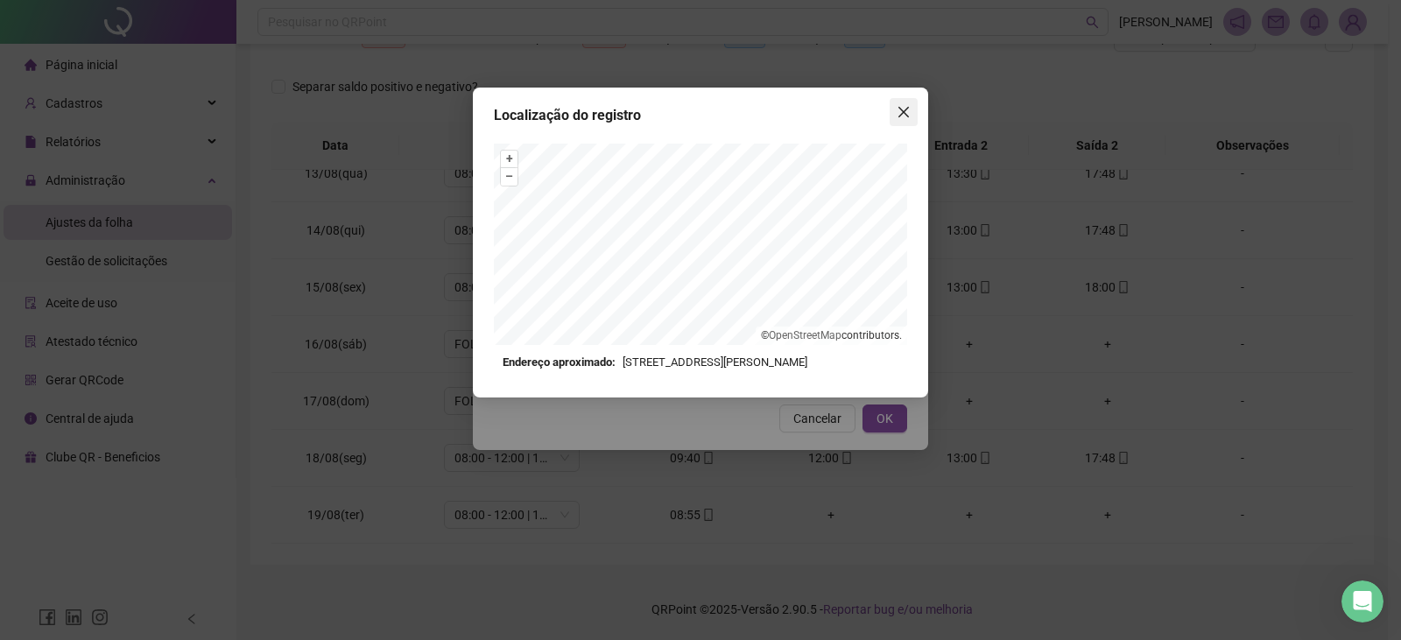
click at [902, 115] on icon "close" at bounding box center [903, 112] width 14 height 14
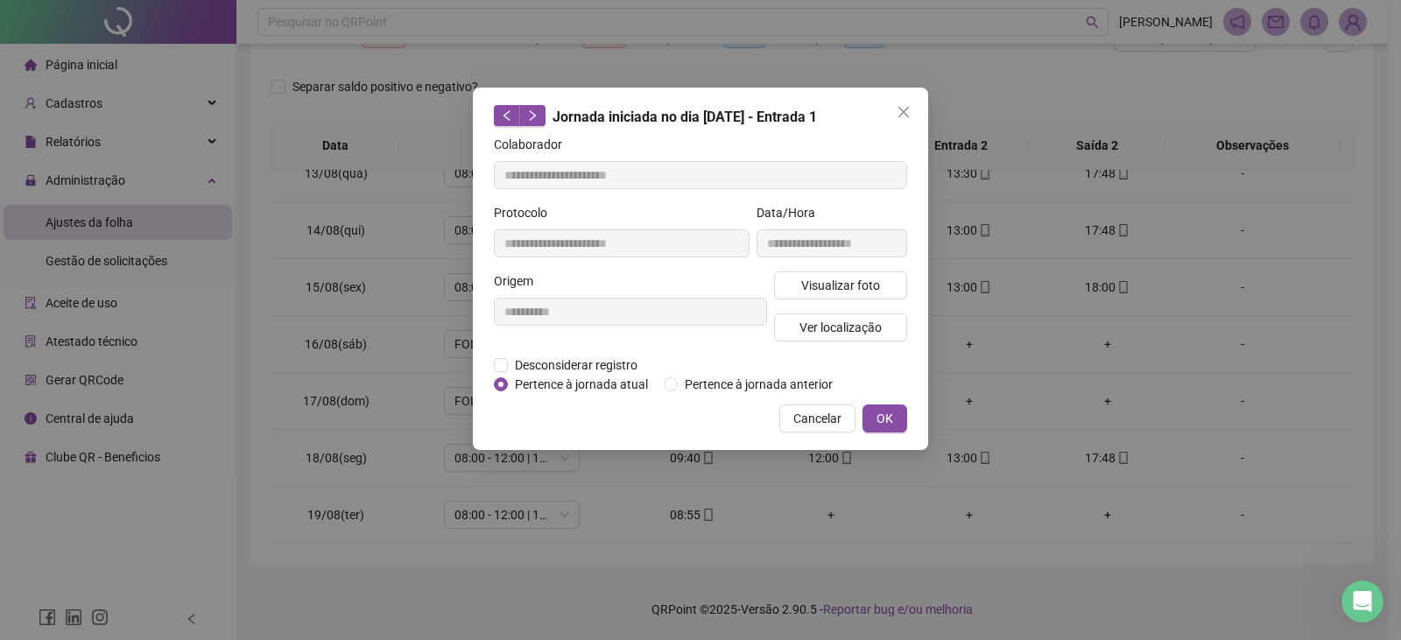
click at [803, 415] on span "Cancelar" at bounding box center [817, 418] width 48 height 19
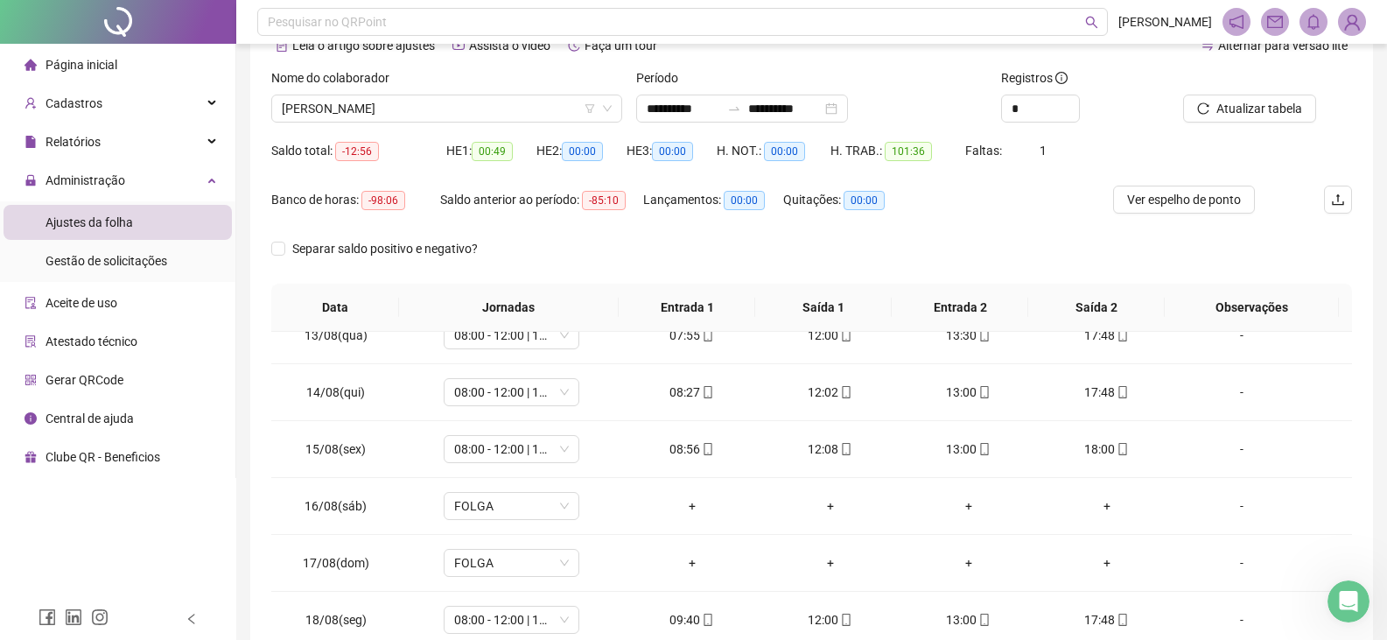
scroll to position [0, 0]
